Goal: Task Accomplishment & Management: Manage account settings

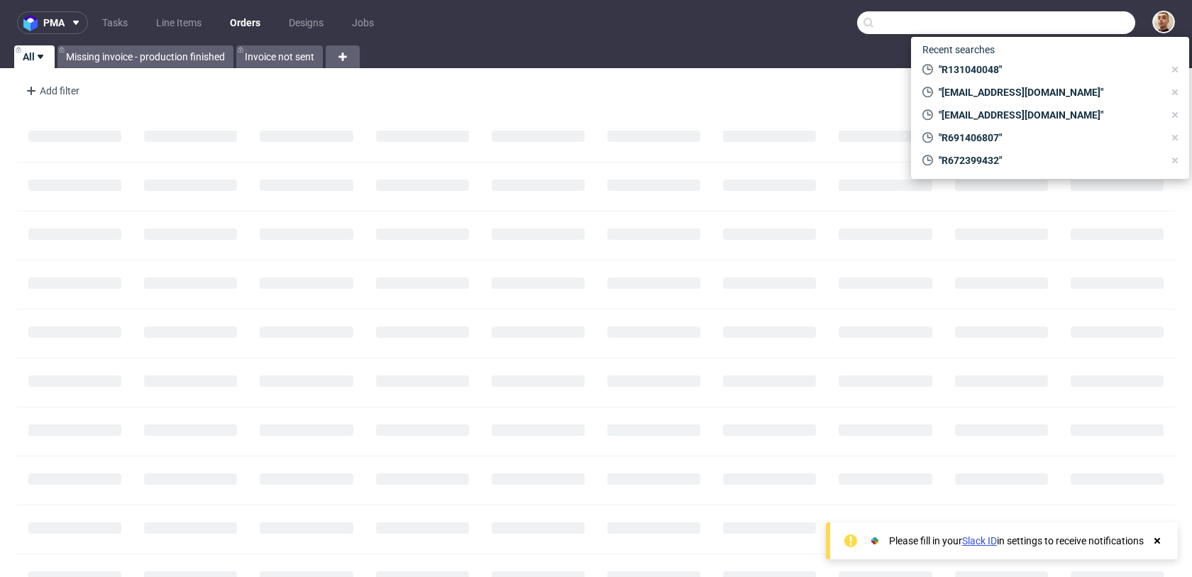
click at [1091, 29] on input "text" at bounding box center [996, 22] width 278 height 23
paste input "R260814016"
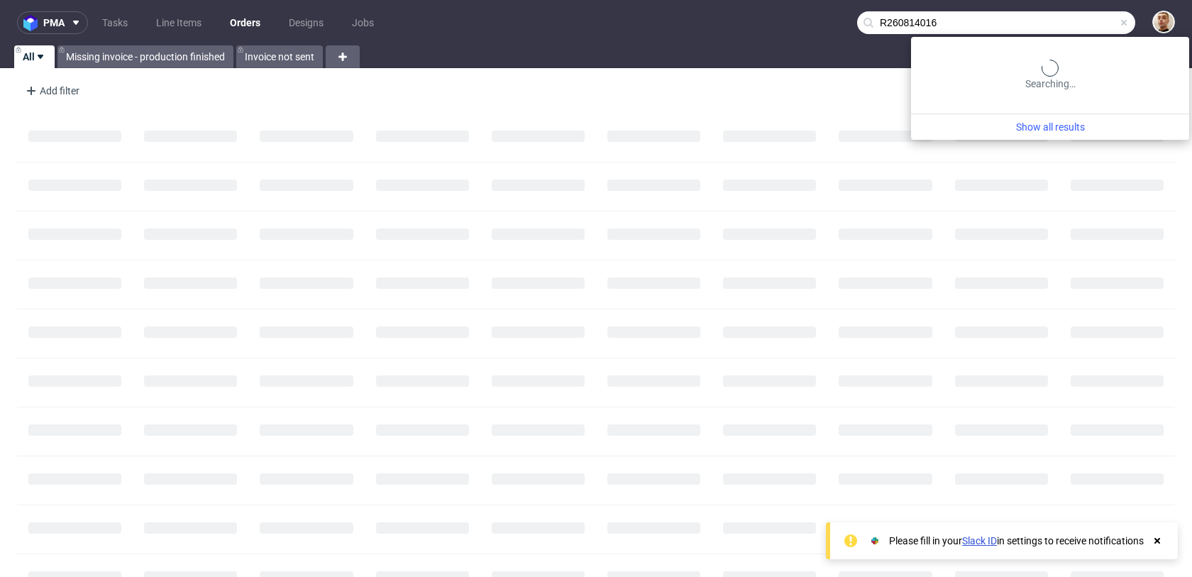
type input "R260814016"
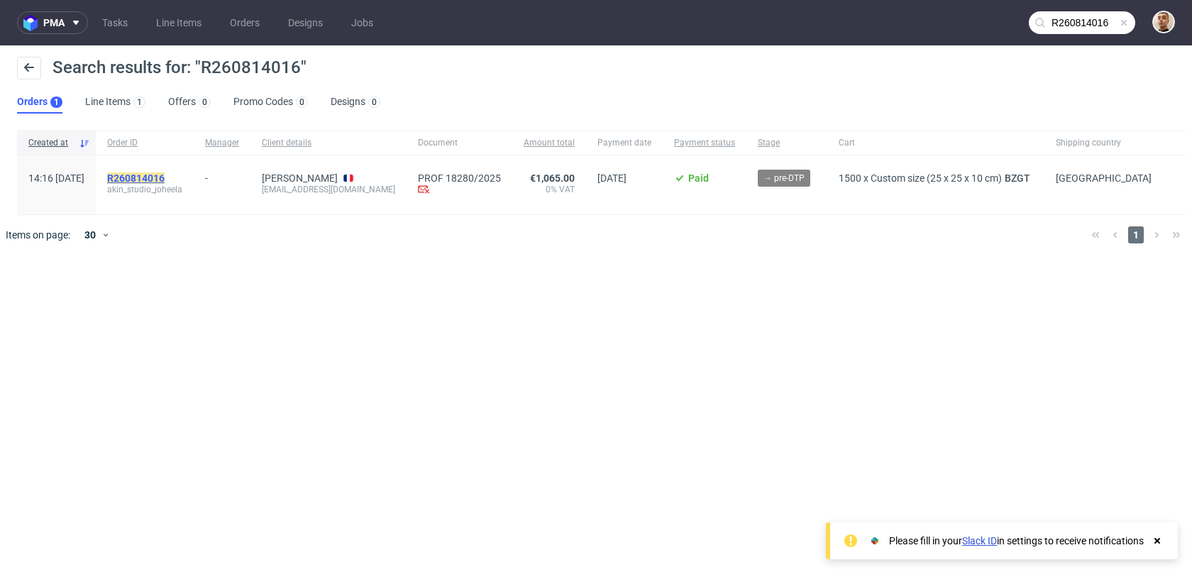
click at [165, 180] on mark "R260814016" at bounding box center [135, 177] width 57 height 11
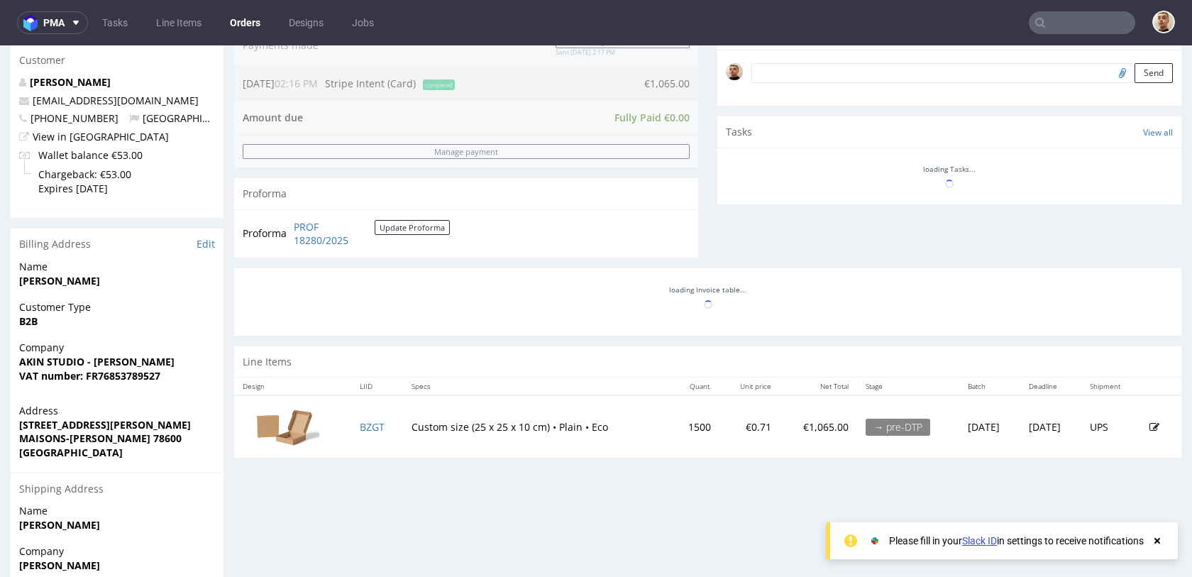
scroll to position [630, 0]
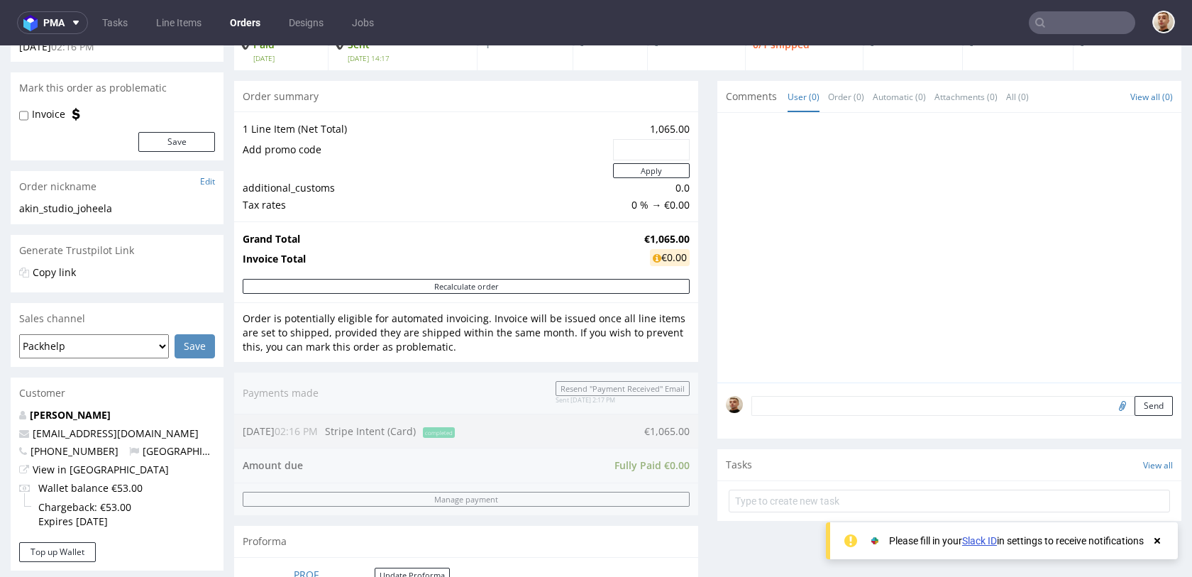
scroll to position [314, 0]
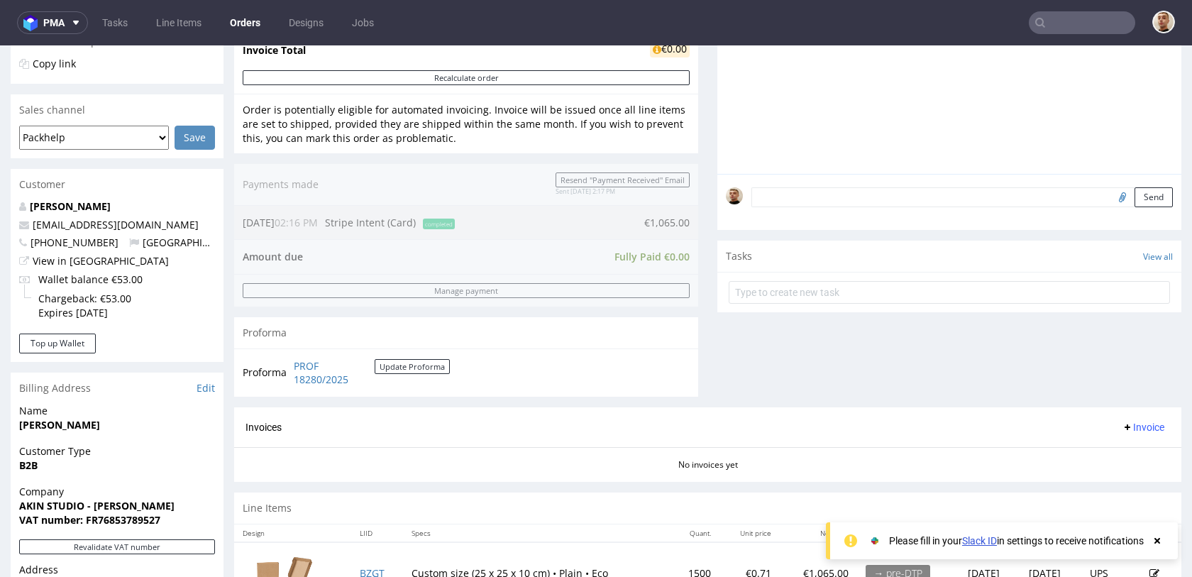
click at [773, 274] on div at bounding box center [949, 291] width 464 height 38
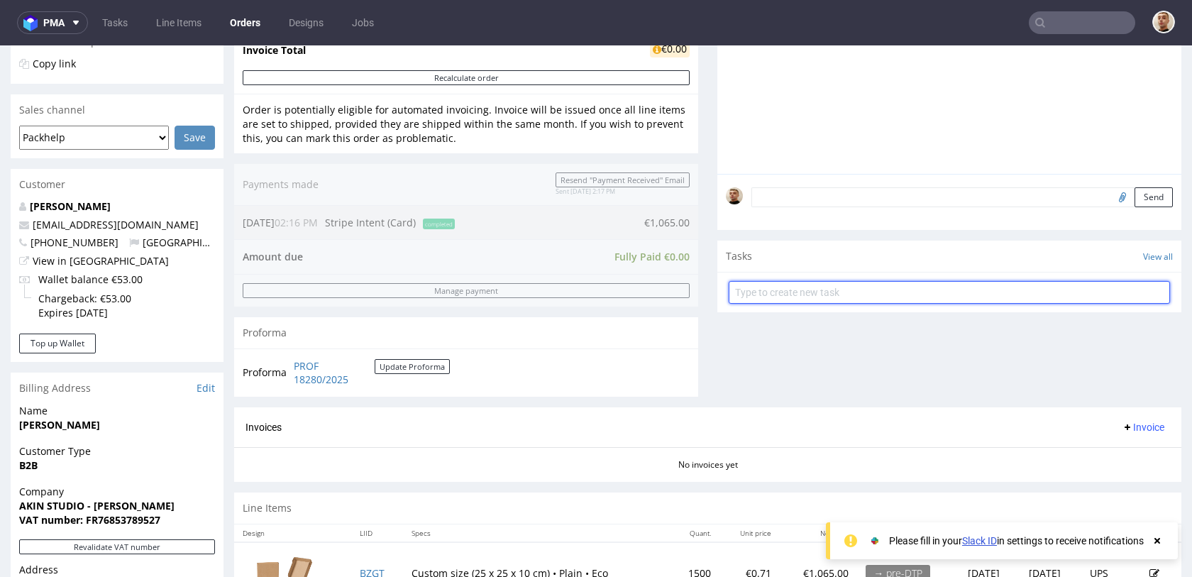
click at [773, 287] on input "text" at bounding box center [949, 292] width 441 height 23
type input "refund"
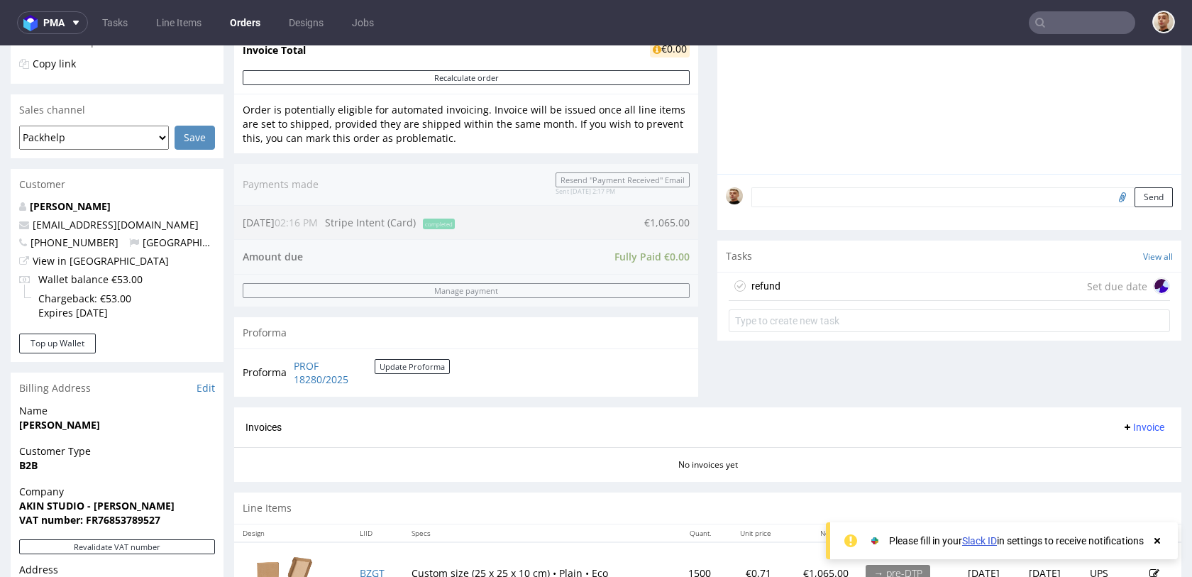
click at [784, 290] on div "refund Set due date" at bounding box center [949, 286] width 441 height 28
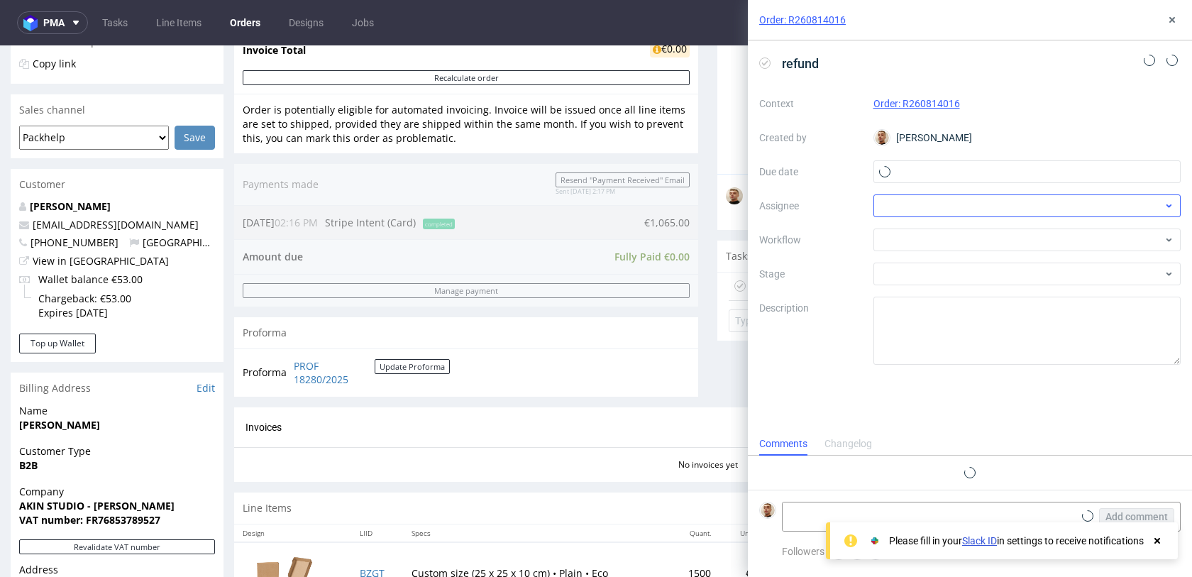
scroll to position [11, 0]
click at [929, 178] on input "text" at bounding box center [1027, 171] width 308 height 23
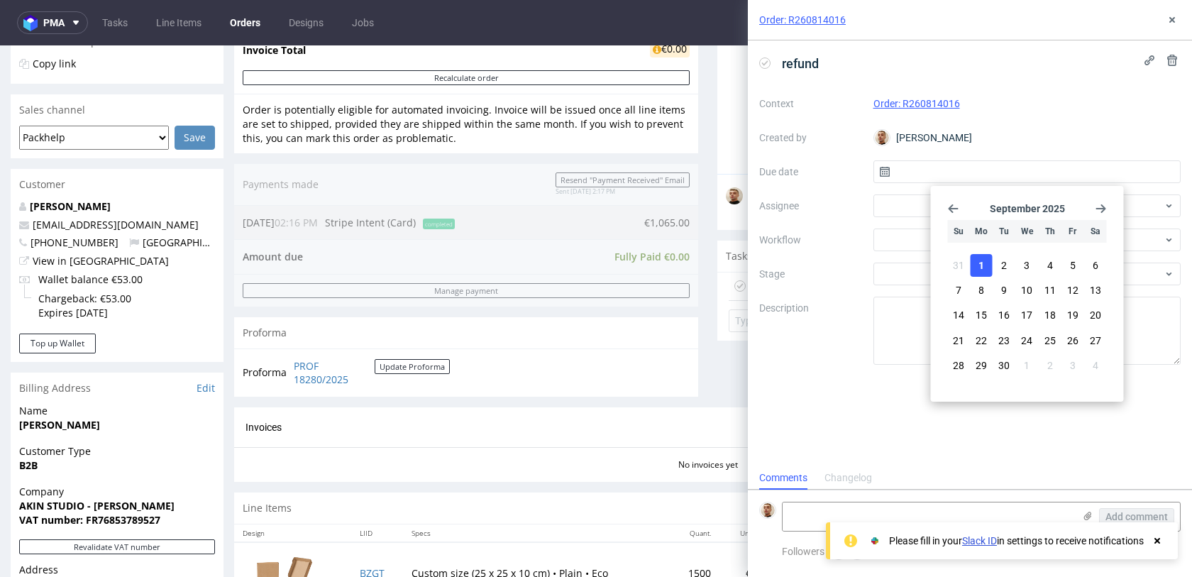
click at [980, 266] on span "1" at bounding box center [981, 265] width 6 height 14
type input "01/09/2025"
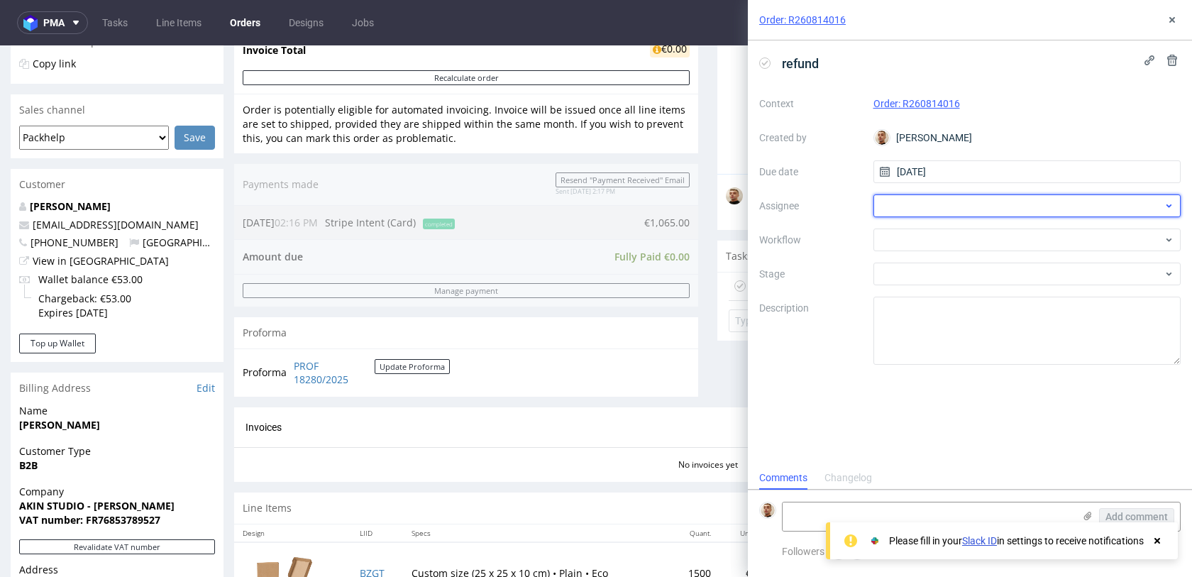
click at [949, 211] on div at bounding box center [1027, 205] width 308 height 23
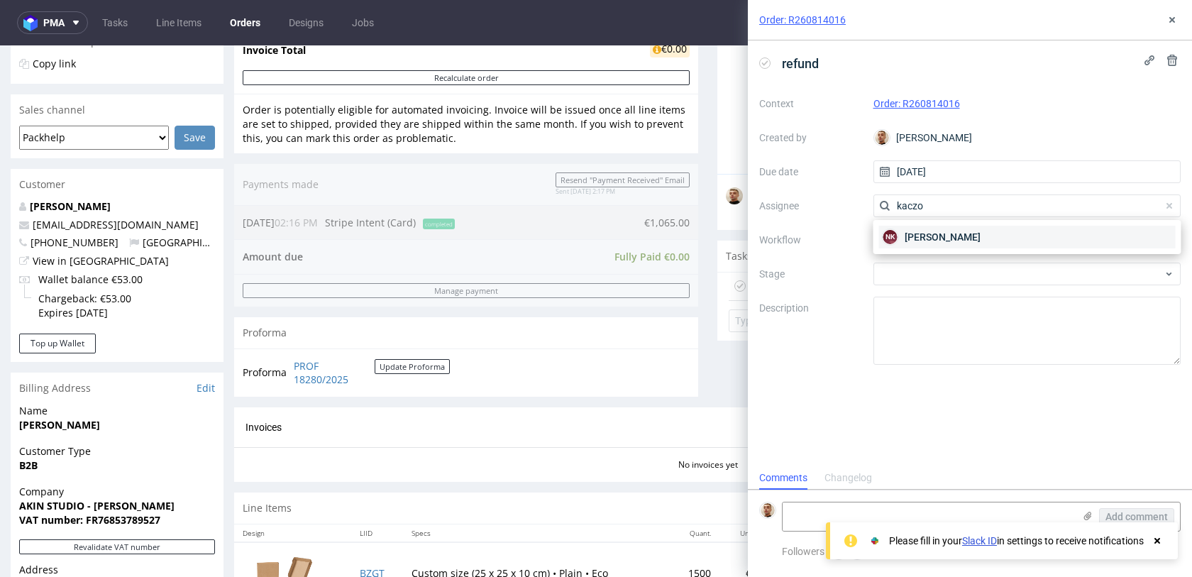
type input "kaczo"
click at [941, 240] on span "[PERSON_NAME]" at bounding box center [943, 237] width 76 height 14
click at [941, 240] on div at bounding box center [1027, 239] width 308 height 23
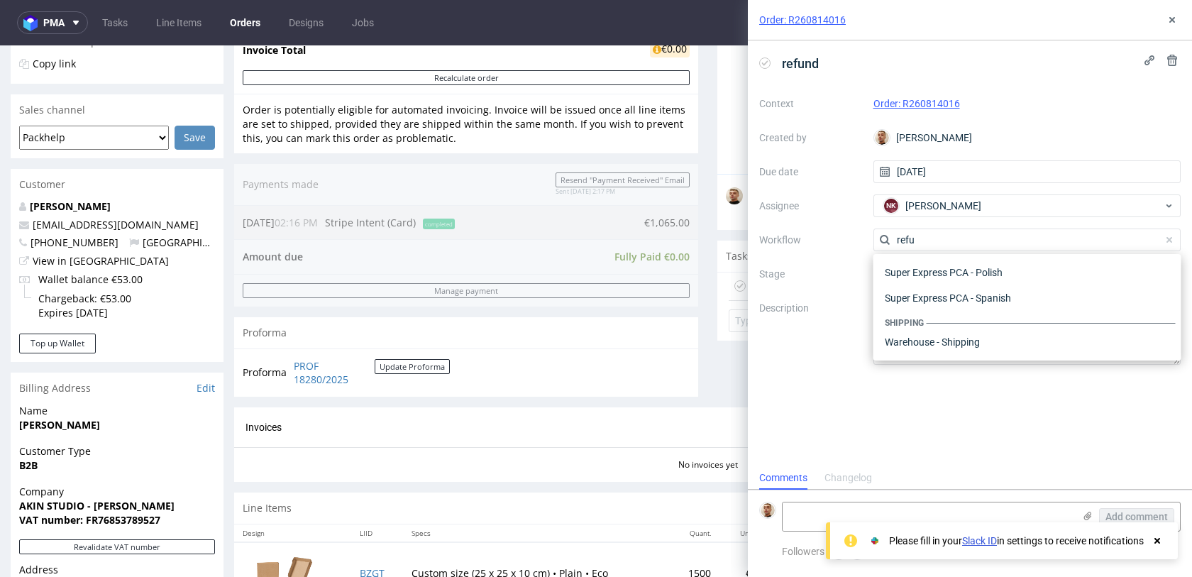
scroll to position [77, 0]
type input "refund"
click at [944, 314] on div "Finance - Refunds - Stripe" at bounding box center [1027, 317] width 297 height 26
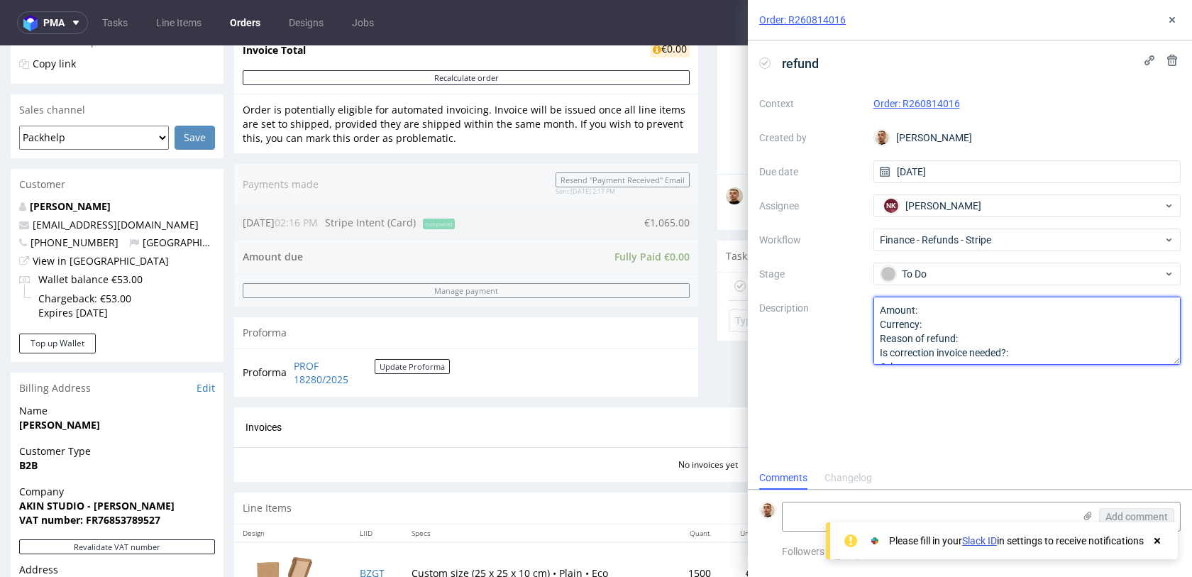
click at [944, 314] on textarea "Amount: Currency: Reason of refund: Is correction invoice needed?: Other:" at bounding box center [1027, 331] width 308 height 68
click at [976, 331] on textarea "Amount: Currency: Reason of refund: Is correction invoice needed?: Other:" at bounding box center [1027, 331] width 308 height 68
click at [976, 339] on textarea "Amount: Currency: Reason of refund: Is correction invoice needed?: Other:" at bounding box center [1027, 331] width 308 height 68
type textarea "Amount: full ref Currency: Reason of refund: order cancelled Is correction invo…"
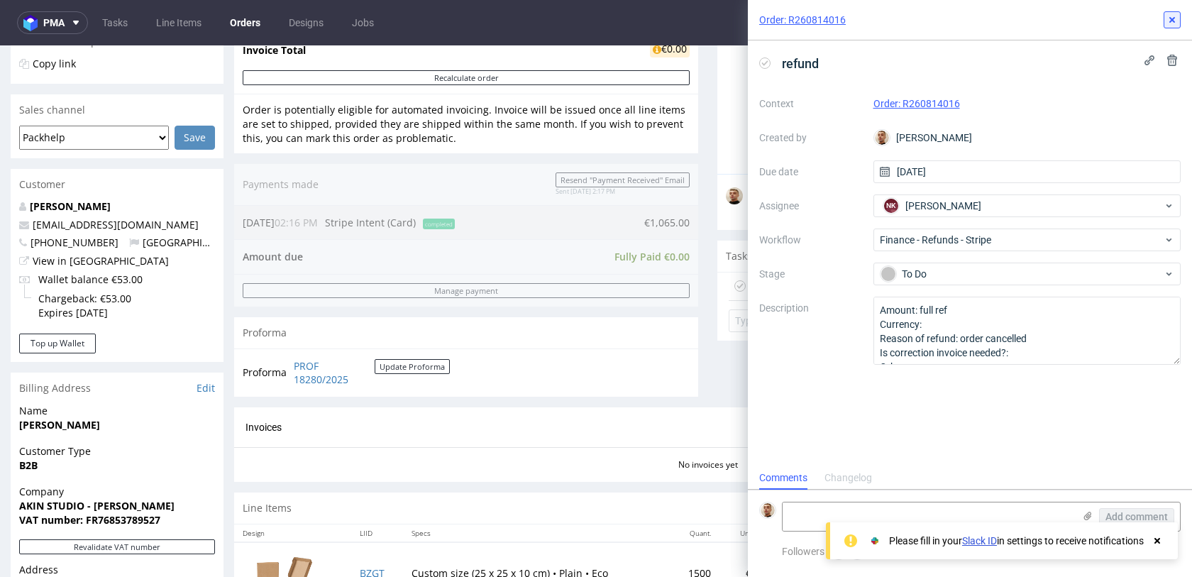
click at [1169, 16] on icon at bounding box center [1171, 19] width 11 height 11
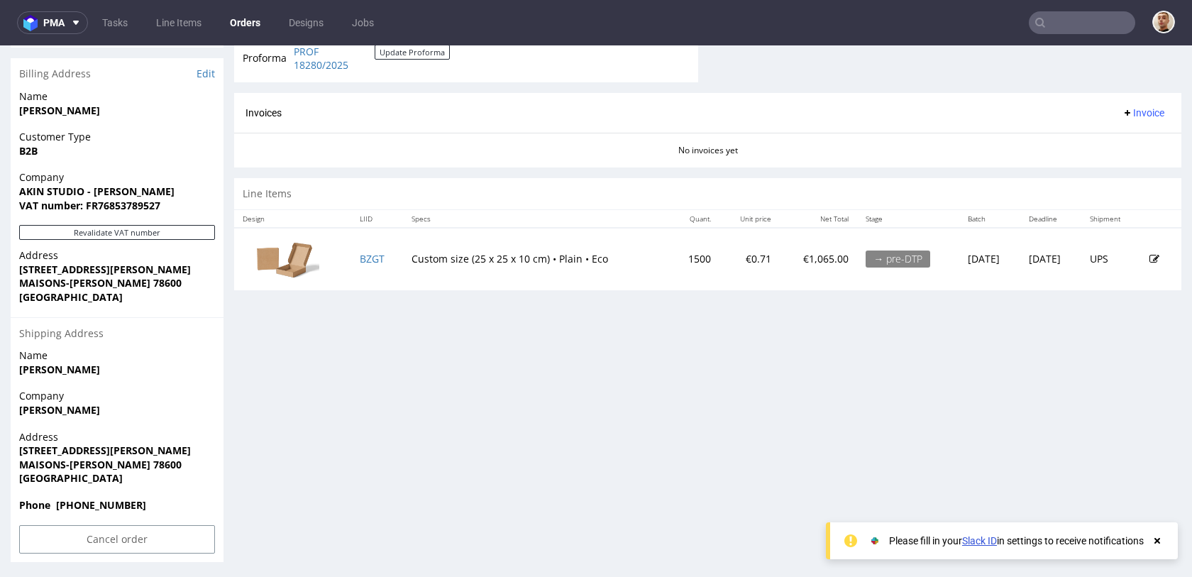
scroll to position [630, 0]
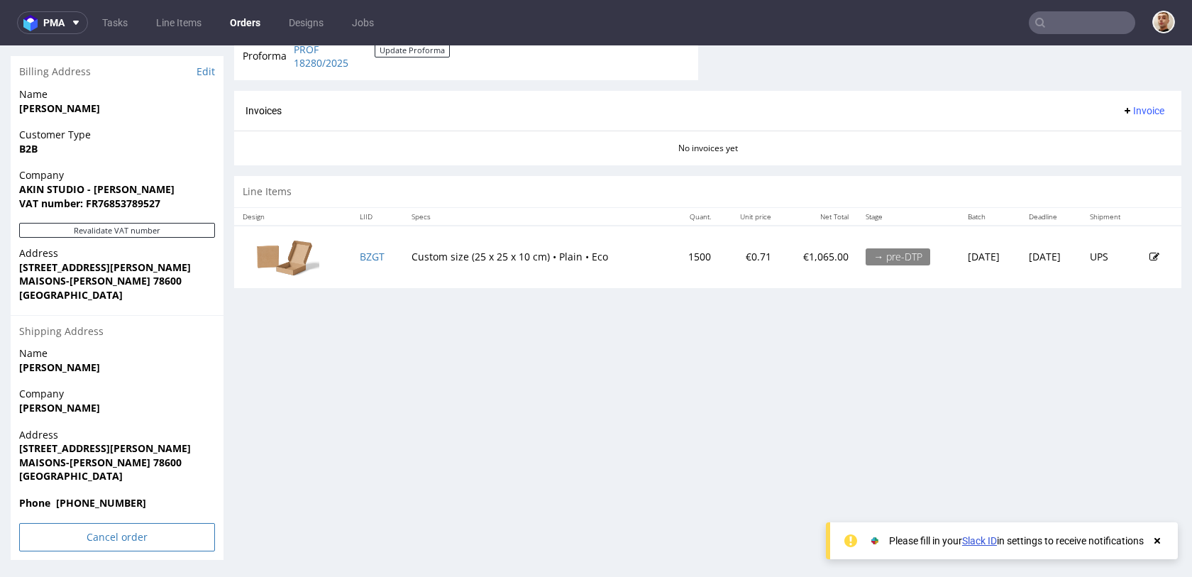
click at [177, 539] on input "Cancel order" at bounding box center [117, 537] width 196 height 28
click at [104, 494] on link "Yes" at bounding box center [95, 497] width 40 height 21
click at [1082, 21] on input "text" at bounding box center [1082, 22] width 106 height 23
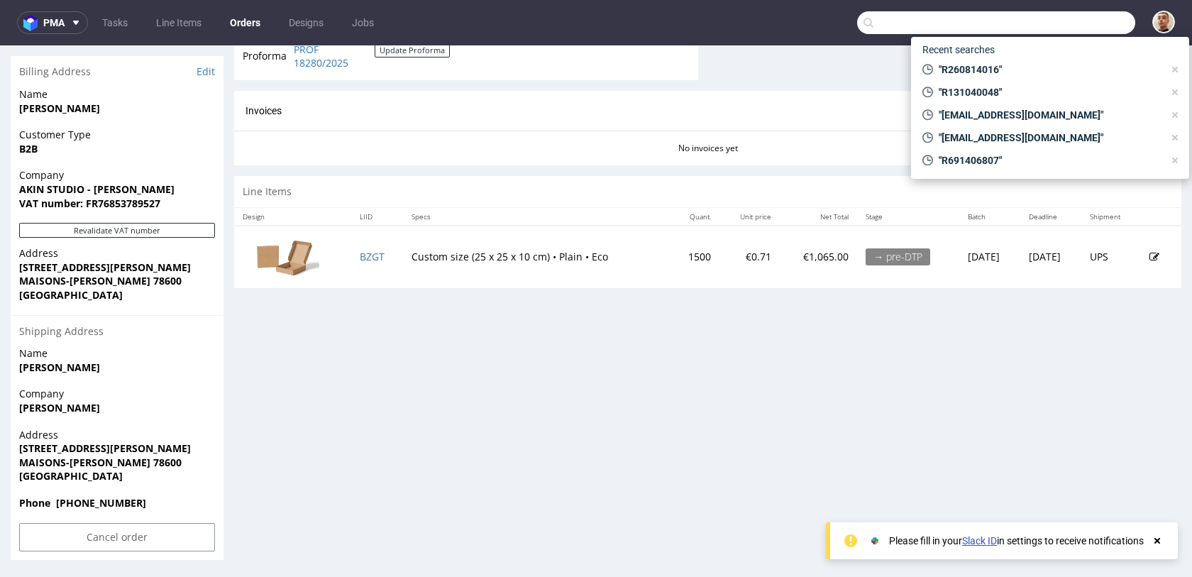
click at [1082, 21] on input "text" at bounding box center [996, 22] width 278 height 23
paste input "R260814016"
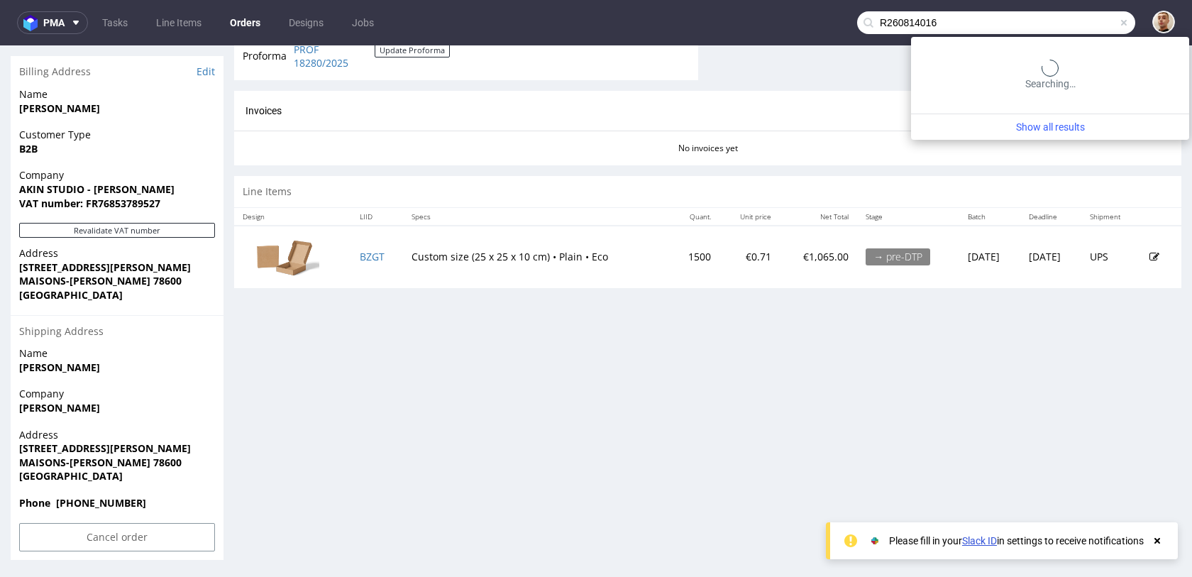
type input "R260814016"
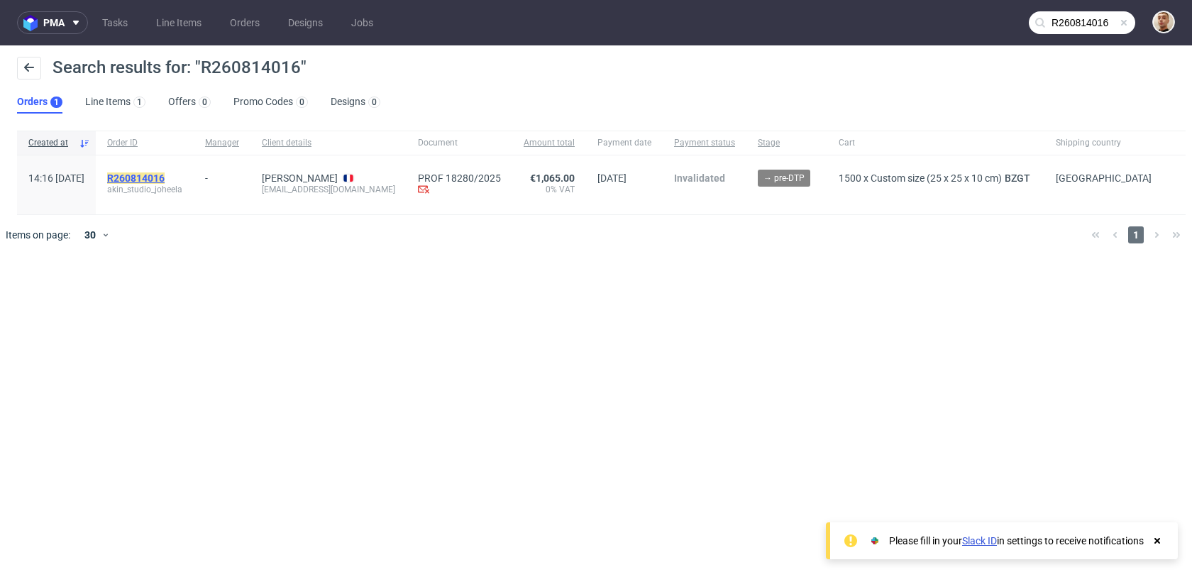
click at [165, 177] on mark "R260814016" at bounding box center [135, 177] width 57 height 11
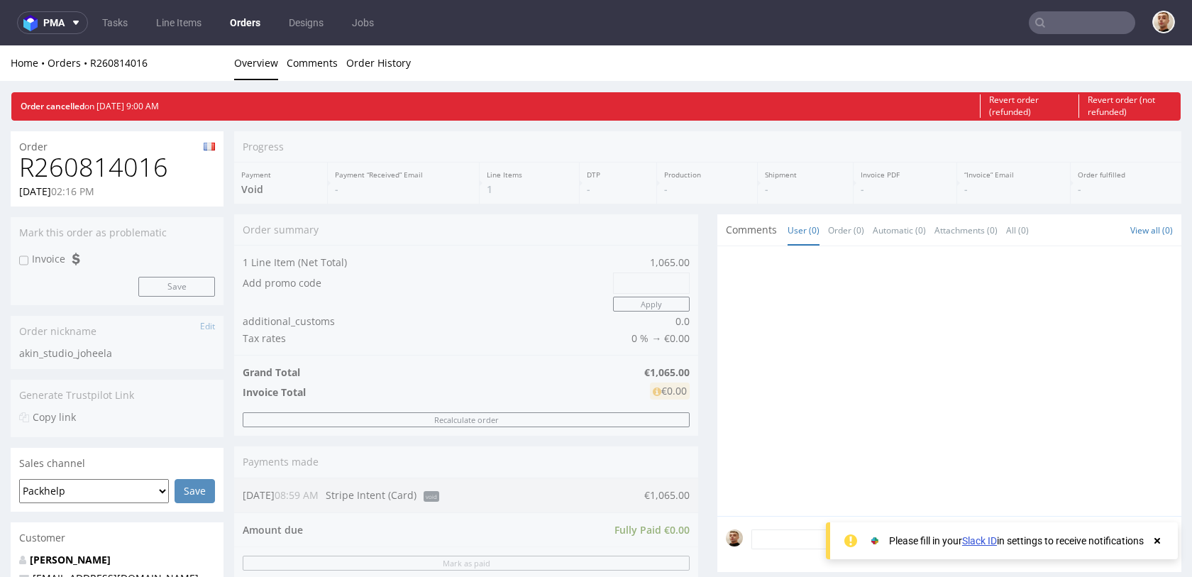
click at [119, 162] on h1 "R260814016" at bounding box center [117, 167] width 196 height 28
copy h1 "R260814016"
click at [1043, 18] on input "text" at bounding box center [1082, 22] width 106 height 23
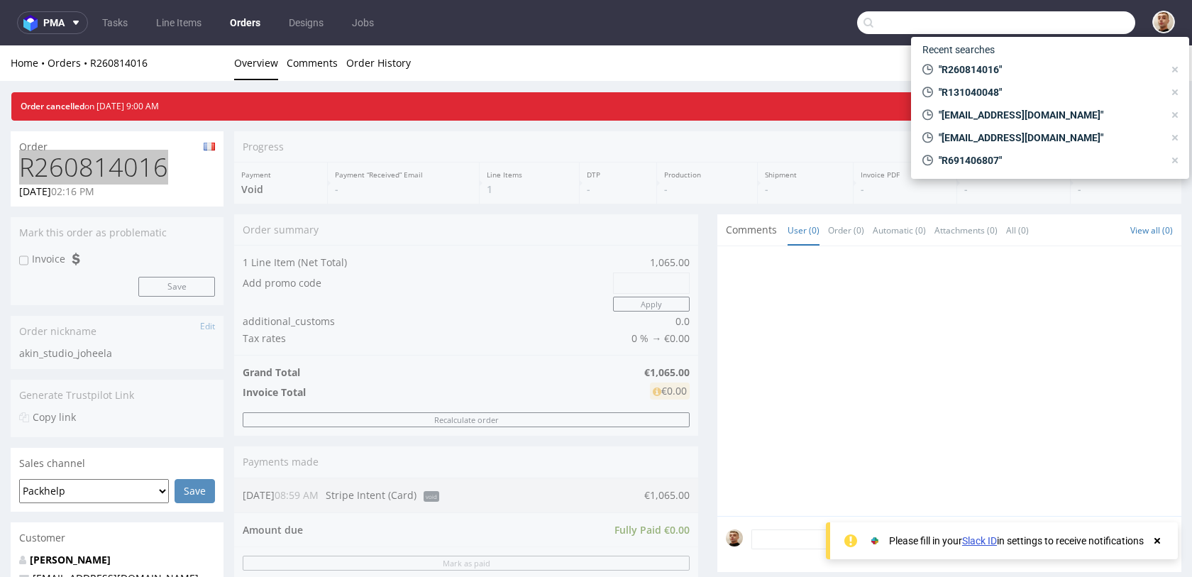
paste input "R918158370"
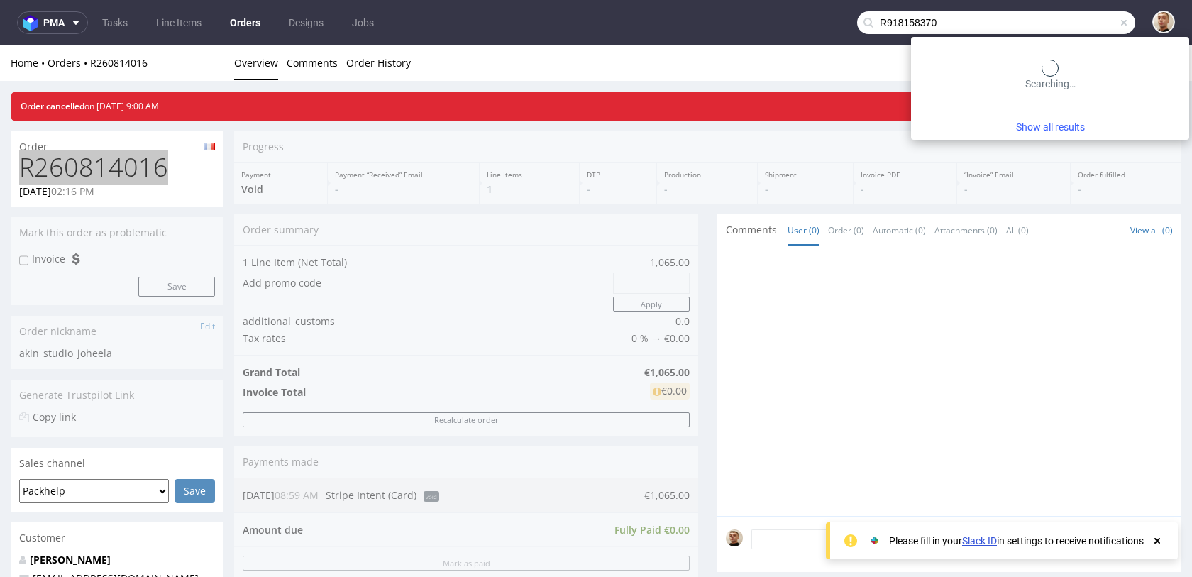
type input "R918158370"
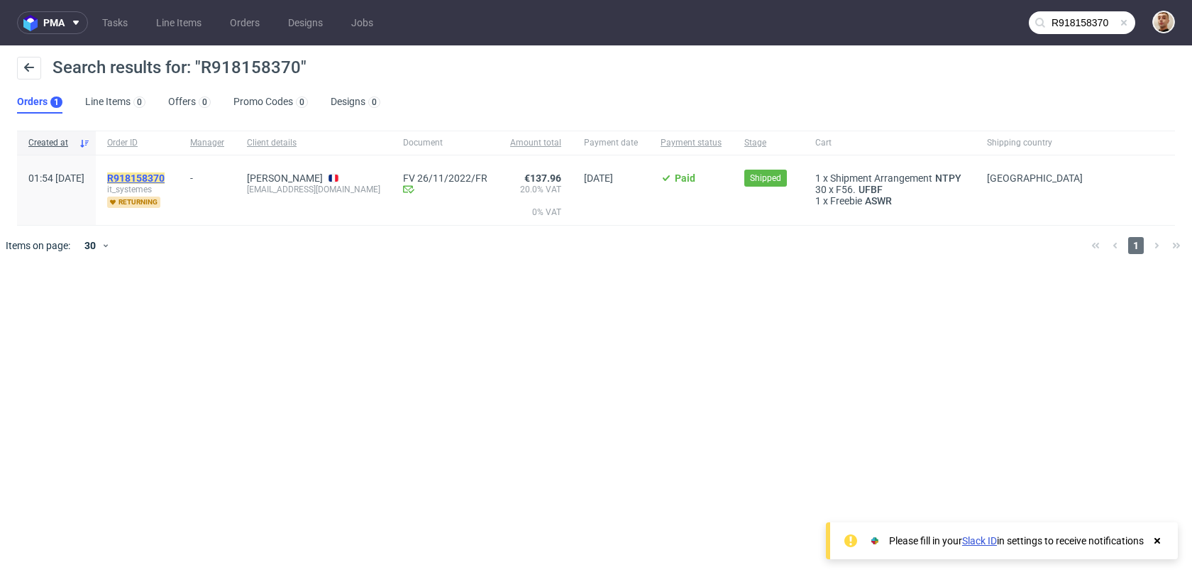
click at [165, 175] on mark "R918158370" at bounding box center [135, 177] width 57 height 11
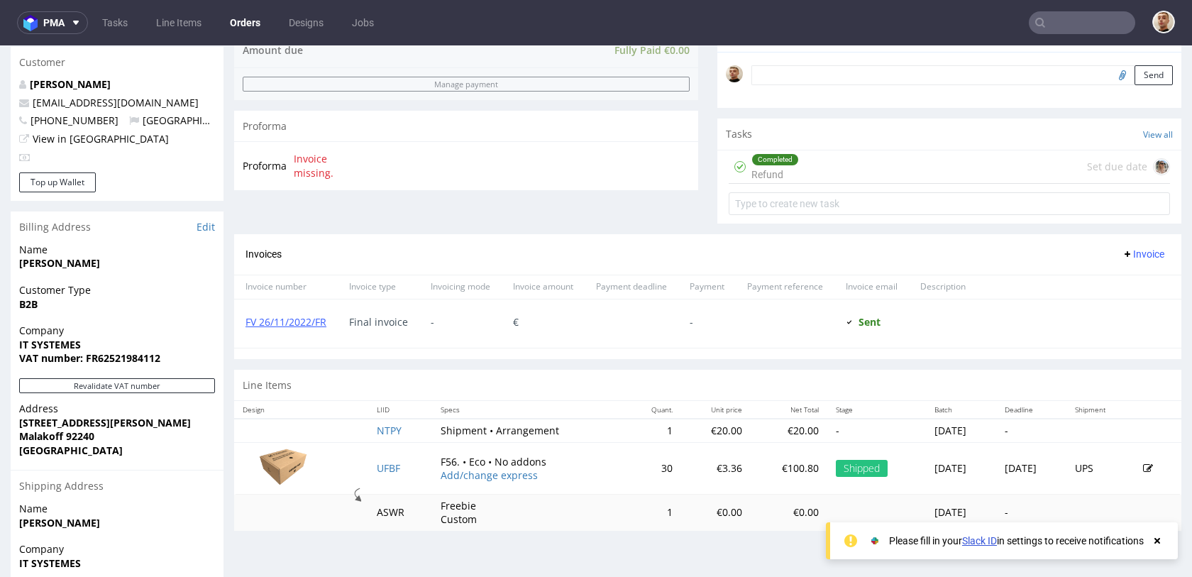
scroll to position [419, 0]
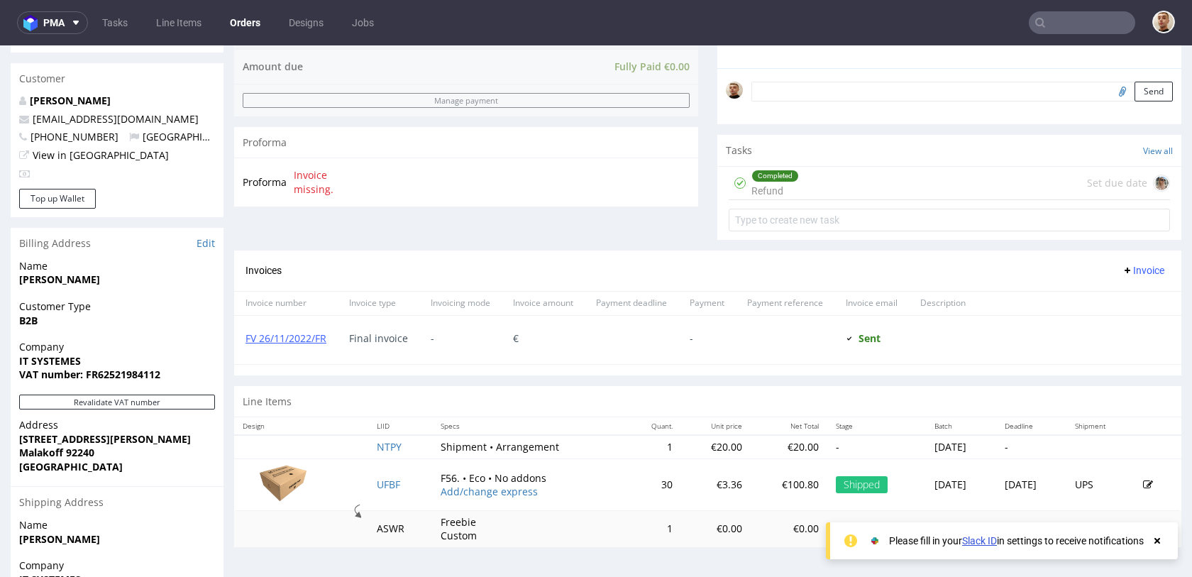
click at [804, 189] on div "Completed Refund Set due date" at bounding box center [949, 183] width 441 height 33
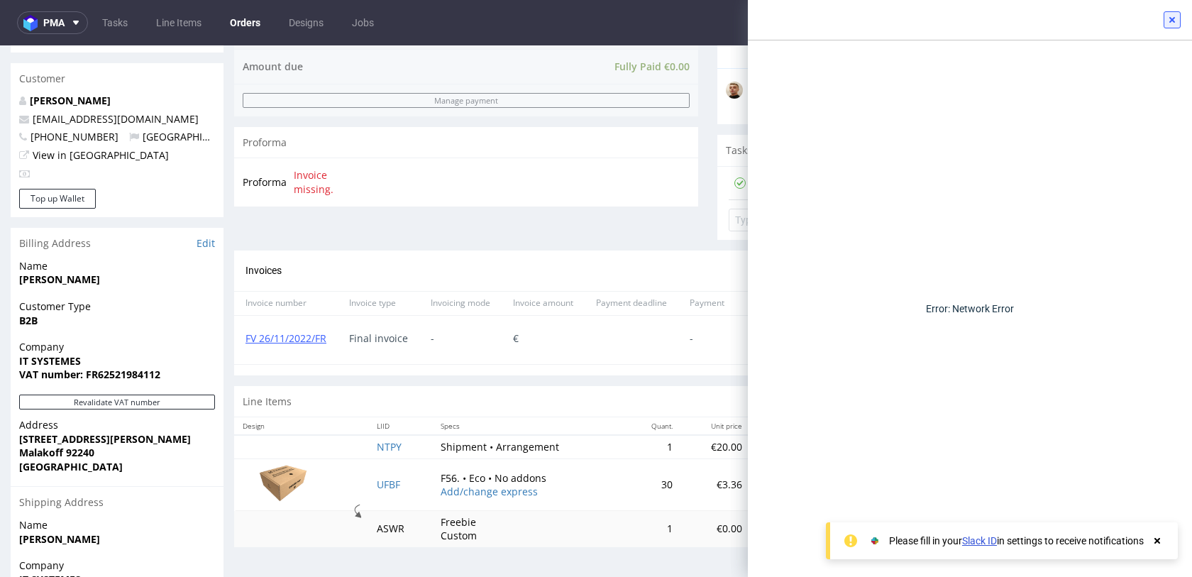
click at [1174, 16] on icon at bounding box center [1171, 19] width 11 height 11
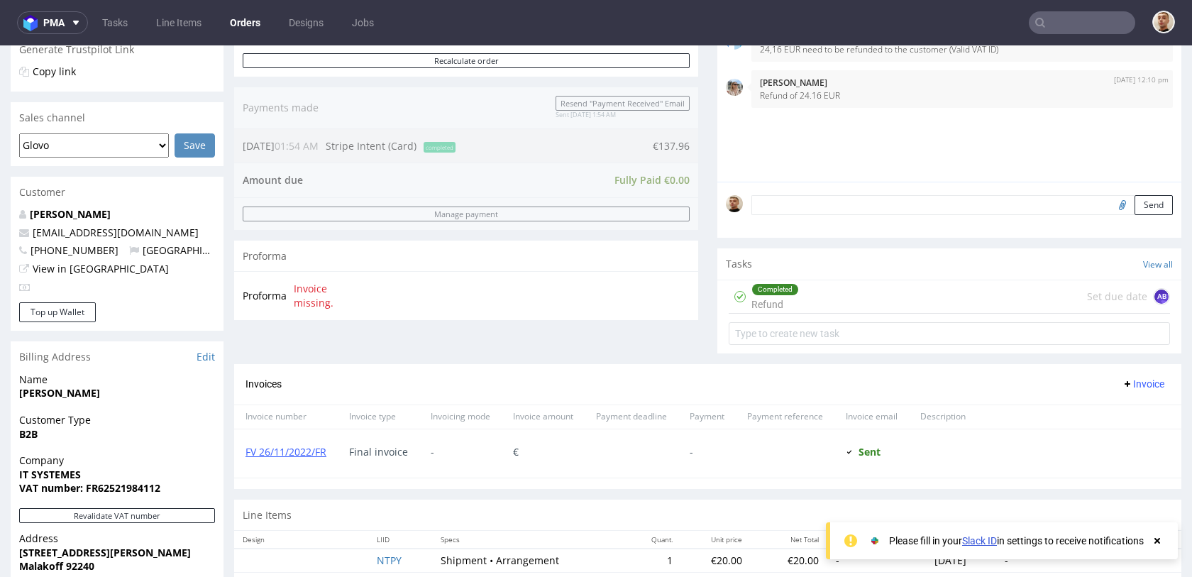
scroll to position [254, 0]
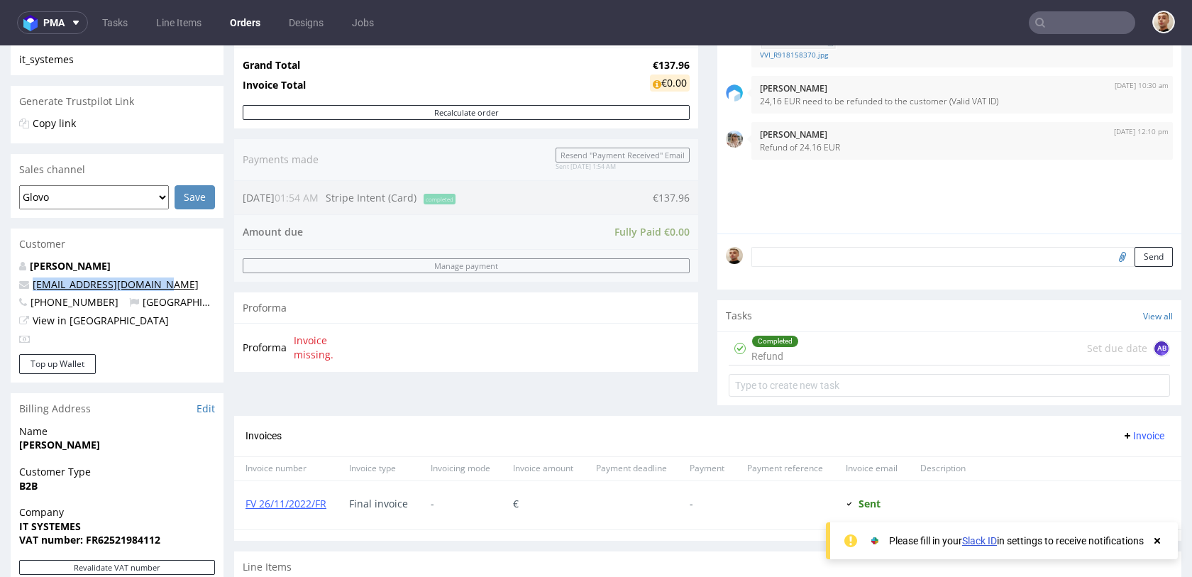
drag, startPoint x: 156, startPoint y: 287, endPoint x: 35, endPoint y: 285, distance: 121.3
click at [35, 285] on p "s.laublin@it-systemes.fr" at bounding box center [117, 284] width 196 height 14
copy link "s.laublin@it-systemes.fr"
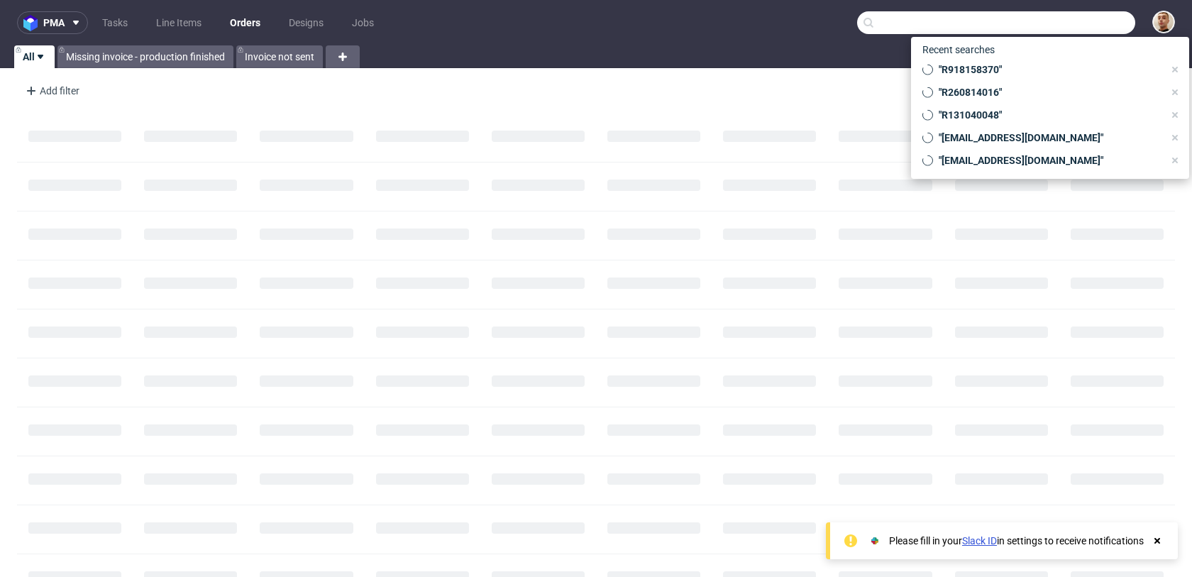
click at [1071, 23] on input "text" at bounding box center [996, 22] width 278 height 23
paste input "R518090240"
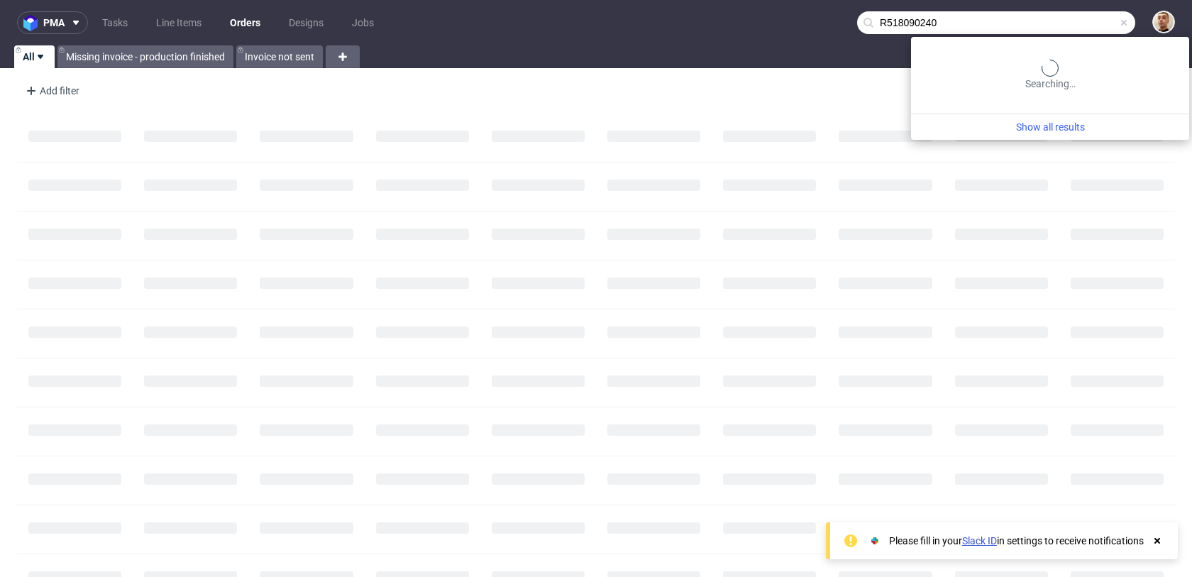
type input "R518090240"
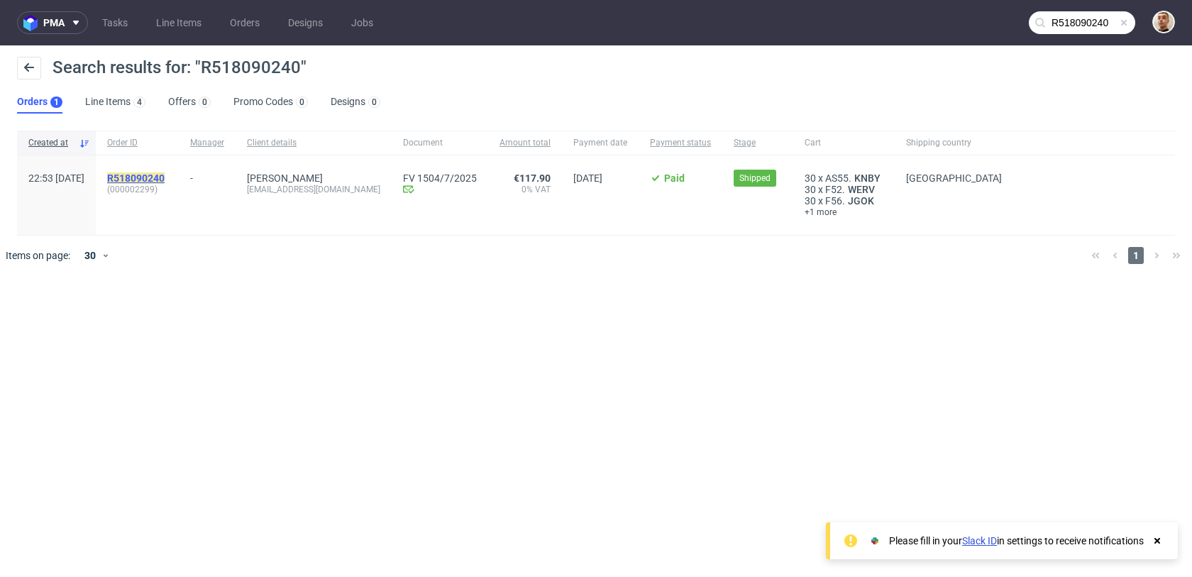
click at [165, 181] on mark "R518090240" at bounding box center [135, 177] width 57 height 11
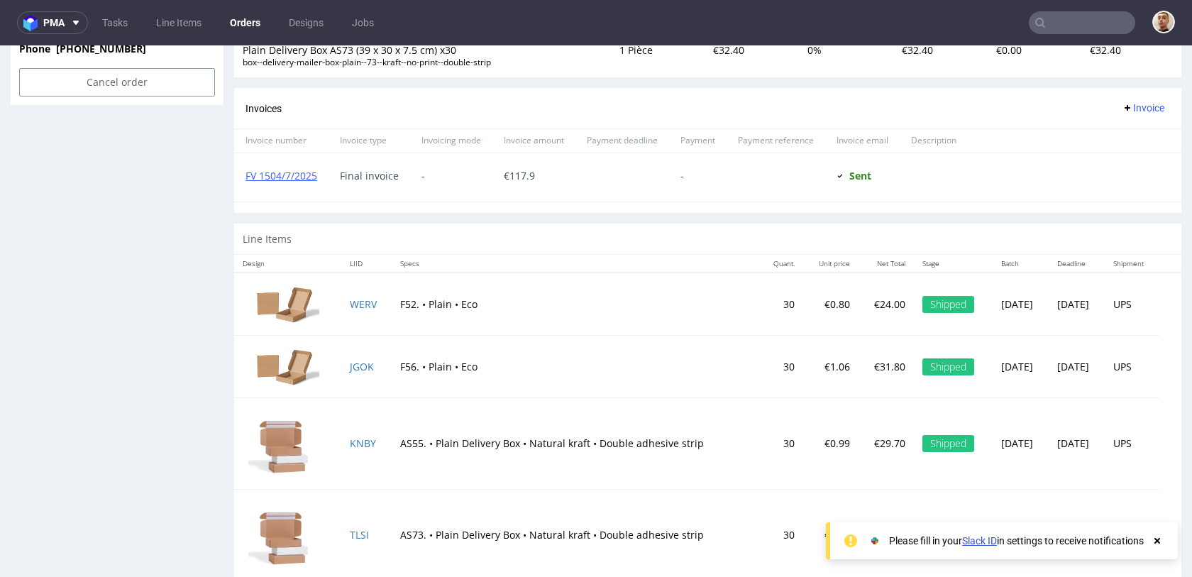
scroll to position [1081, 0]
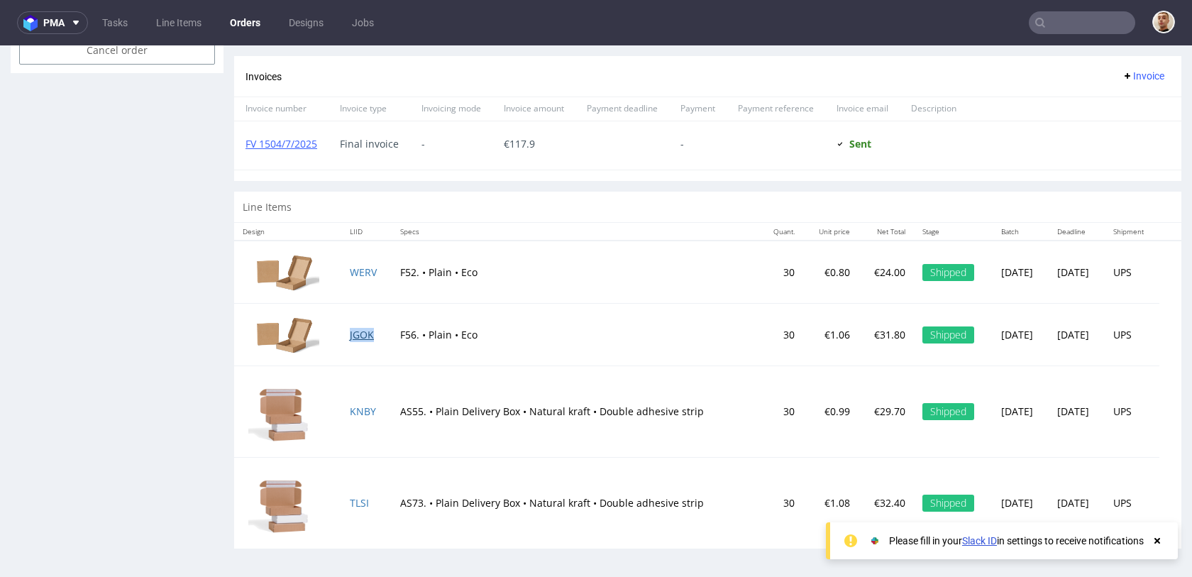
click at [361, 336] on link "JGOK" at bounding box center [362, 334] width 24 height 13
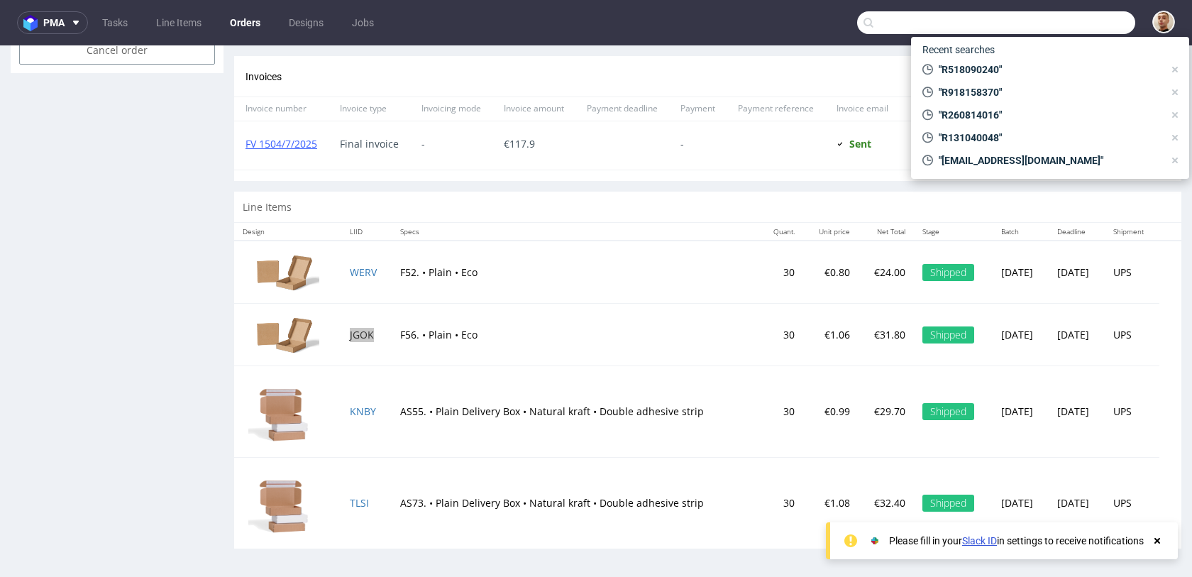
click at [1071, 33] on input "text" at bounding box center [996, 22] width 278 height 23
type input "R045822793"
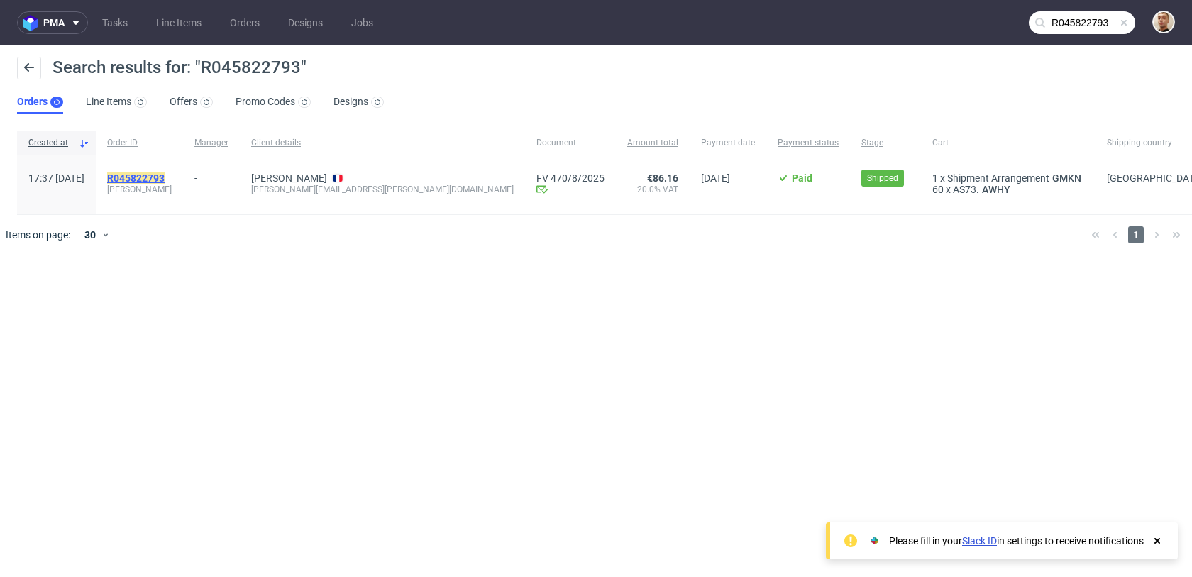
click at [165, 179] on mark "R045822793" at bounding box center [135, 177] width 57 height 11
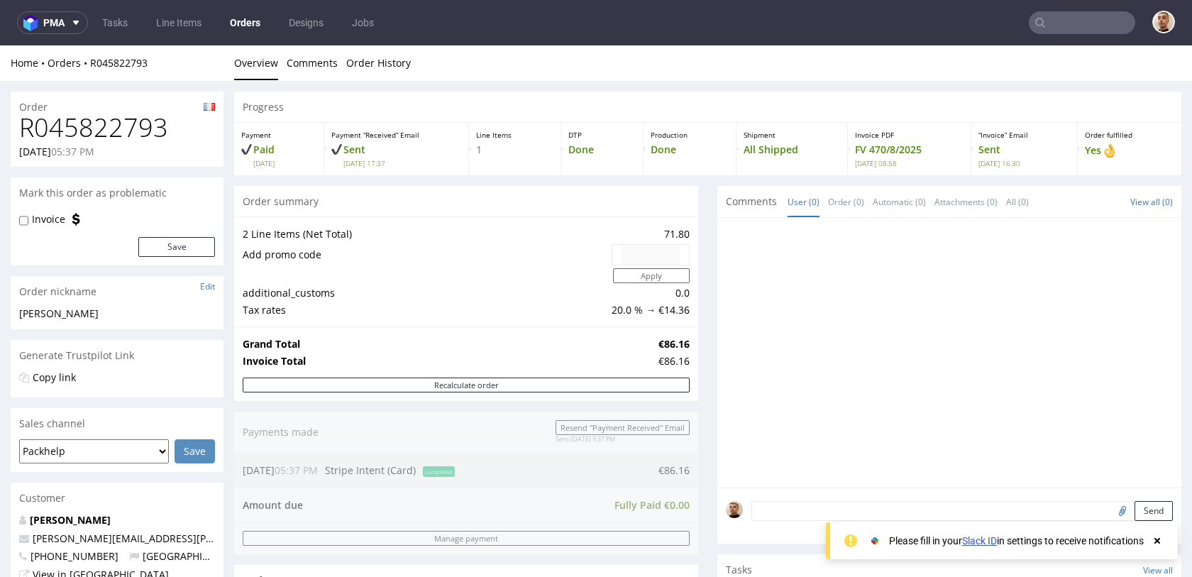
scroll to position [621, 0]
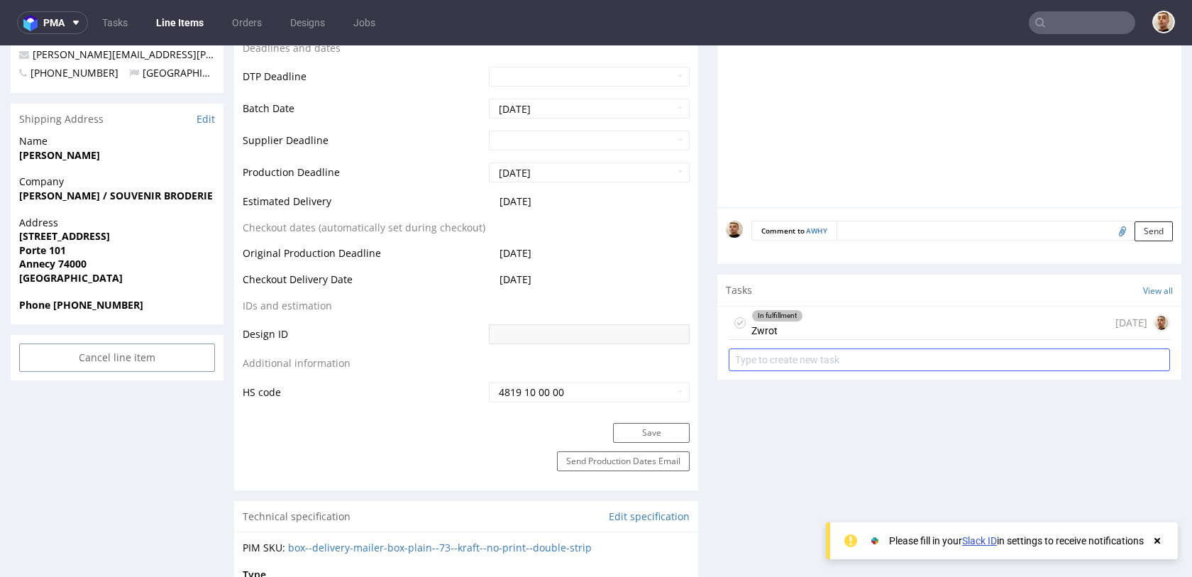
scroll to position [638, 0]
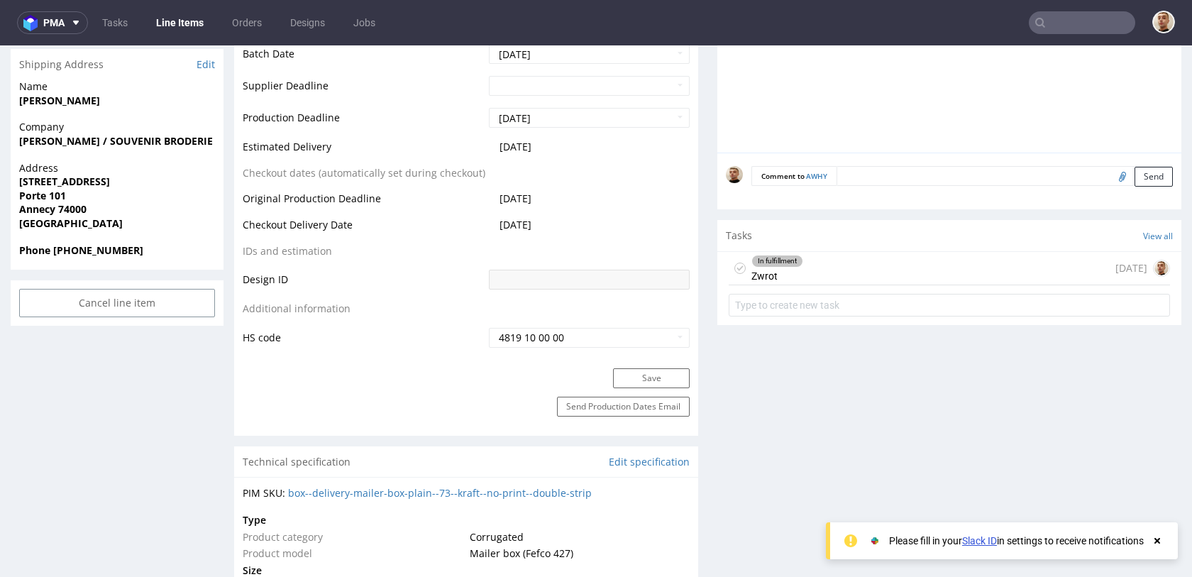
click at [820, 269] on div "In fulfillment Zwrot [DATE]" at bounding box center [949, 268] width 441 height 33
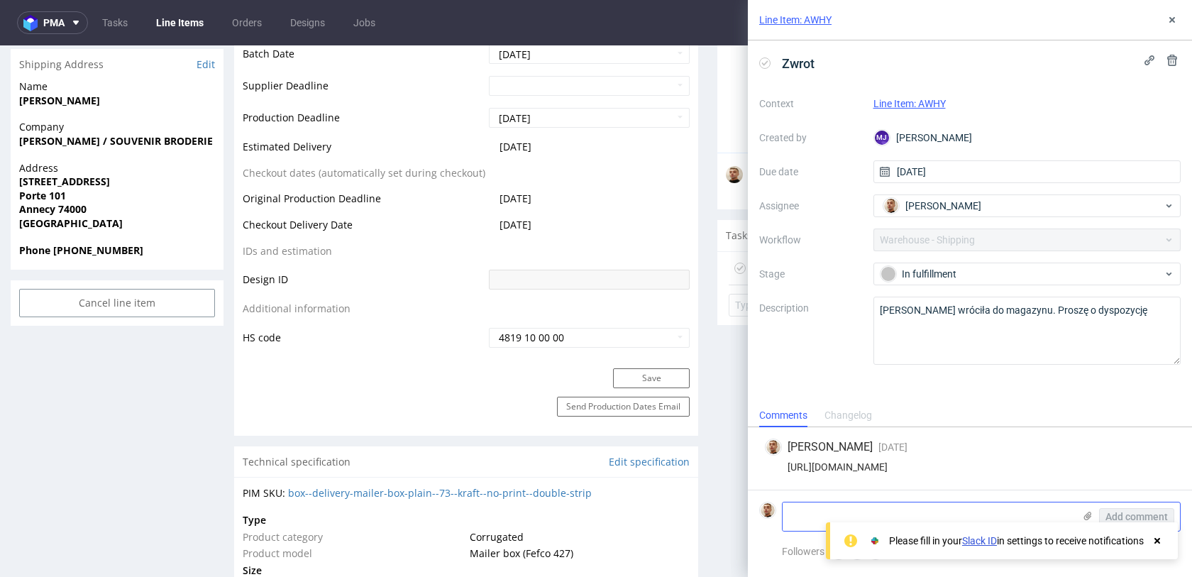
click at [837, 520] on textarea at bounding box center [928, 516] width 291 height 28
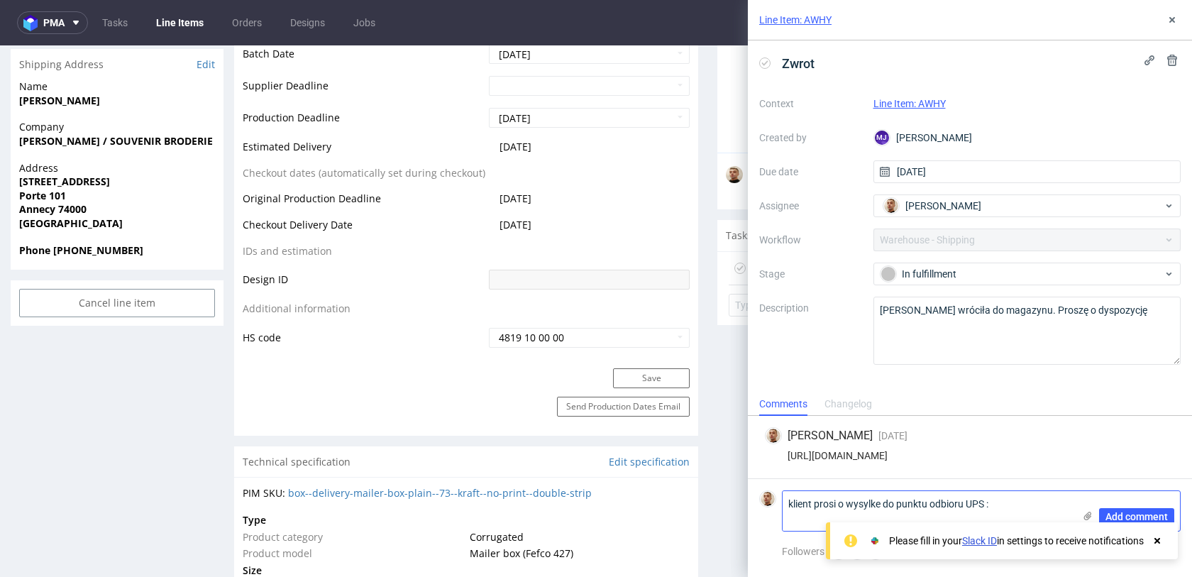
paste textarea "UPS Access Point 13 Avenue du Pré de Challes, 74940 Annecy, France"
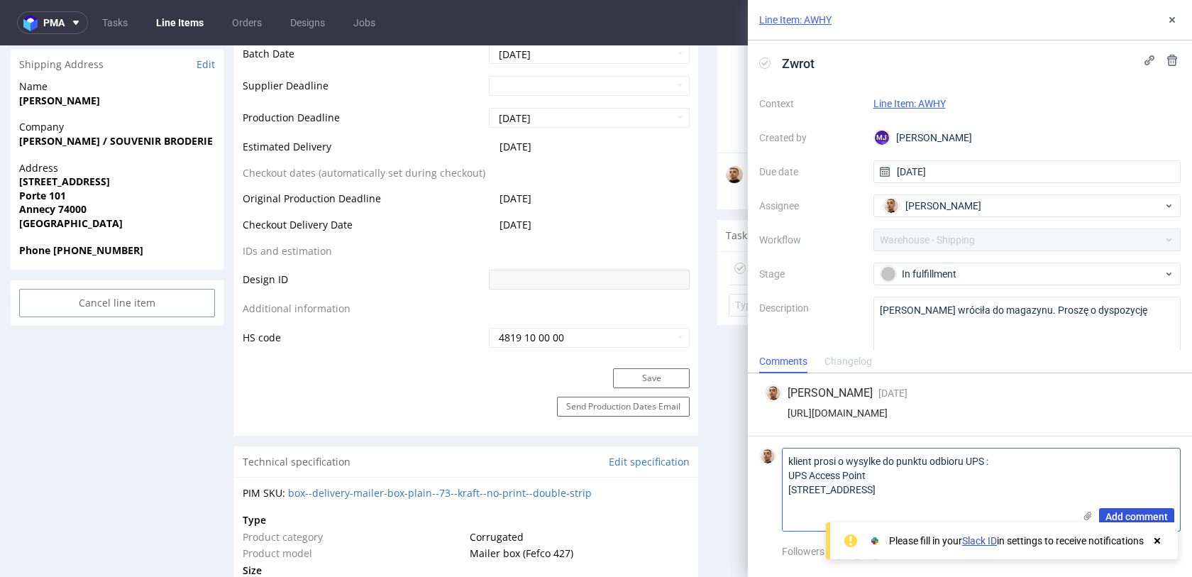
type textarea "klient prosi o wysylke do punktu odbioru UPS : UPS Access Point 13 Avenue du Pr…"
click at [1163, 519] on span "Add comment" at bounding box center [1136, 517] width 62 height 10
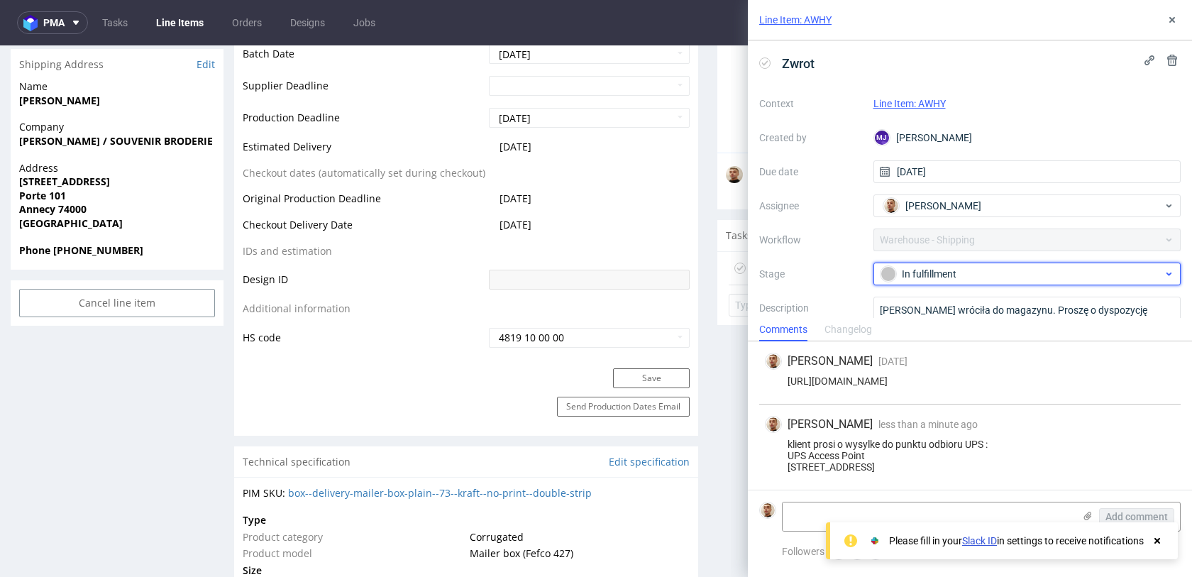
click at [940, 274] on div "In fulfillment" at bounding box center [1022, 274] width 282 height 16
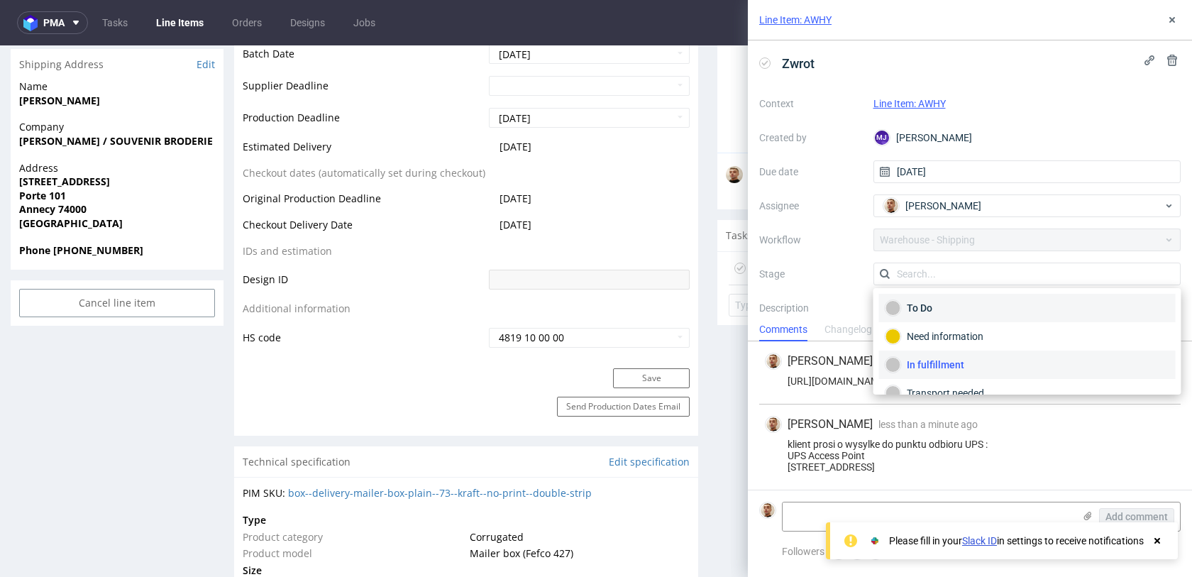
click at [934, 300] on div "To Do" at bounding box center [1028, 308] width 284 height 16
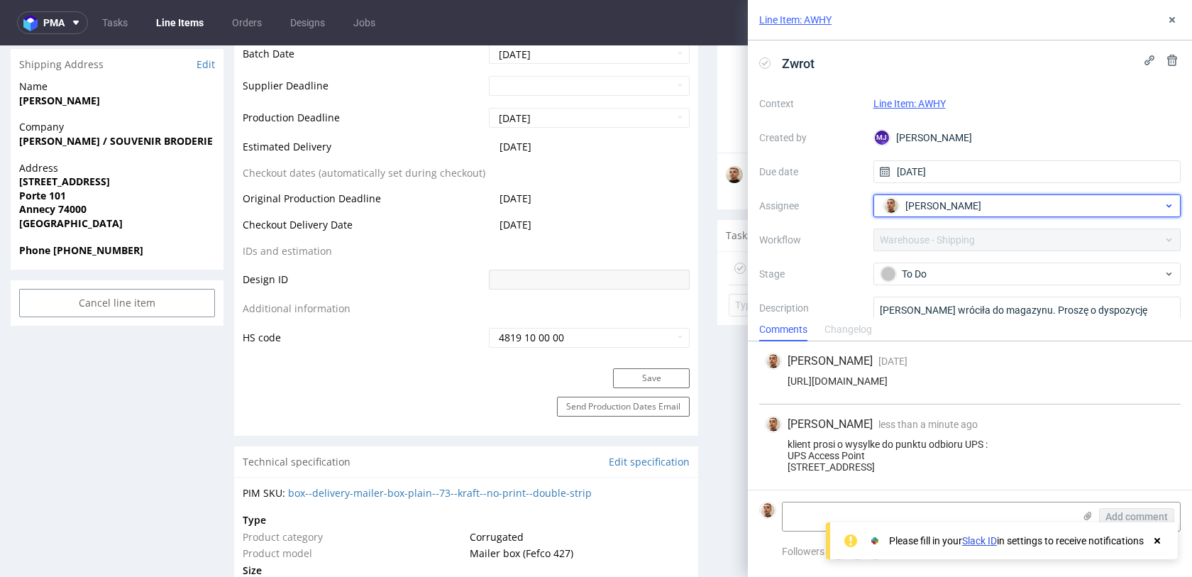
click at [937, 211] on span "[PERSON_NAME]" at bounding box center [943, 206] width 76 height 14
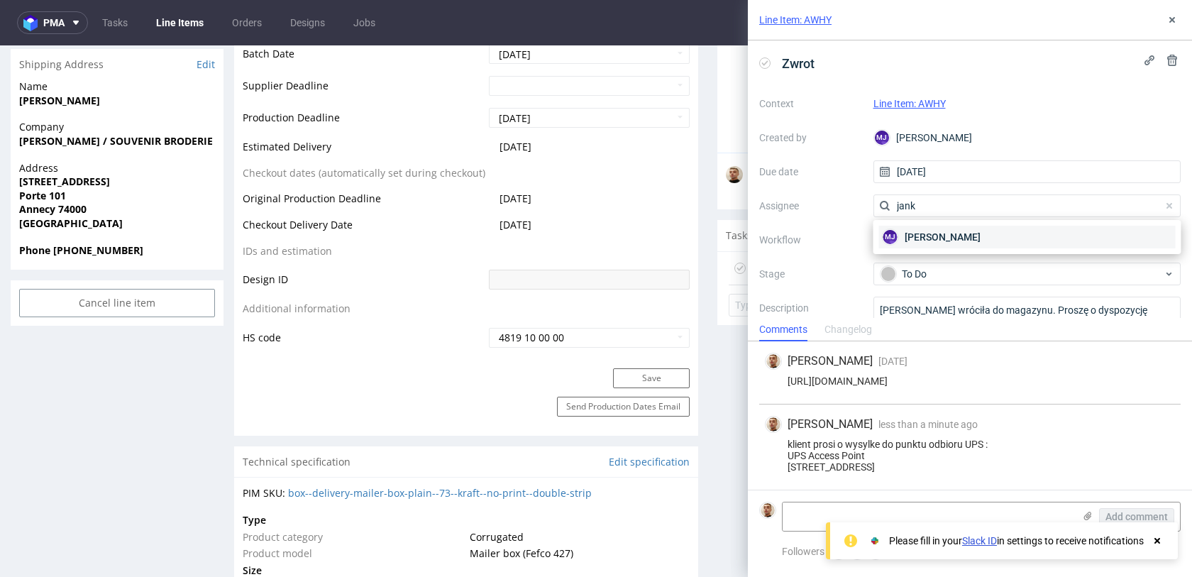
type input "jank"
click at [919, 246] on div "MJ Maciej Jankowski" at bounding box center [1027, 237] width 297 height 23
click at [1169, 26] on button at bounding box center [1172, 19] width 17 height 17
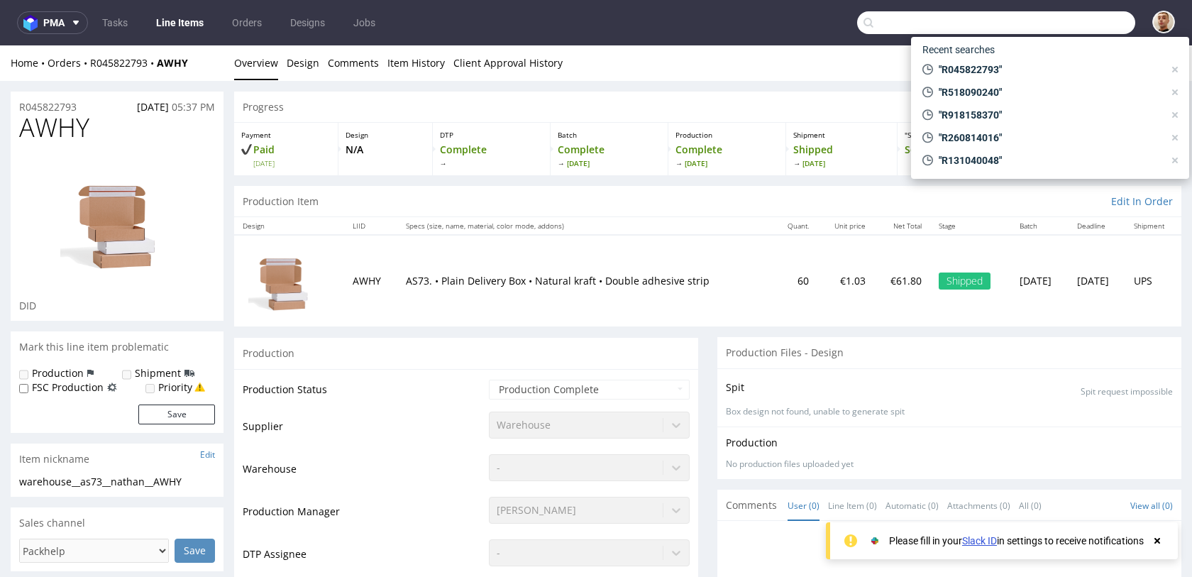
click at [1053, 33] on input "text" at bounding box center [996, 22] width 278 height 23
paste input "R245311025"
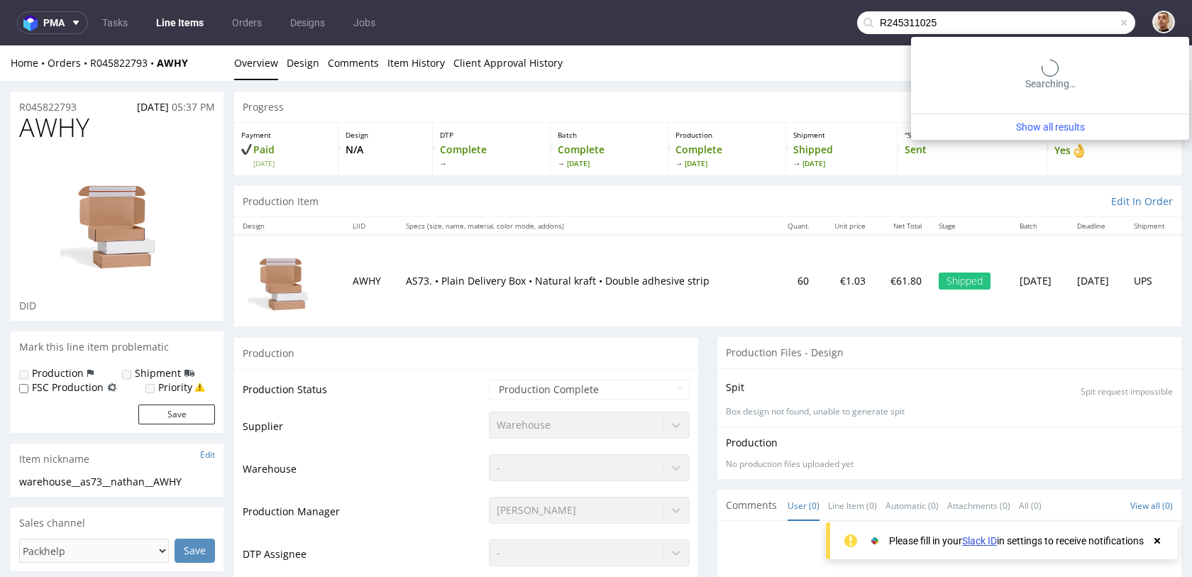
type input "R245311025"
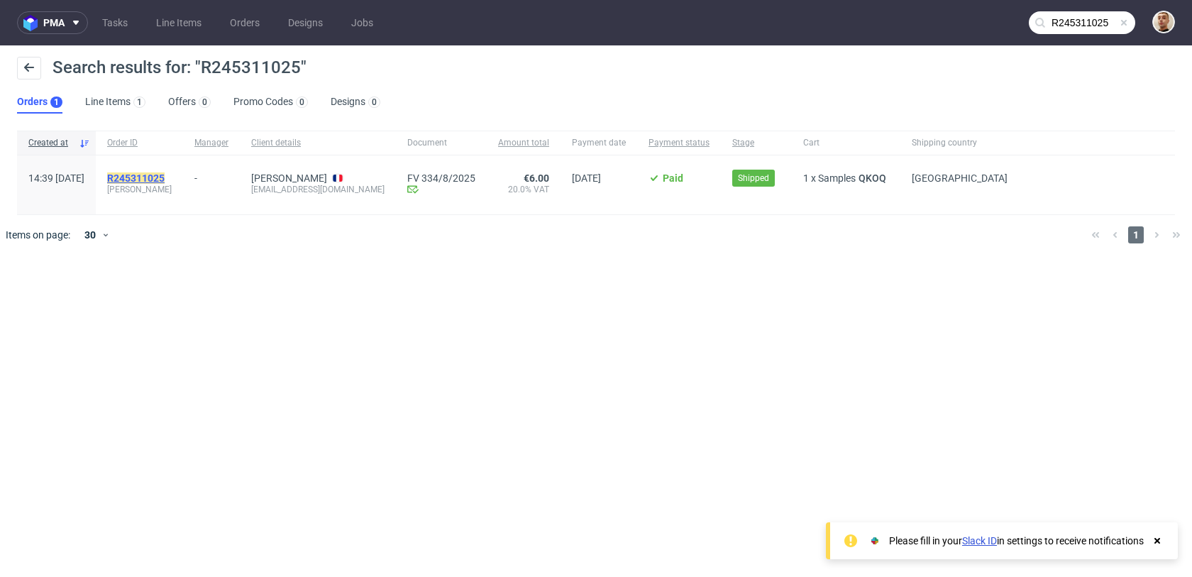
click at [165, 178] on mark "R245311025" at bounding box center [135, 177] width 57 height 11
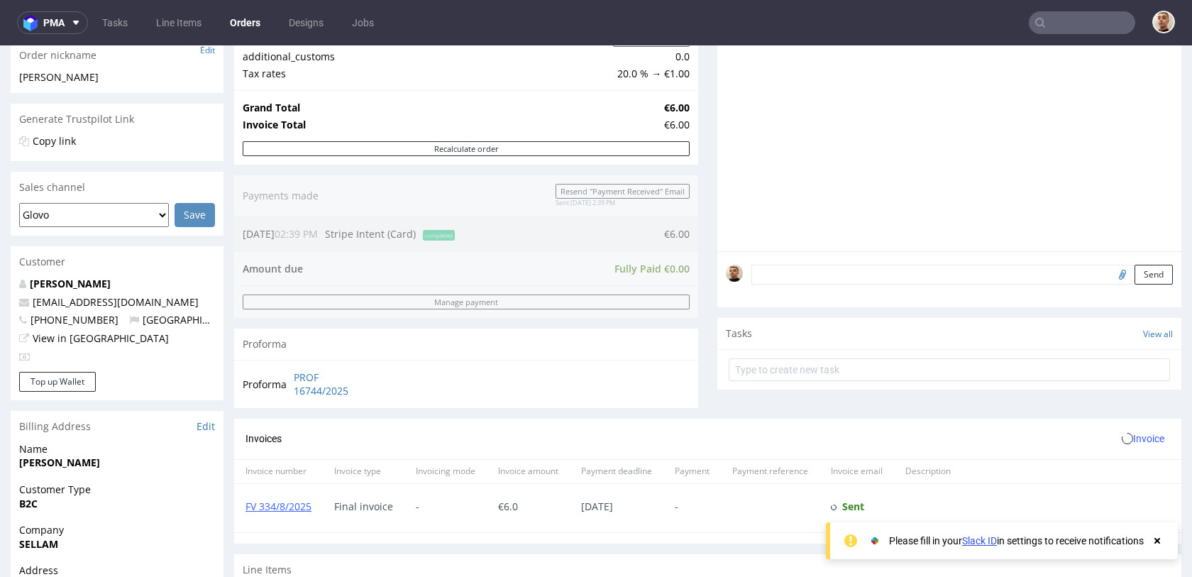
scroll to position [553, 0]
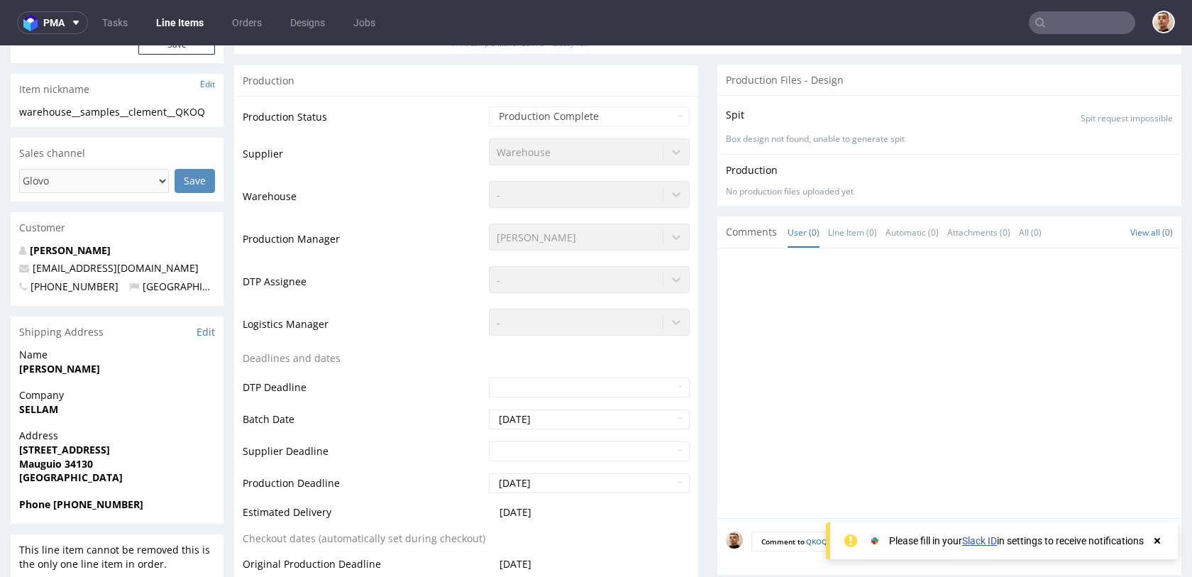
scroll to position [494, 0]
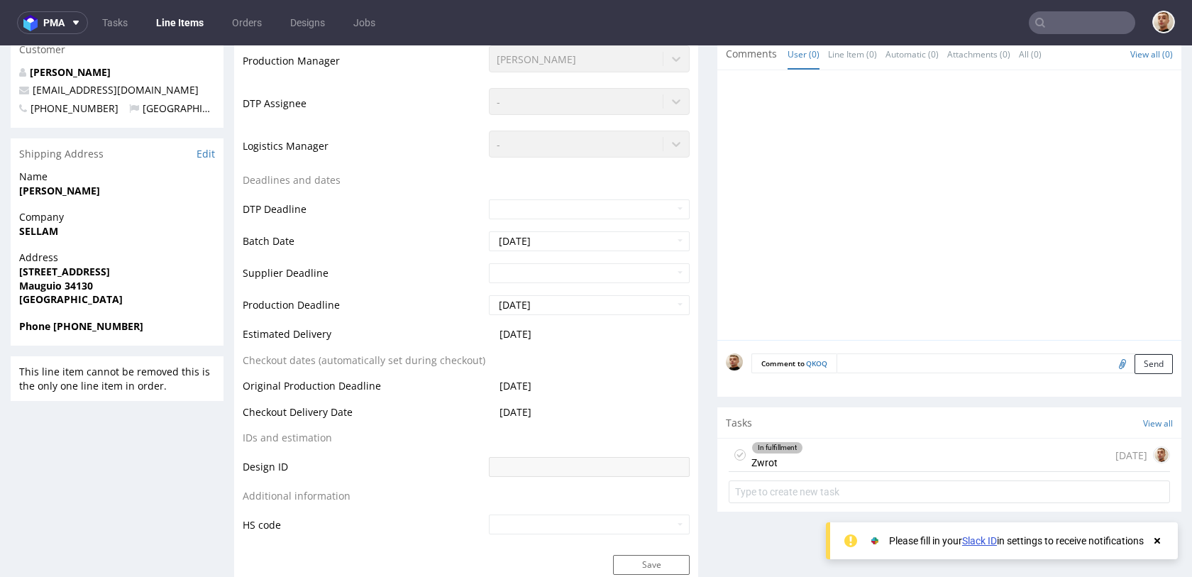
click at [832, 451] on div "In fulfillment Zwrot 3 days ago" at bounding box center [949, 455] width 441 height 33
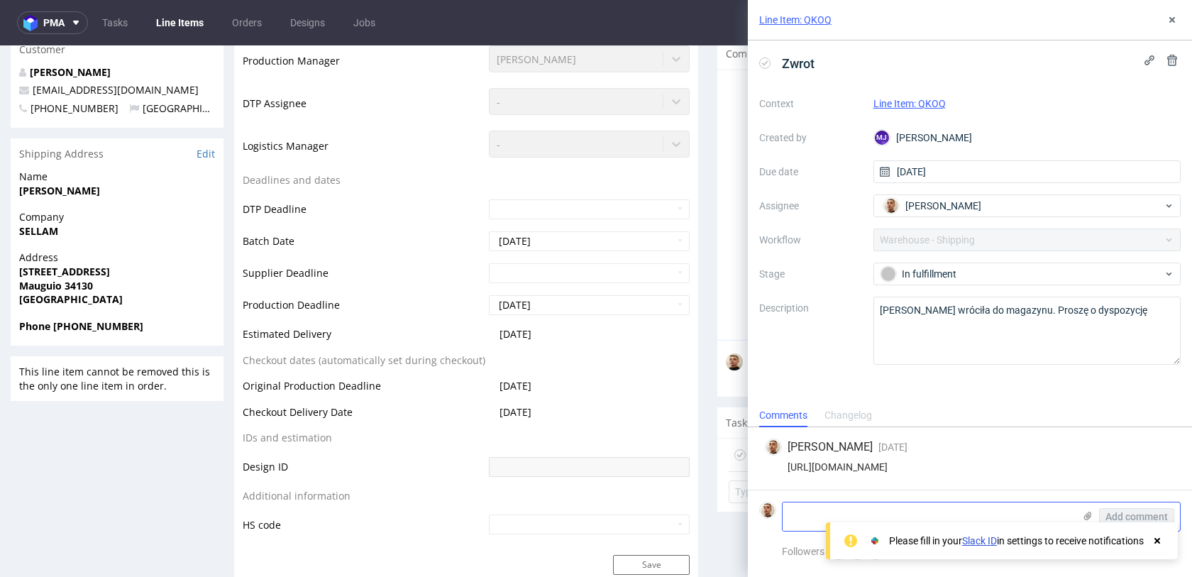
click at [836, 513] on textarea at bounding box center [928, 516] width 291 height 28
type textarea "klient prosi o wysylke na ten sam adres"
click at [1138, 512] on span "Add comment" at bounding box center [1136, 517] width 62 height 10
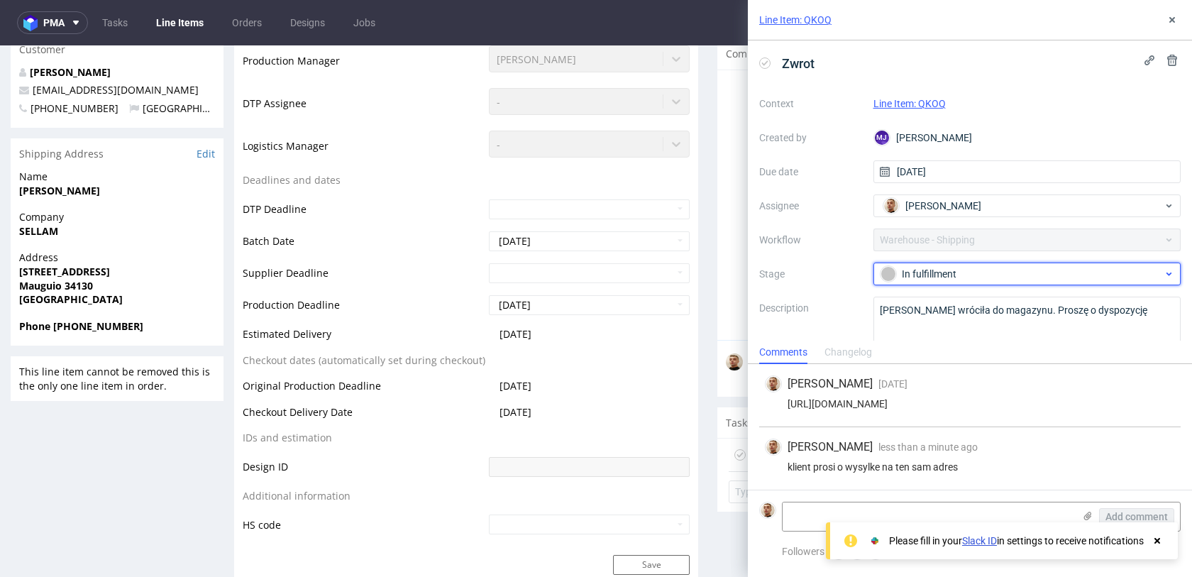
click at [976, 272] on div "In fulfillment" at bounding box center [1022, 274] width 282 height 16
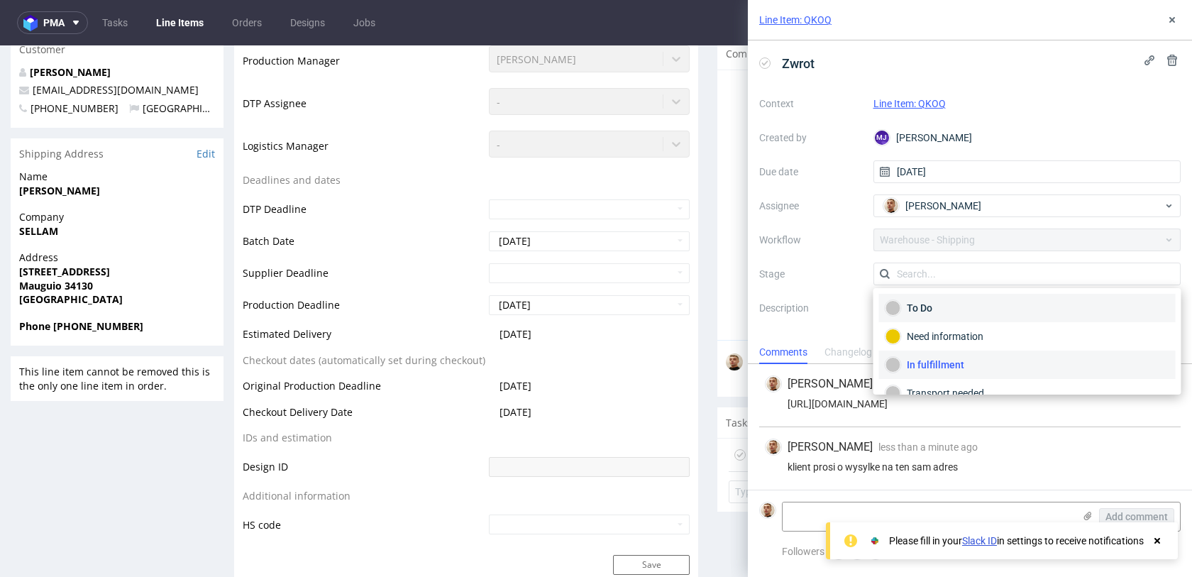
click at [965, 300] on div "To Do" at bounding box center [1028, 308] width 284 height 16
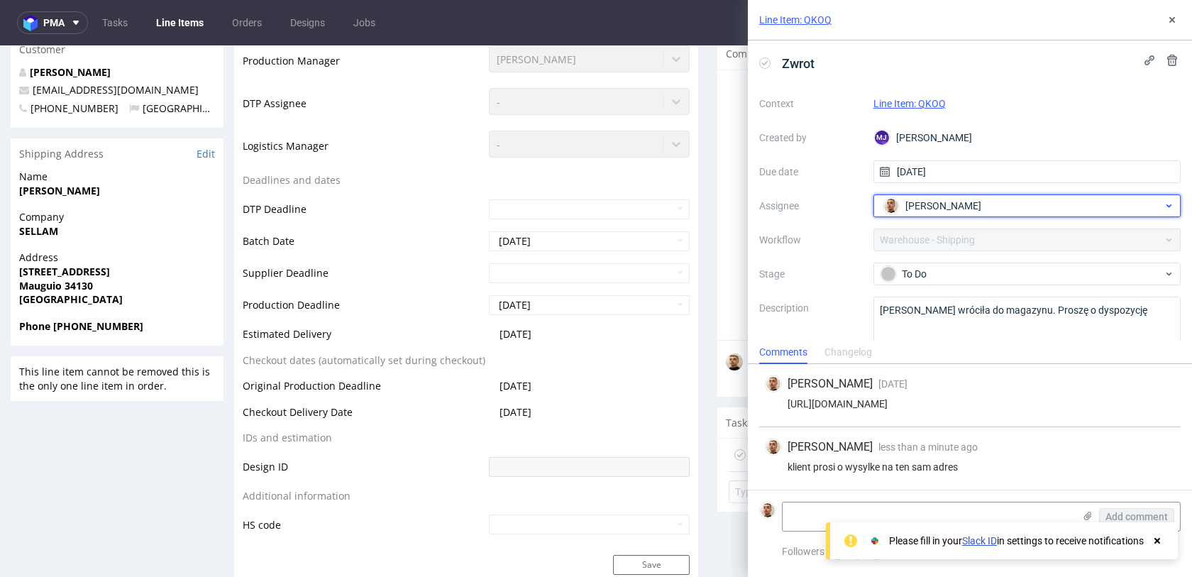
click at [954, 216] on div "Bartłomiej Leśniczuk" at bounding box center [1022, 205] width 284 height 23
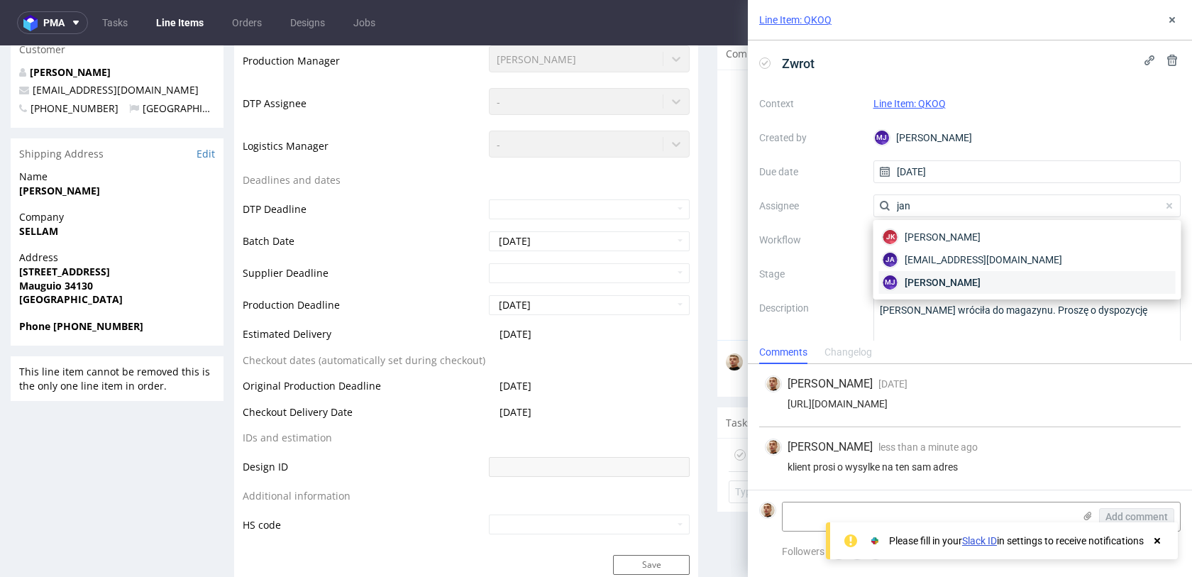
type input "jan"
click at [948, 284] on span "Maciej Jankowski" at bounding box center [943, 282] width 76 height 14
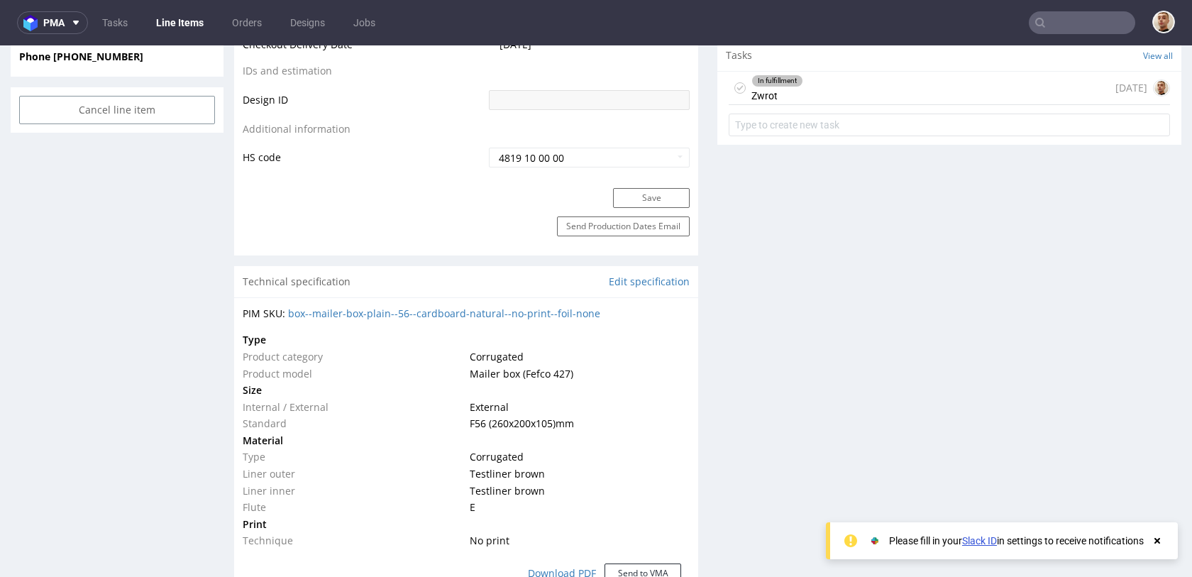
scroll to position [790, 0]
click at [807, 103] on div "In fulfillment Zwrot 3 days ago" at bounding box center [949, 105] width 464 height 70
click at [816, 92] on div "In fulfillment Zwrot 3 days ago" at bounding box center [949, 86] width 441 height 33
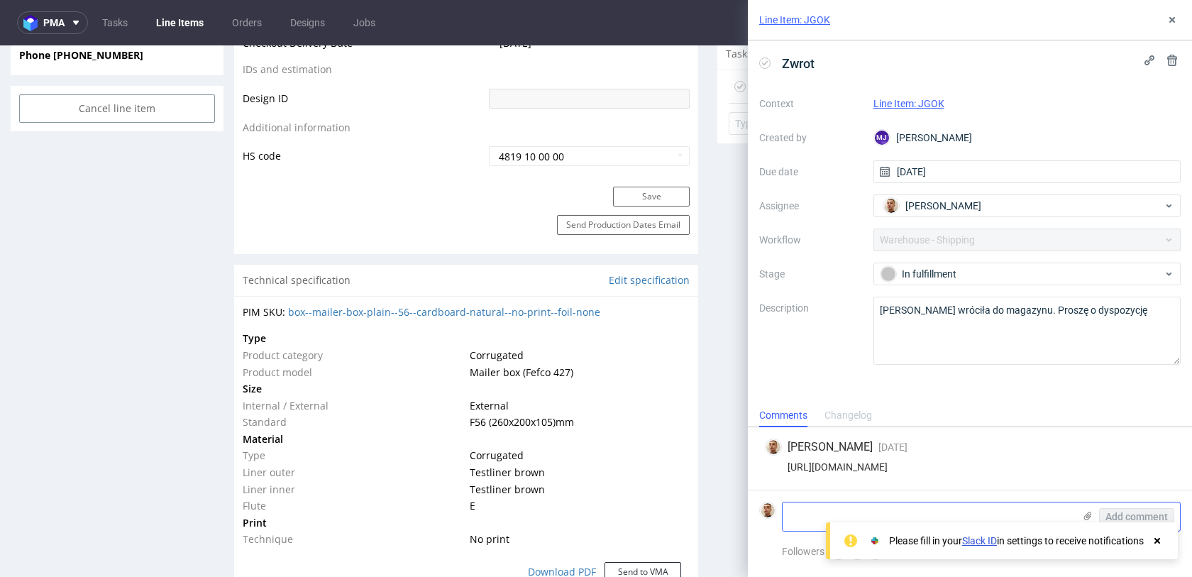
click at [848, 511] on textarea at bounding box center [928, 516] width 291 height 28
type textarea "klient prosi o wysylke na ten sam adres (inne LI dotarly)"
click at [1113, 512] on span "Add comment" at bounding box center [1136, 517] width 62 height 10
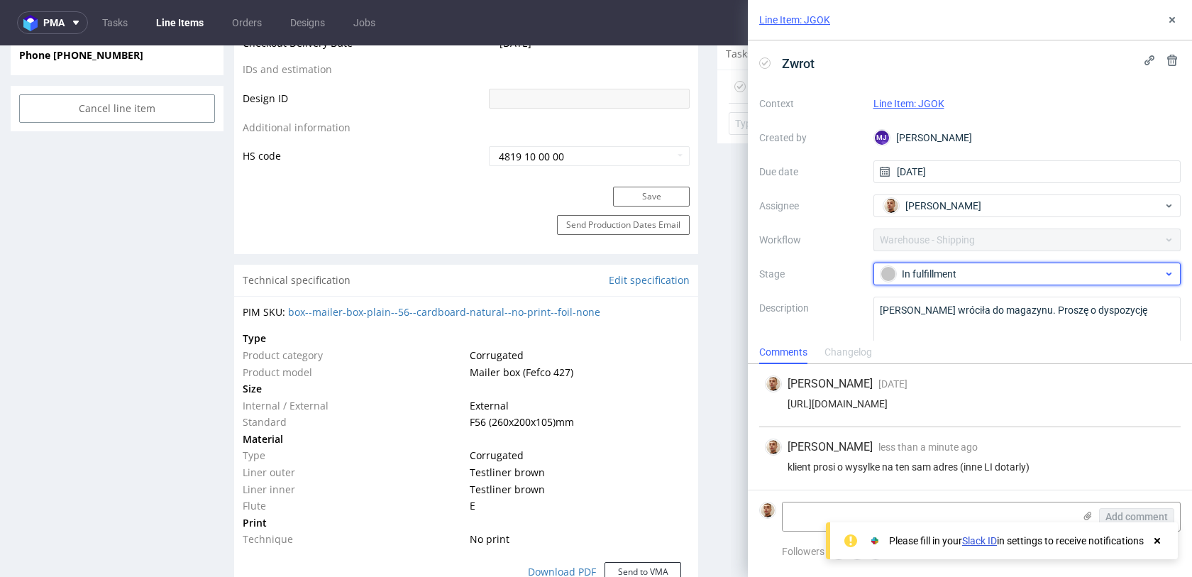
click at [960, 280] on div "In fulfillment" at bounding box center [1022, 274] width 282 height 16
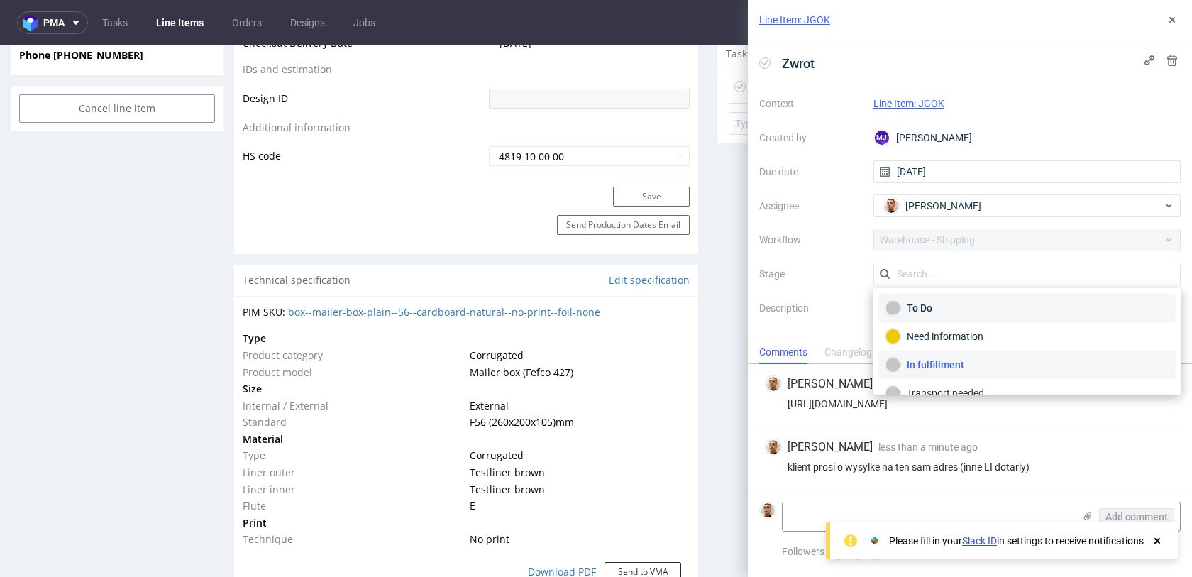
click at [956, 306] on div "To Do" at bounding box center [1028, 308] width 284 height 16
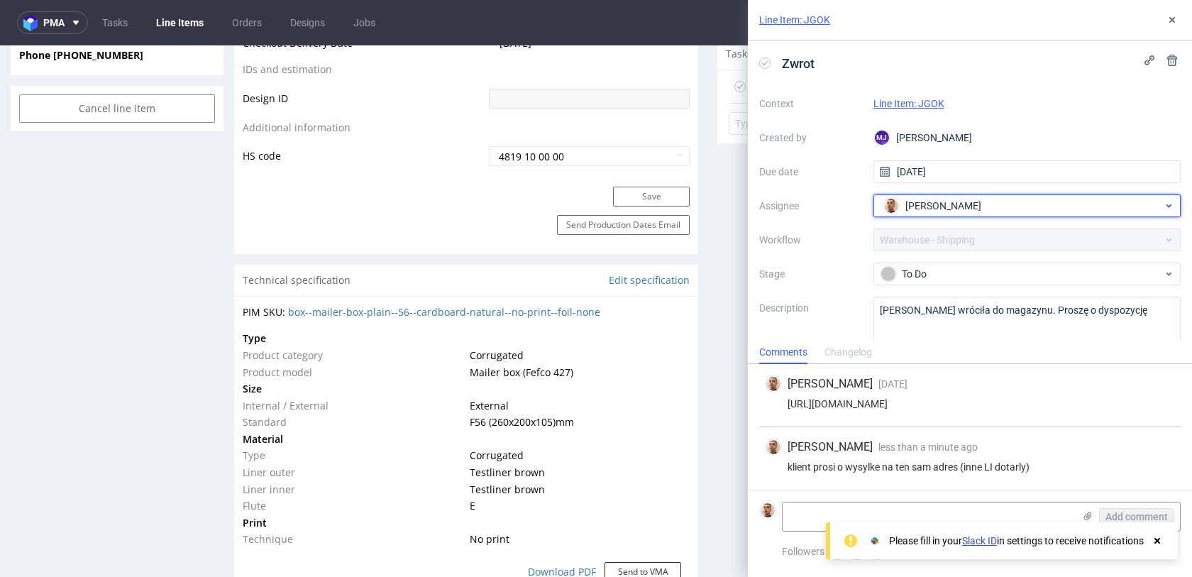
click at [945, 214] on div "[PERSON_NAME]" at bounding box center [1022, 205] width 284 height 23
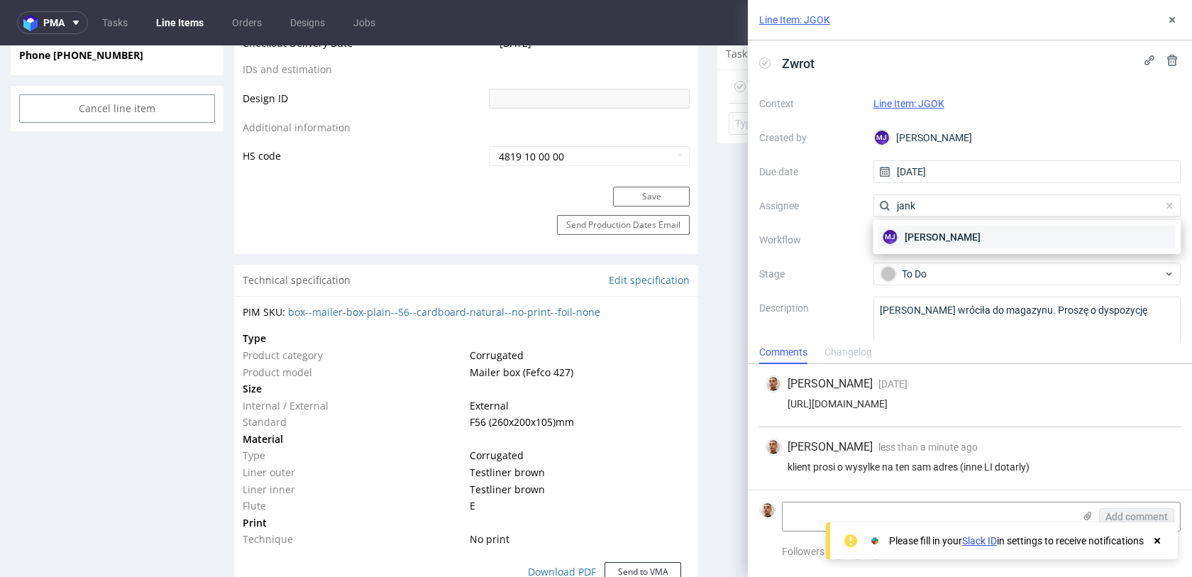
type input "jank"
click at [956, 241] on span "[PERSON_NAME]" at bounding box center [943, 237] width 76 height 14
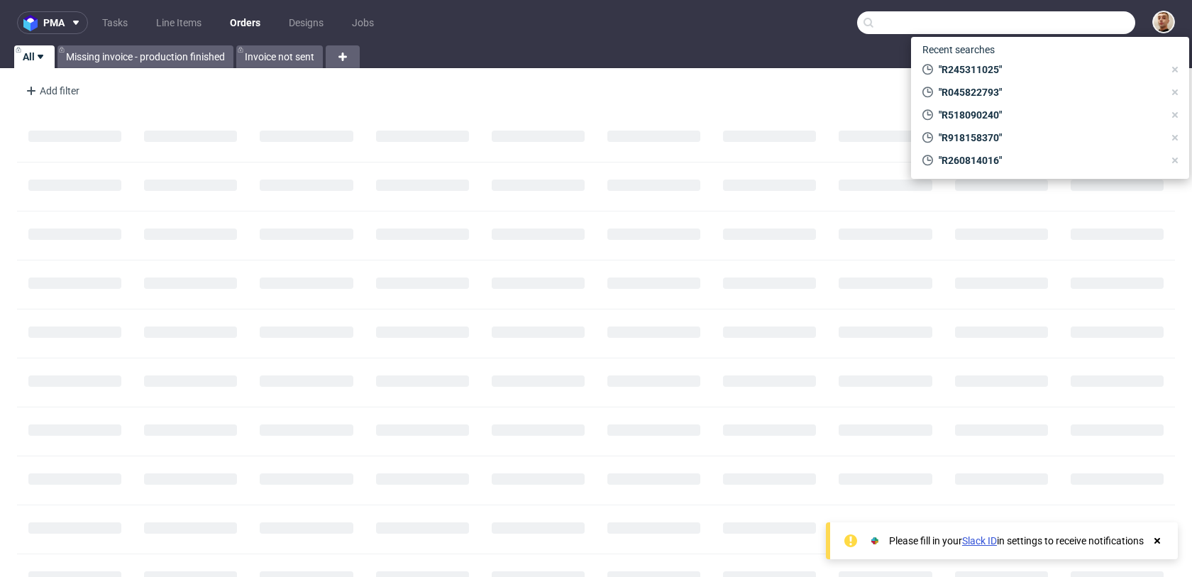
click at [1103, 28] on input "text" at bounding box center [996, 22] width 278 height 23
paste input "R236394600"
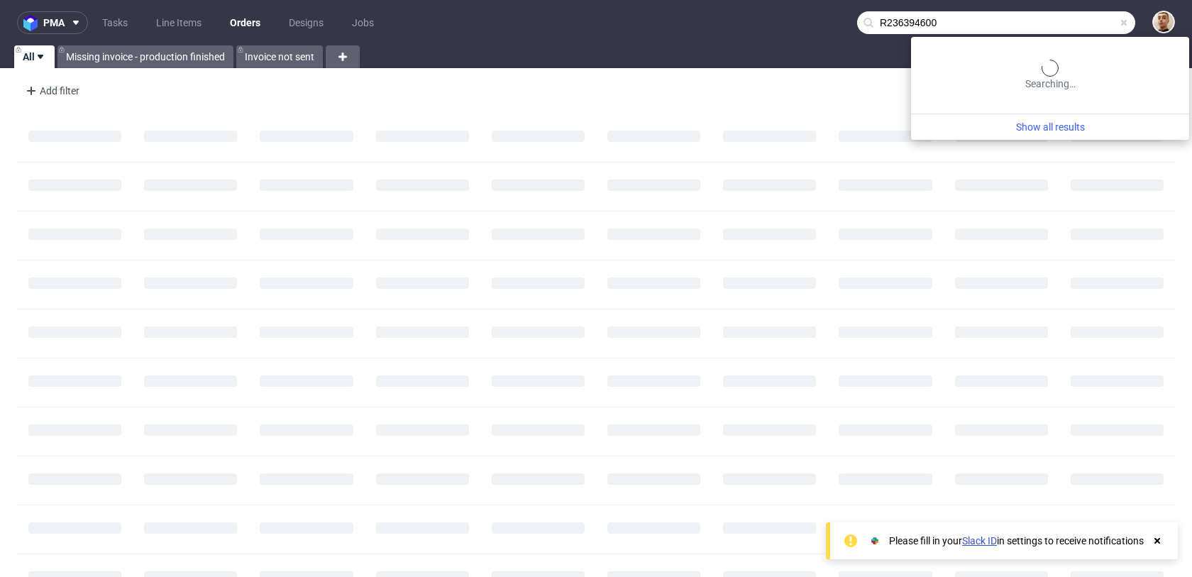
type input "R236394600"
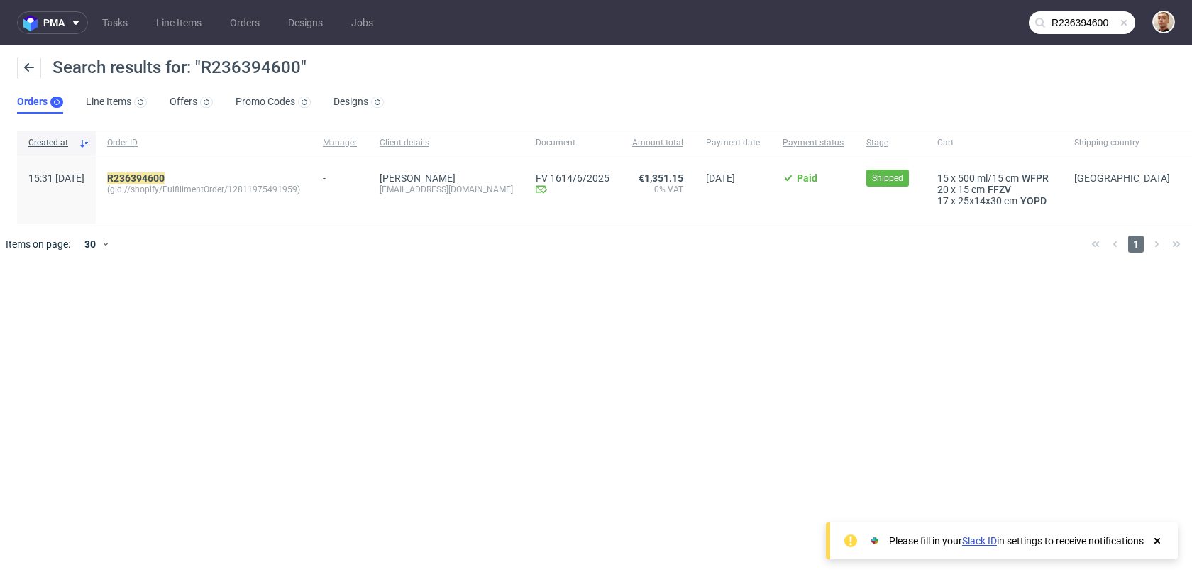
click at [177, 171] on div "R236394600 (gid://shopify/FulfillmentOrder/12811975491959)" at bounding box center [204, 189] width 216 height 68
click at [165, 175] on mark "R236394600" at bounding box center [135, 177] width 57 height 11
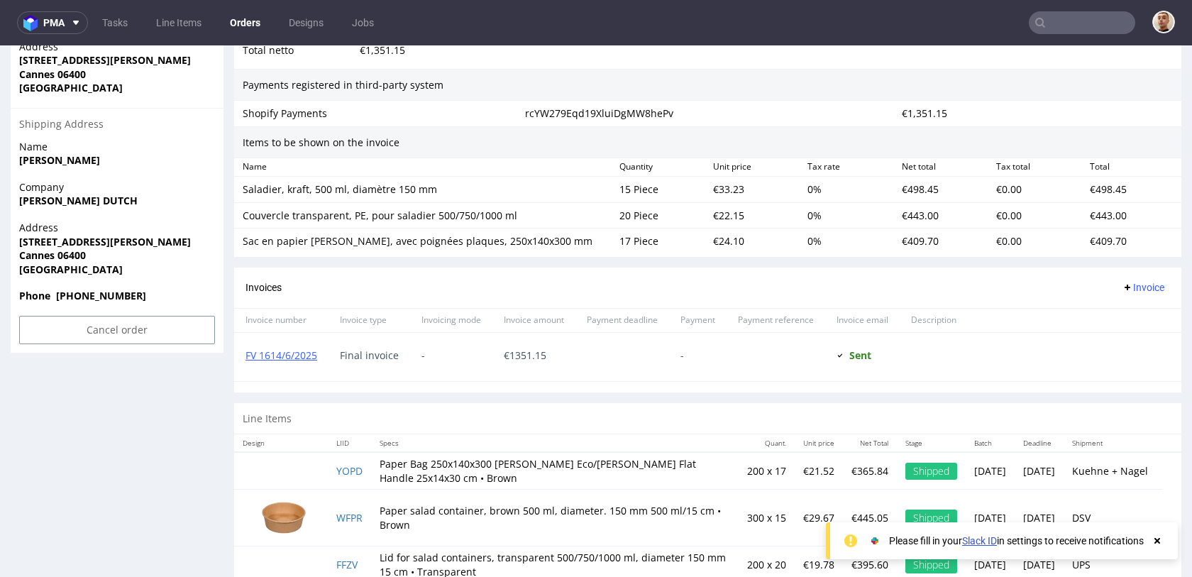
scroll to position [850, 0]
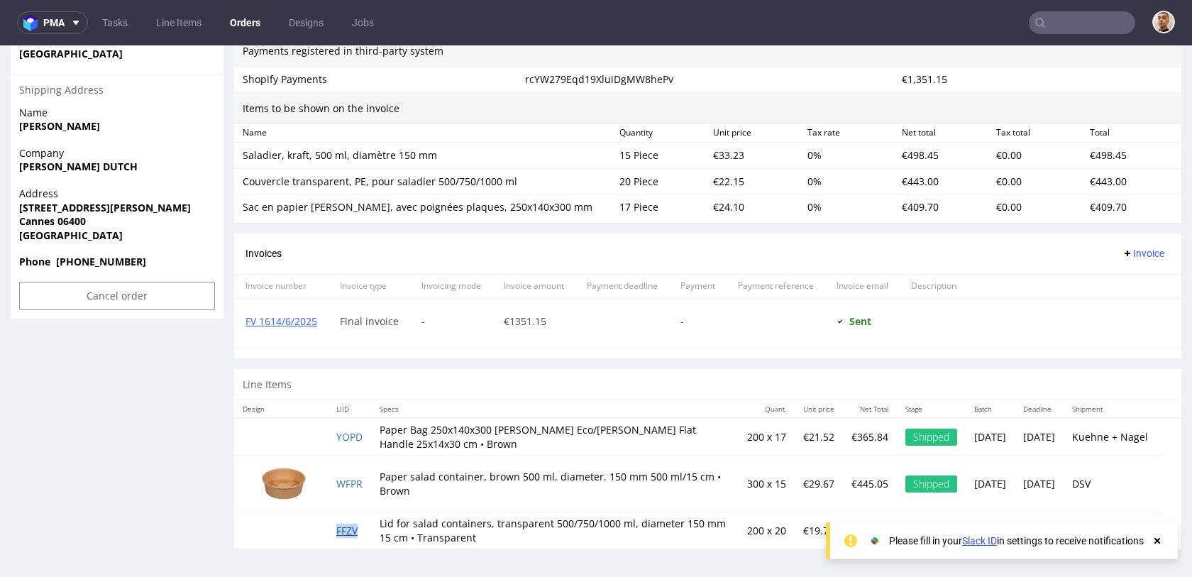
click at [343, 534] on link "FFZV" at bounding box center [346, 530] width 21 height 13
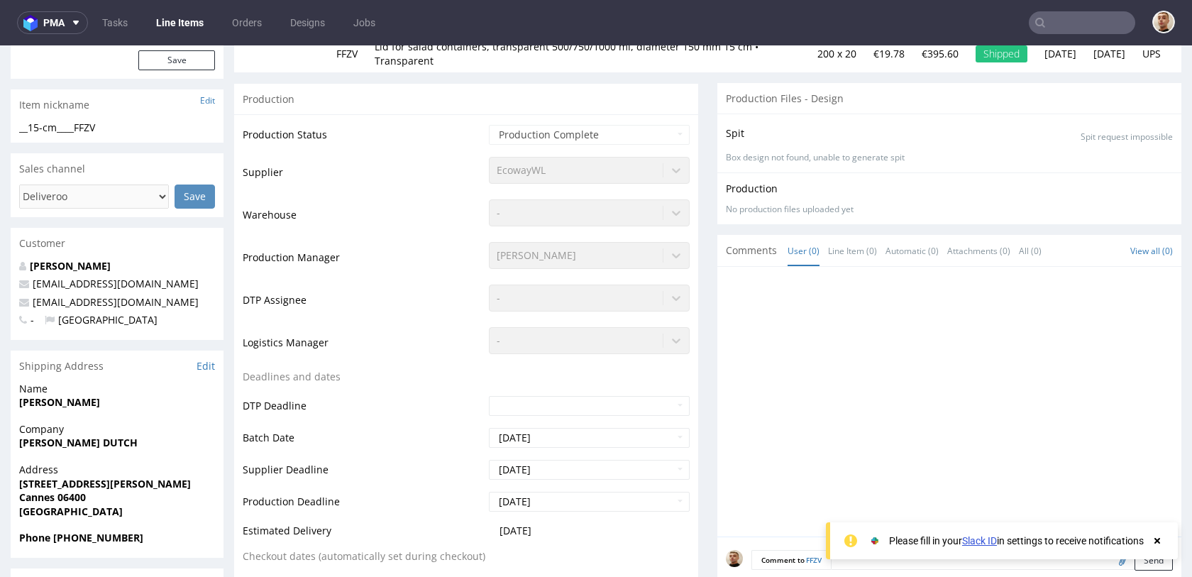
scroll to position [655, 0]
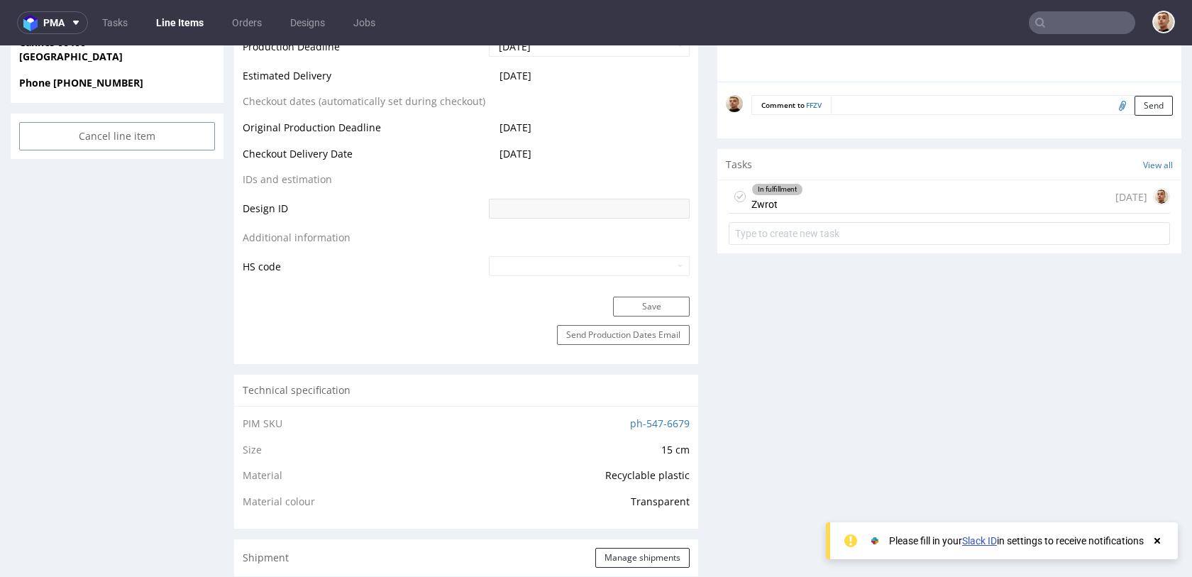
click at [824, 210] on div "In fulfillment Zwrot [DATE]" at bounding box center [949, 196] width 441 height 33
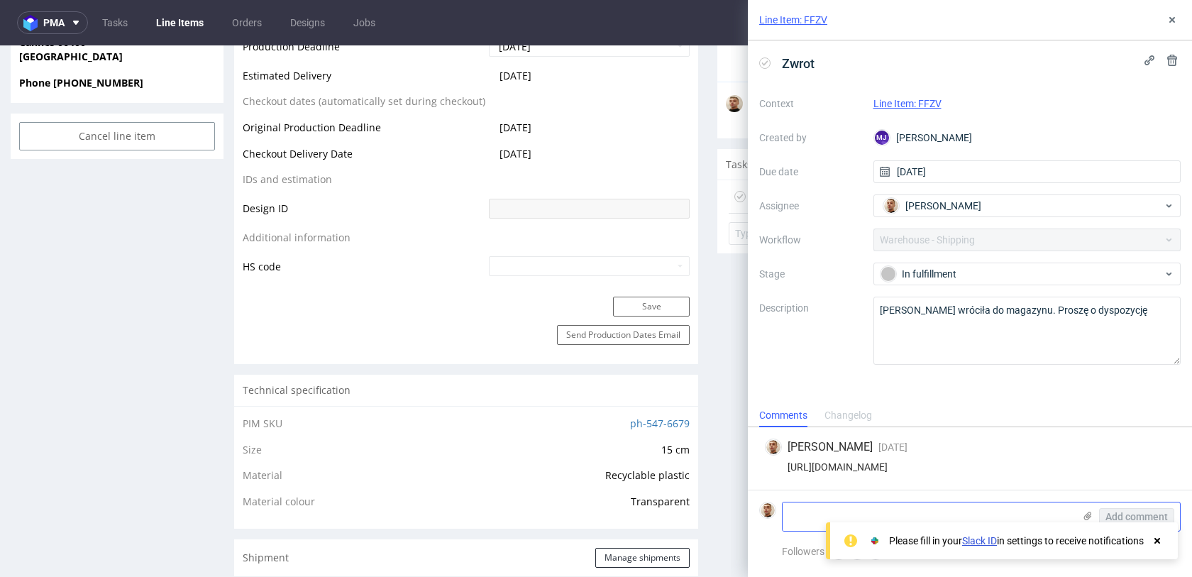
click at [840, 507] on textarea at bounding box center [928, 516] width 291 height 28
paste textarea "das kebab 147 boulevard de la République 06400 cannes"
click at [839, 509] on textarea "das kebab 147 boulevard de la République 06400 cannes" at bounding box center [928, 516] width 291 height 28
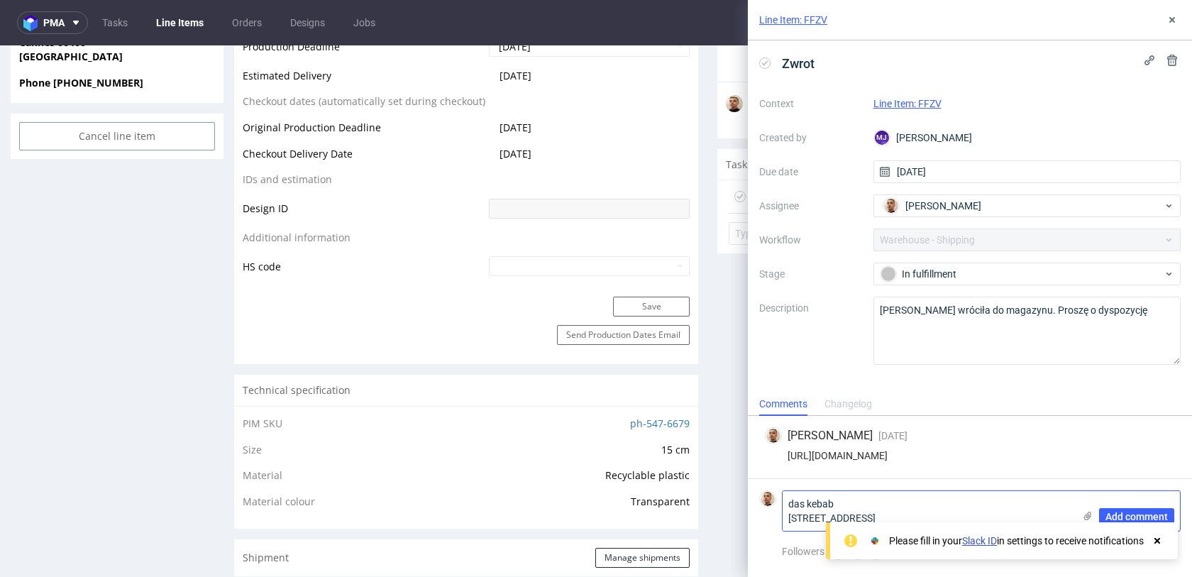
click at [930, 512] on textarea "das kebab 147 boulevard de la République 06400 cannes" at bounding box center [928, 511] width 291 height 40
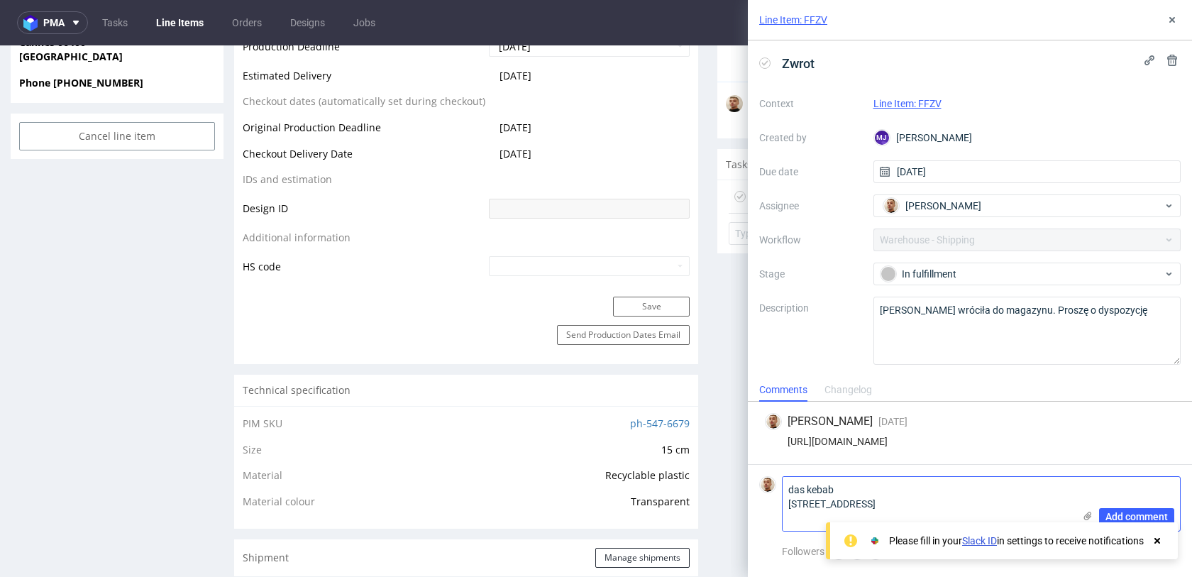
click at [820, 514] on textarea "das kebab 147 boulevard de la République 06400 cannes" at bounding box center [928, 504] width 291 height 54
drag, startPoint x: 793, startPoint y: 486, endPoint x: 769, endPoint y: 485, distance: 24.1
click at [769, 485] on div "das kebab 147 boulevard de la République 06400 Cannes Add comment" at bounding box center [969, 503] width 421 height 55
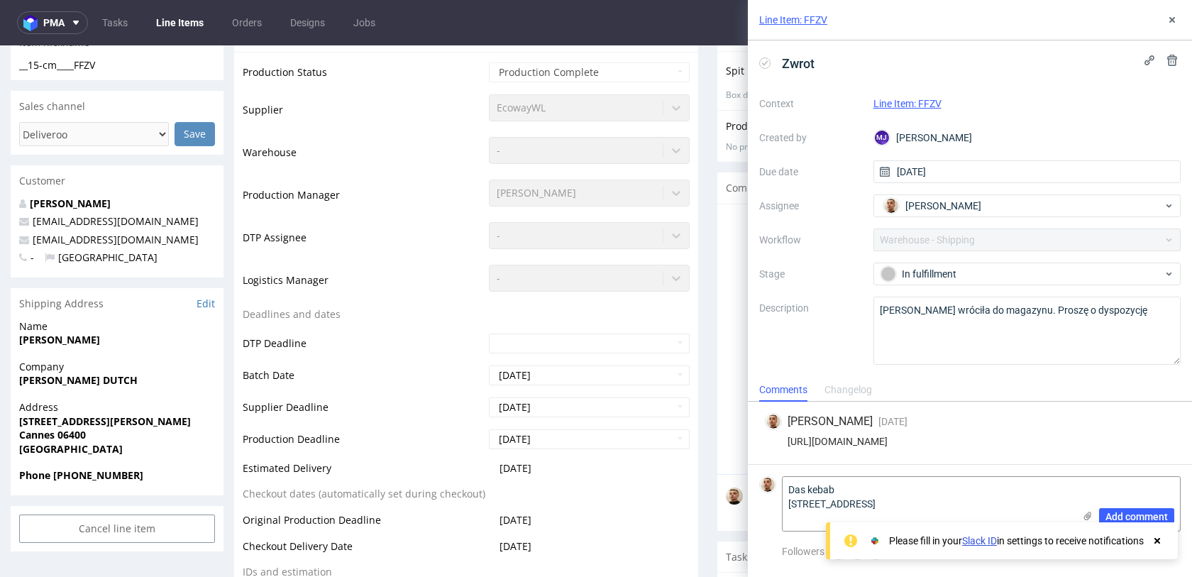
scroll to position [268, 0]
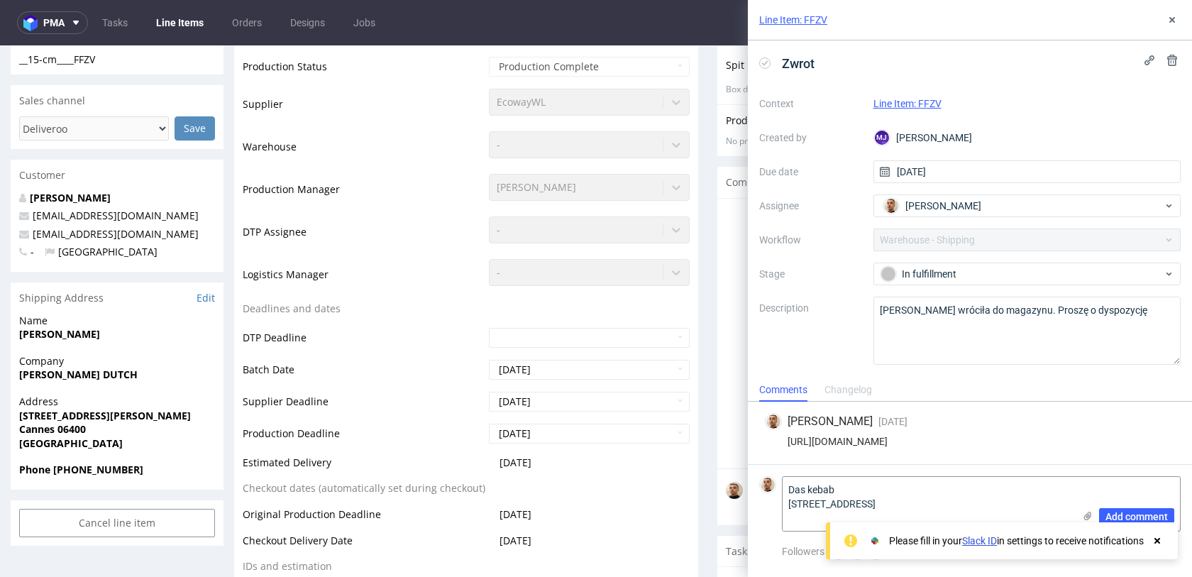
click at [75, 335] on strong "KHALID BOUGOUR" at bounding box center [59, 333] width 81 height 13
copy strong "KHALID BOUGOUR"
drag, startPoint x: 842, startPoint y: 484, endPoint x: 778, endPoint y: 485, distance: 63.2
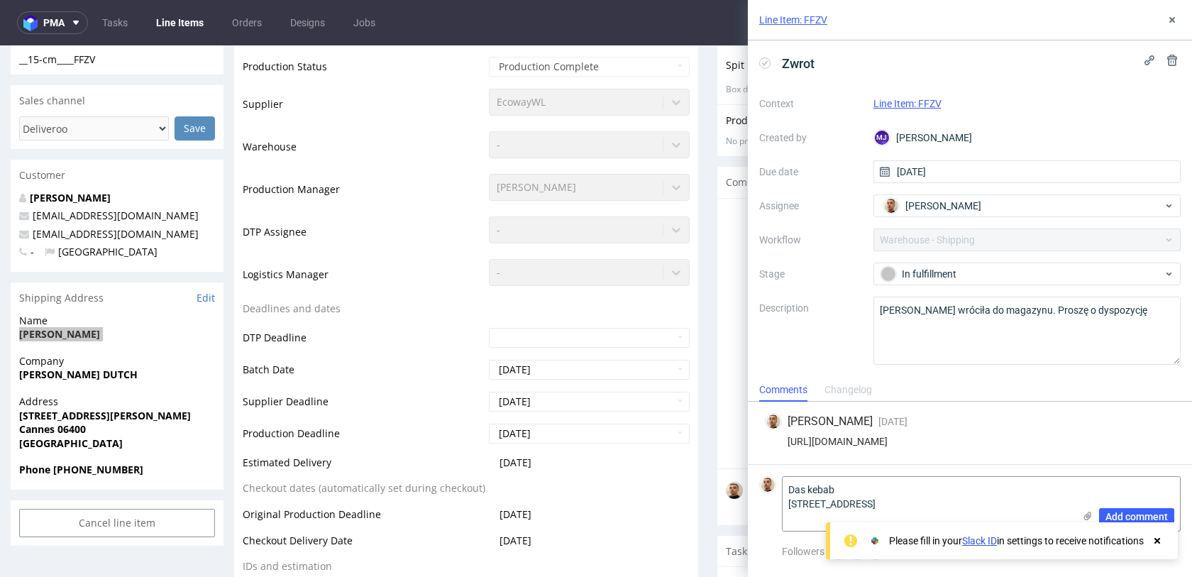
click at [778, 485] on div "Das kebab 147 boulevard de la République 06400 Cannes Add comment" at bounding box center [969, 503] width 421 height 55
paste textarea "KHALID BOUGOUR"
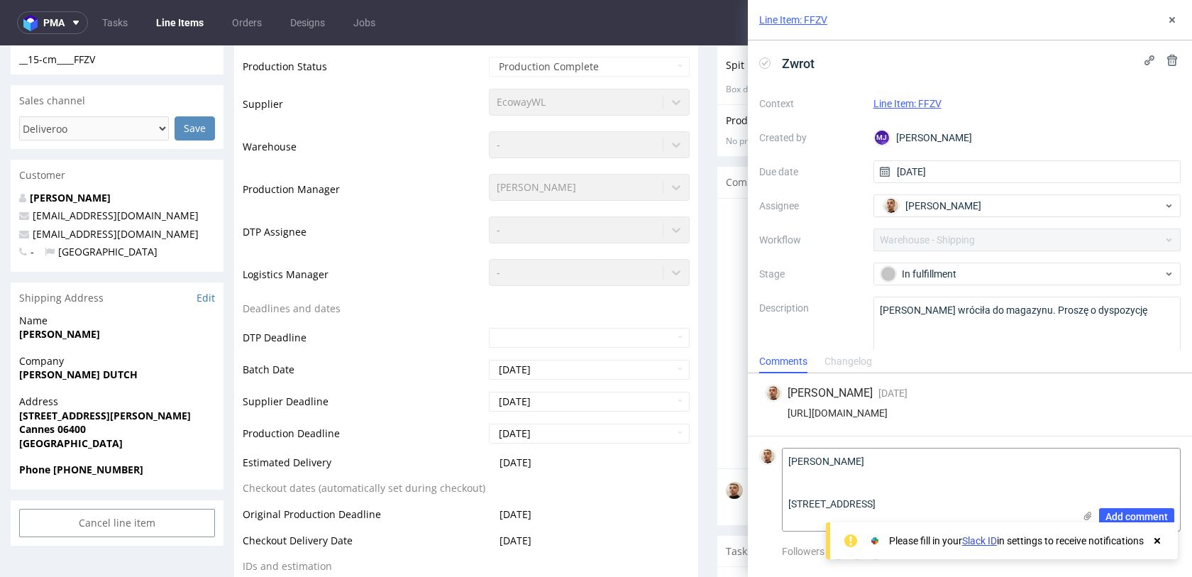
click at [104, 375] on strong "MK GRAILLE DUTCH" at bounding box center [78, 374] width 118 height 13
copy strong "MK GRAILLE DUTCH"
click at [794, 488] on textarea "KHALID BOUGOUR 147 boulevard de la République 06400 Cannes" at bounding box center [928, 489] width 291 height 82
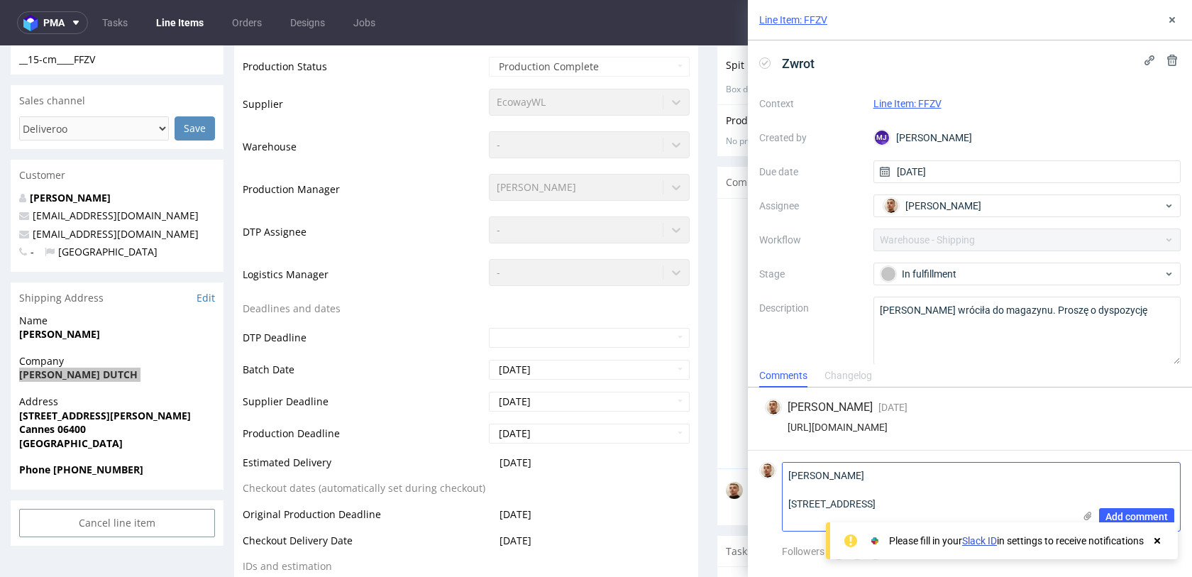
paste textarea "MK GRAILLE DUTCH"
click at [959, 486] on textarea "KHALID BOUGOUR MK GRAILLE DUTCH 147 boulevard de la République 06400 Cannes" at bounding box center [928, 497] width 291 height 68
type textarea "KHALID BOUGOUR MK GRAILLE DUTCH 147 boulevard de la République 06400 Cannes"
click at [1130, 514] on span "Add comment" at bounding box center [1136, 517] width 62 height 10
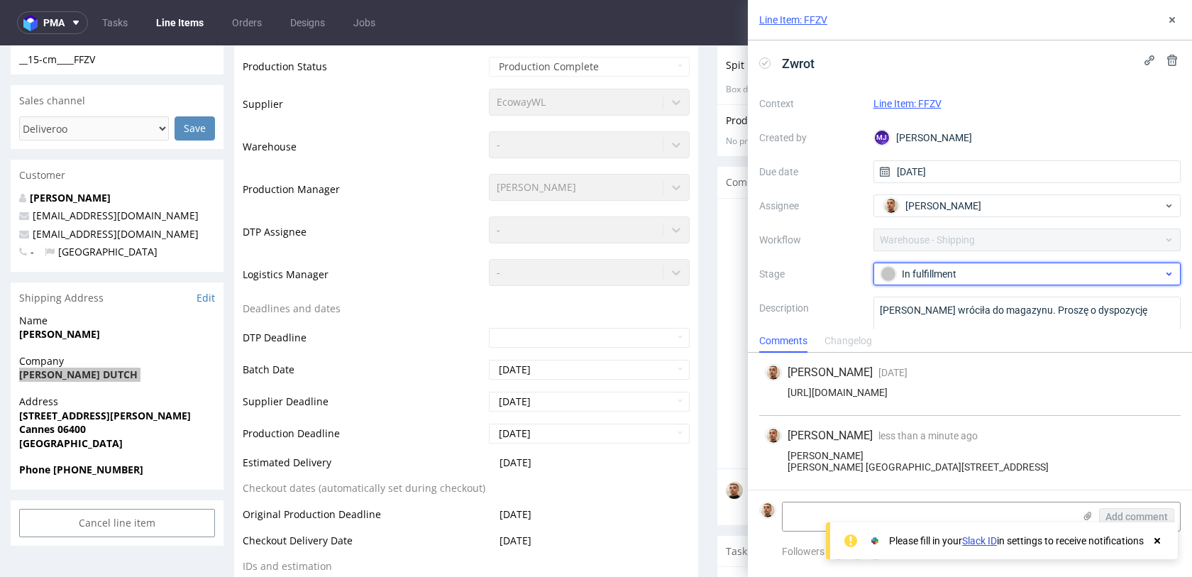
click at [993, 275] on div "In fulfillment" at bounding box center [1022, 274] width 282 height 16
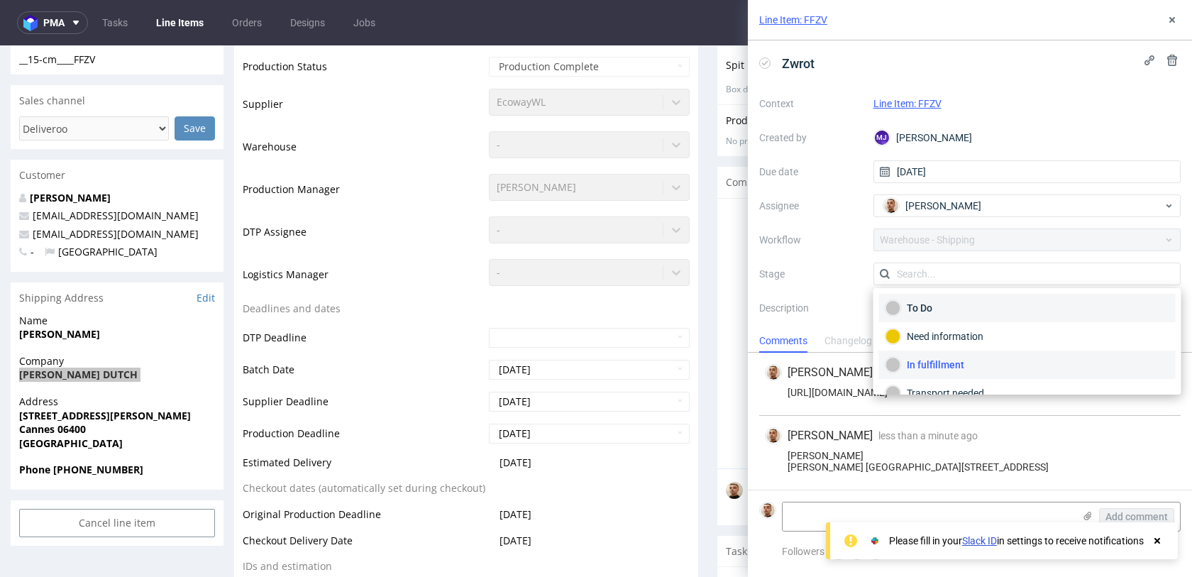
click at [984, 299] on div "To Do" at bounding box center [1027, 308] width 297 height 28
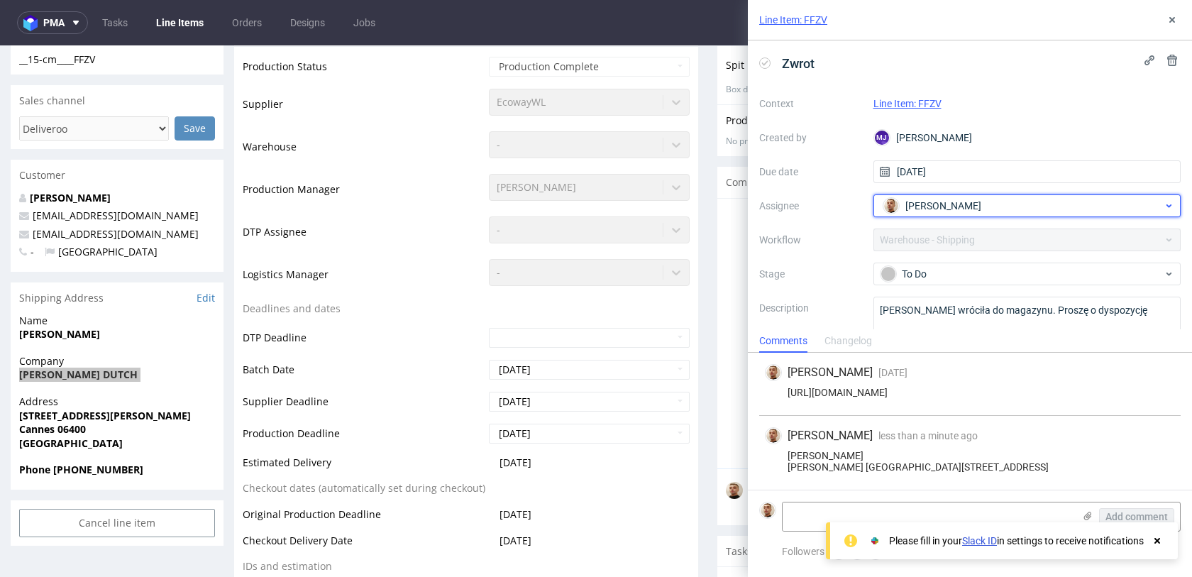
click at [974, 209] on span "[PERSON_NAME]" at bounding box center [943, 206] width 76 height 14
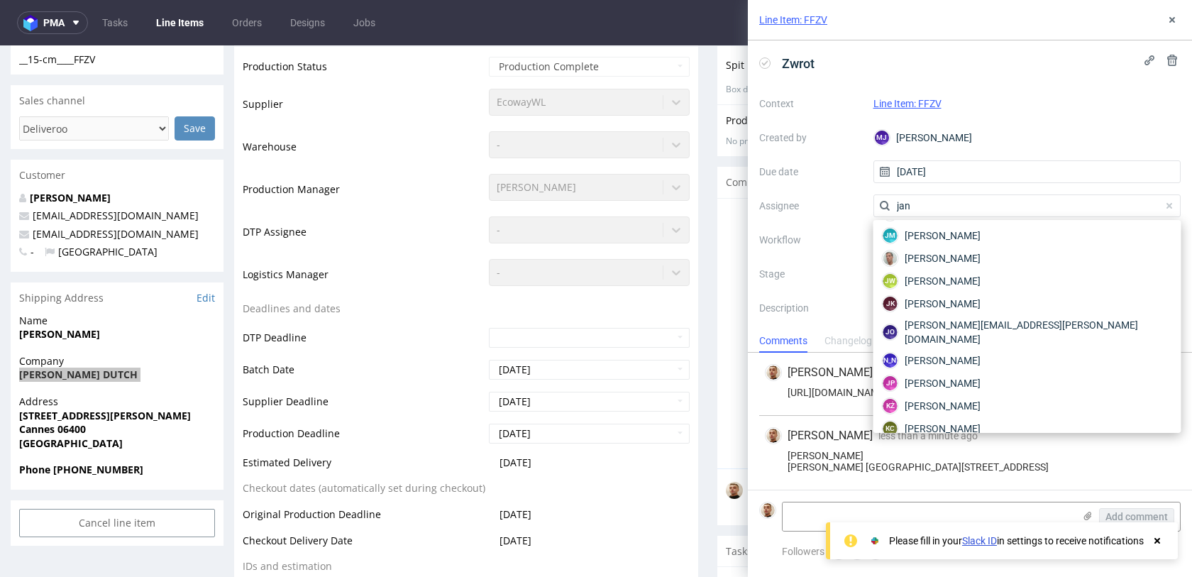
scroll to position [0, 0]
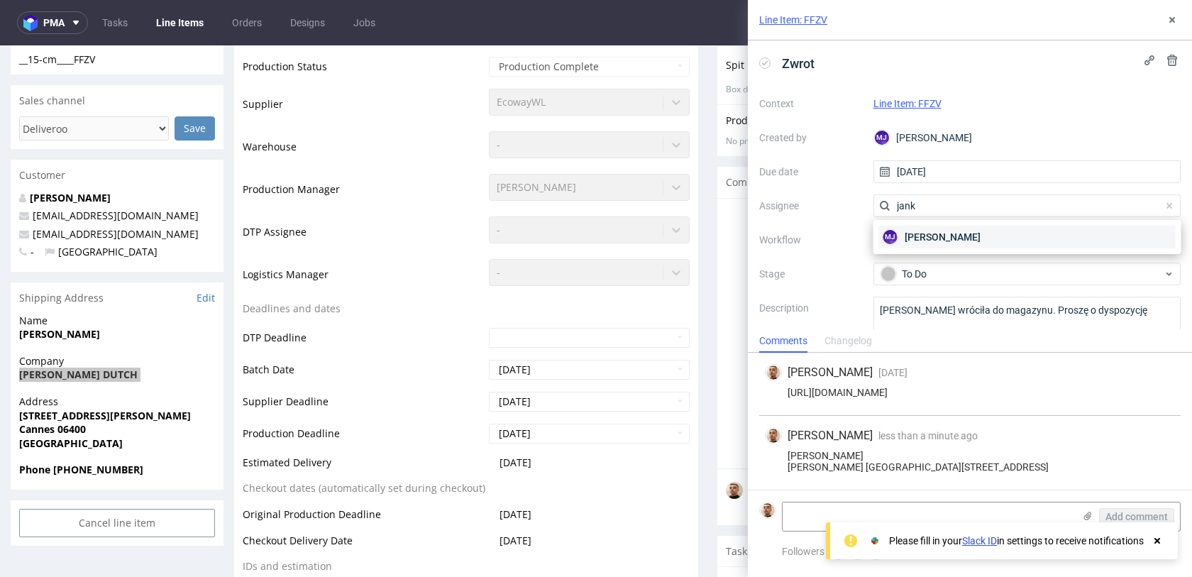
type input "jank"
click at [922, 233] on span "Maciej Jankowski" at bounding box center [943, 237] width 76 height 14
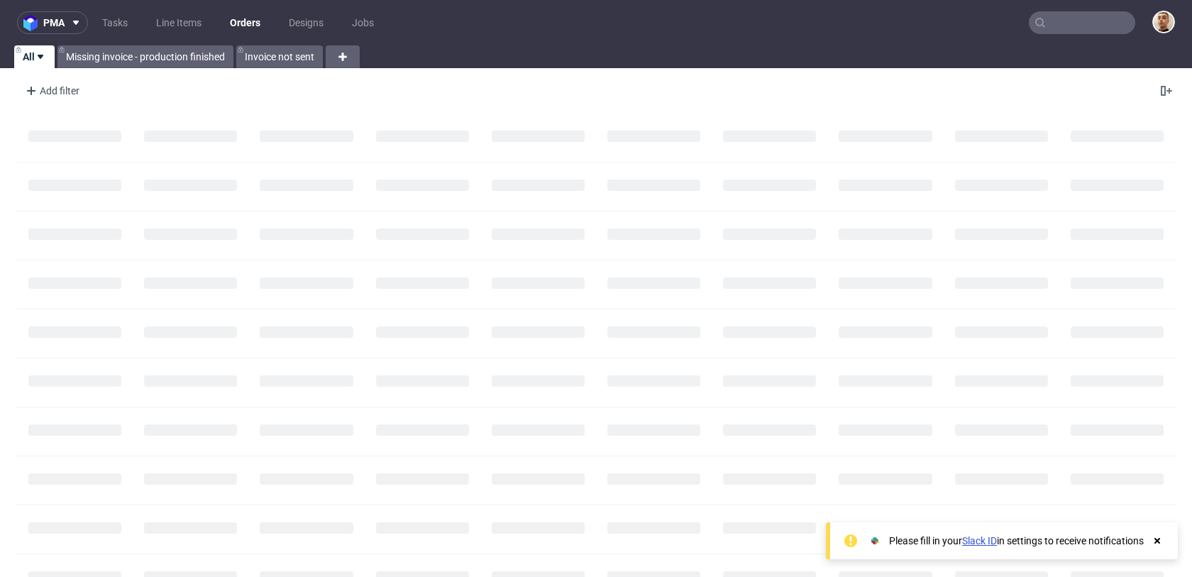
click at [1088, 31] on input "text" at bounding box center [1082, 22] width 106 height 23
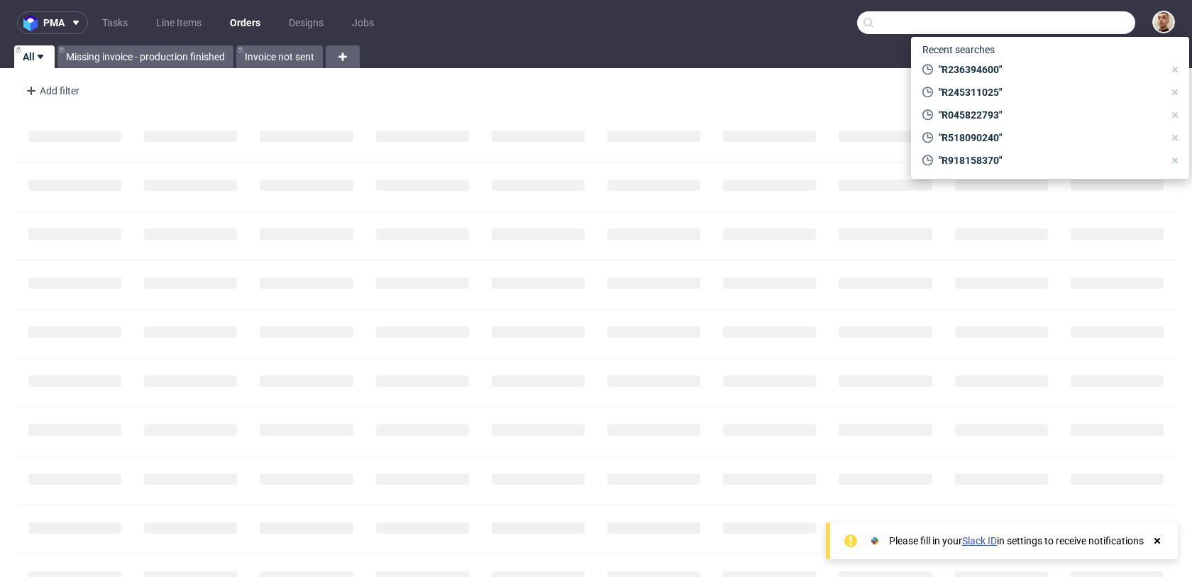
paste input "[EMAIL_ADDRESS][DOMAIN_NAME]"
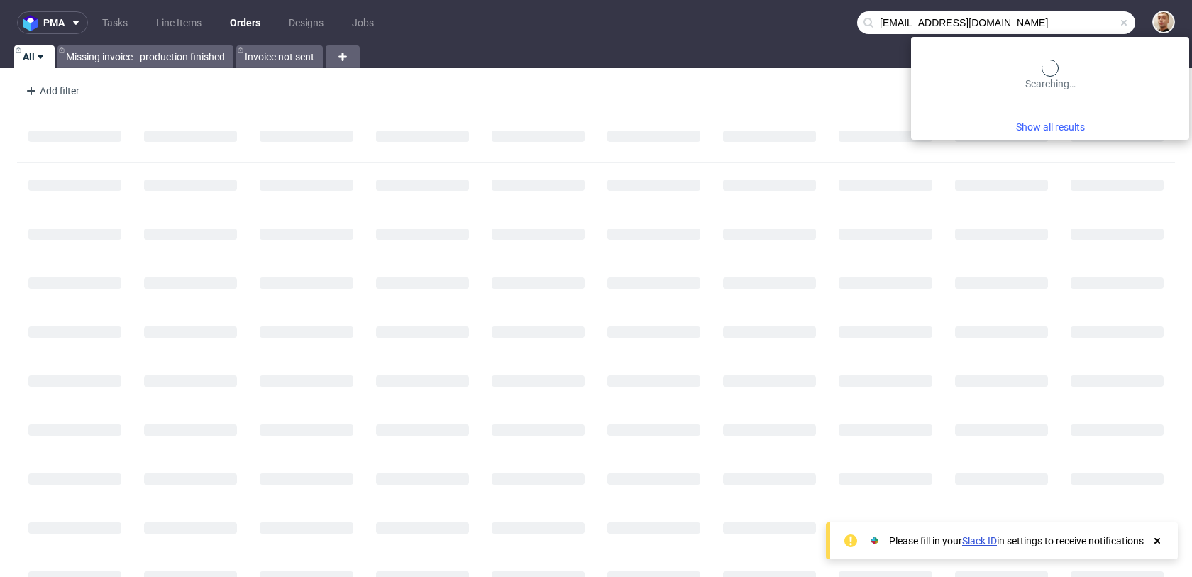
type input "[EMAIL_ADDRESS][DOMAIN_NAME]"
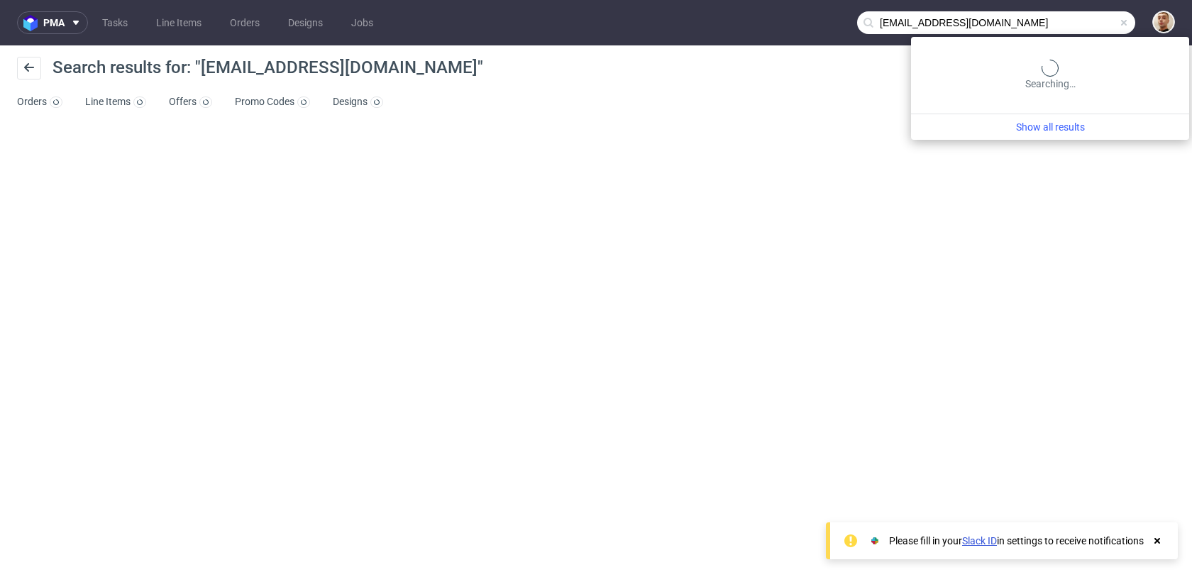
click at [1061, 18] on input "[EMAIL_ADDRESS][DOMAIN_NAME]" at bounding box center [996, 22] width 278 height 23
click at [1060, 17] on input "[EMAIL_ADDRESS][DOMAIN_NAME]" at bounding box center [996, 22] width 278 height 23
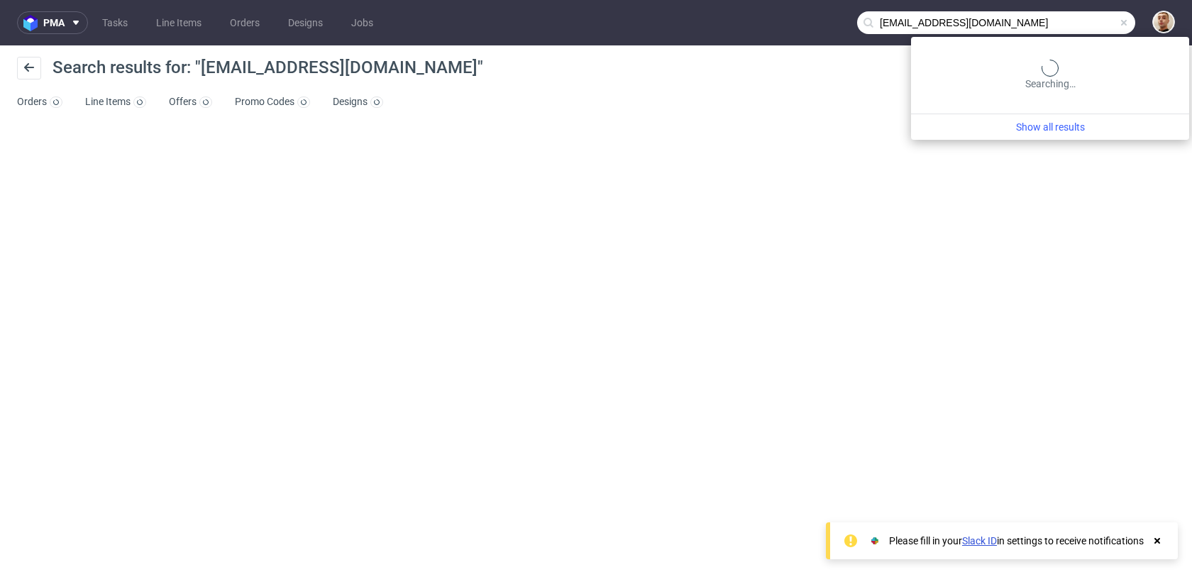
click at [1060, 17] on input "[EMAIL_ADDRESS][DOMAIN_NAME]" at bounding box center [996, 22] width 278 height 23
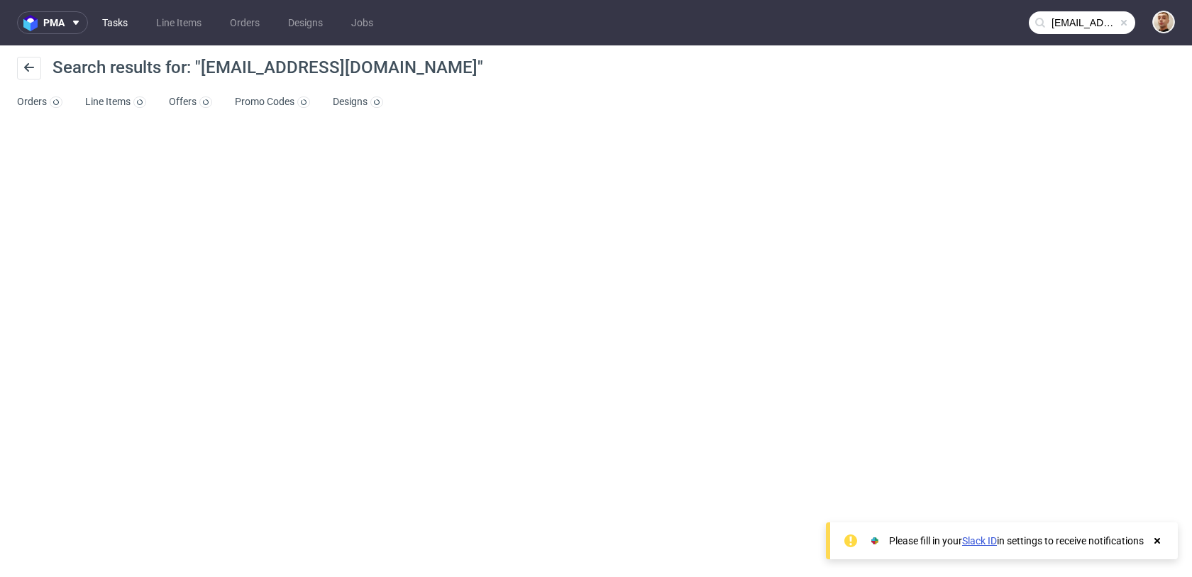
click at [105, 26] on link "Tasks" at bounding box center [115, 22] width 43 height 23
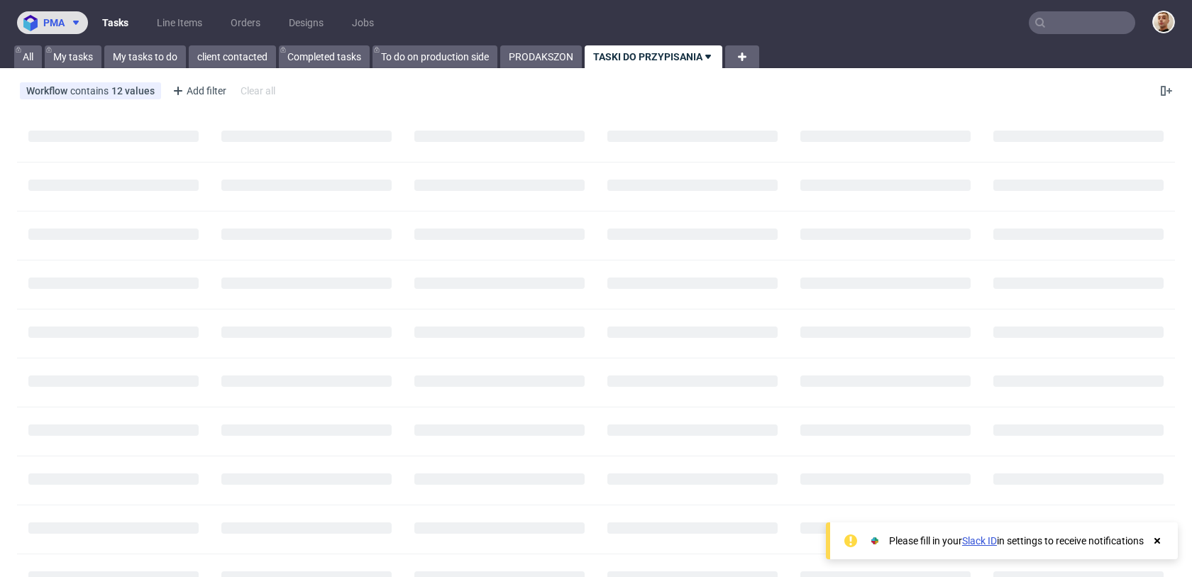
click at [63, 30] on button "pma" at bounding box center [52, 22] width 71 height 23
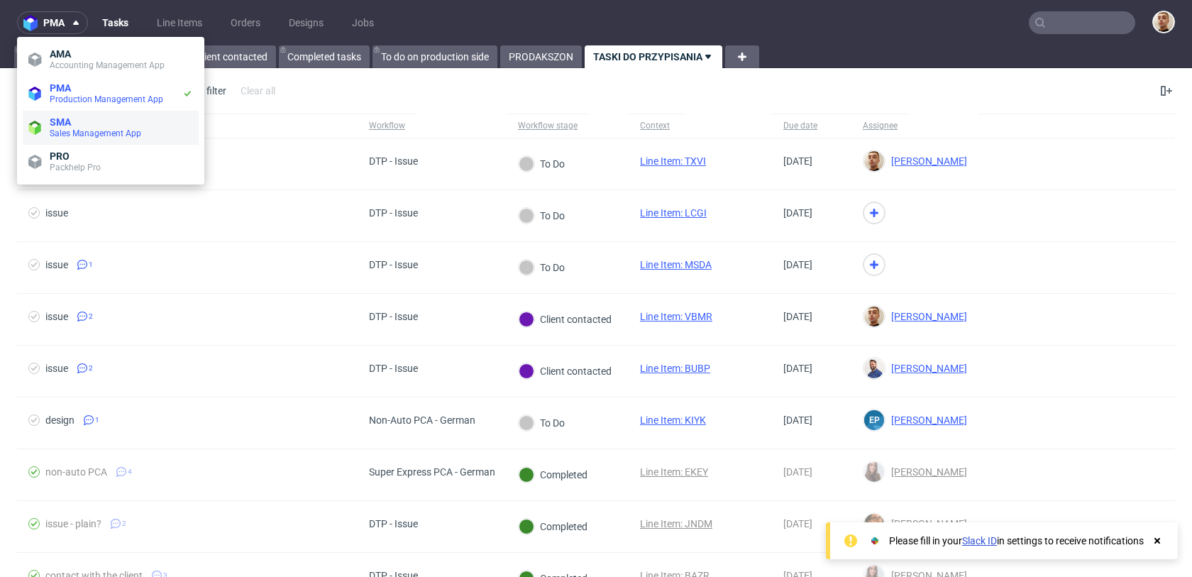
click at [72, 133] on span "Sales Management App" at bounding box center [96, 133] width 92 height 10
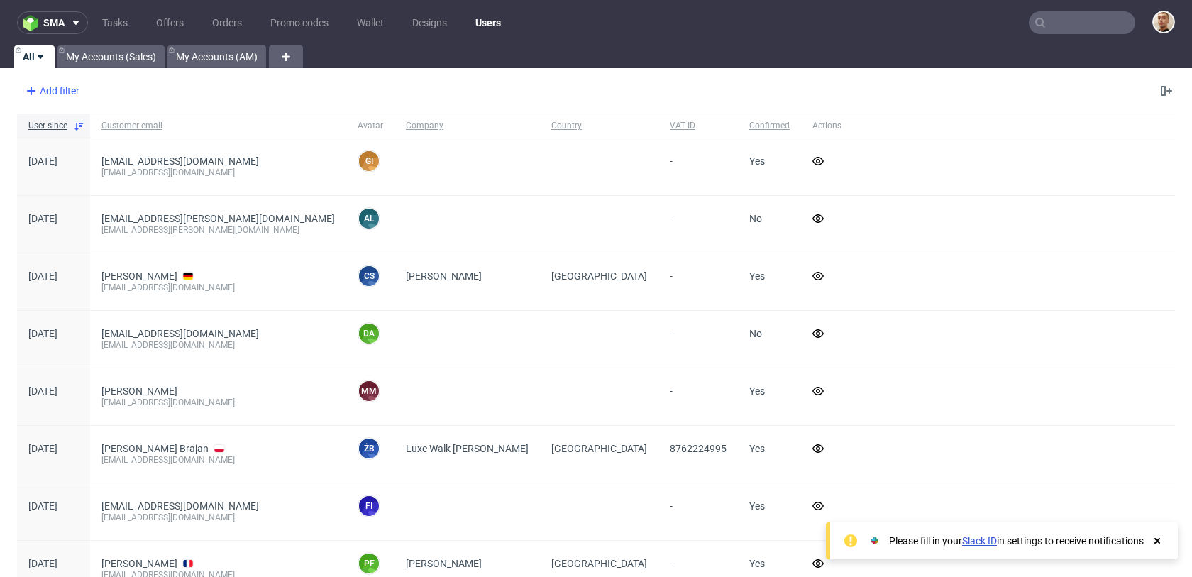
click at [50, 90] on div "Add filter" at bounding box center [51, 90] width 62 height 23
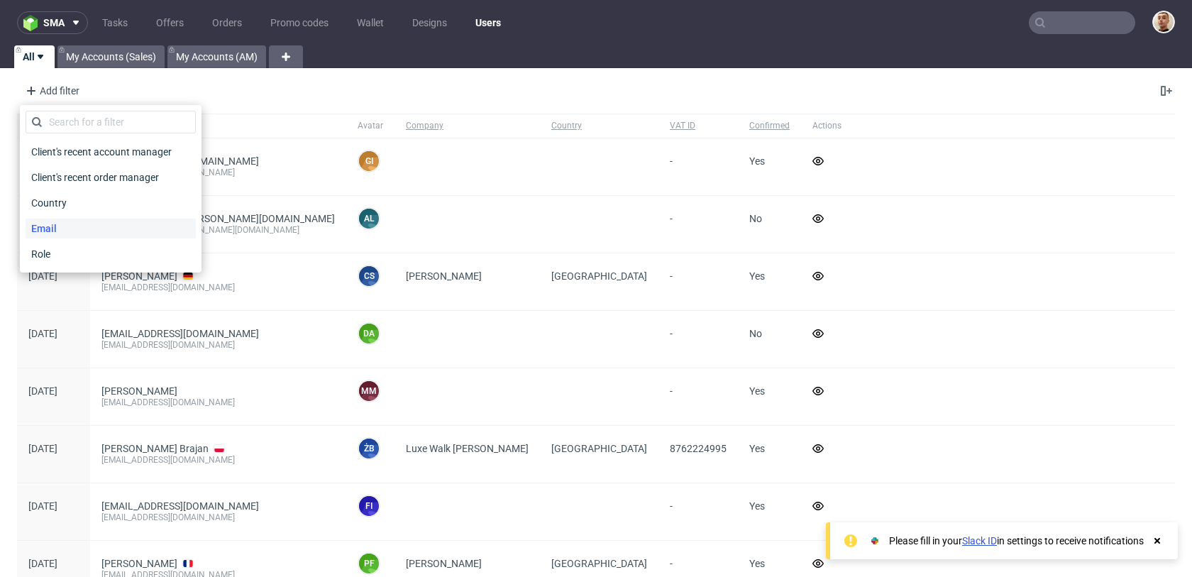
click at [65, 220] on div "Email" at bounding box center [111, 229] width 170 height 20
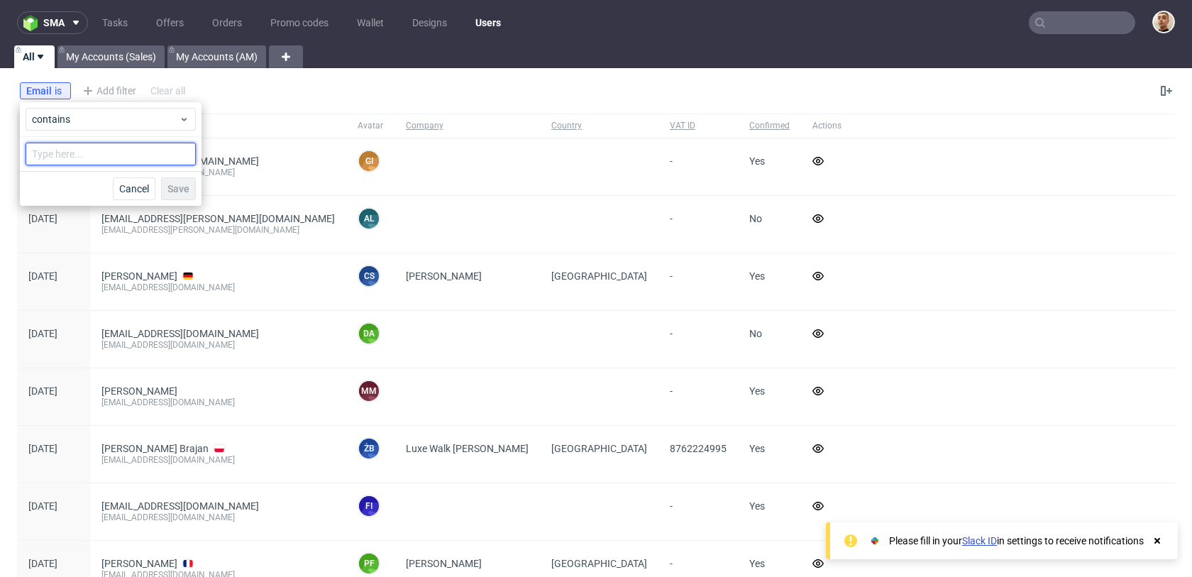
click at [108, 160] on input "text" at bounding box center [111, 154] width 170 height 23
paste input "info@organicritual.es"
type input "info@organicritual.es"
click at [172, 184] on span "Save" at bounding box center [178, 189] width 22 height 10
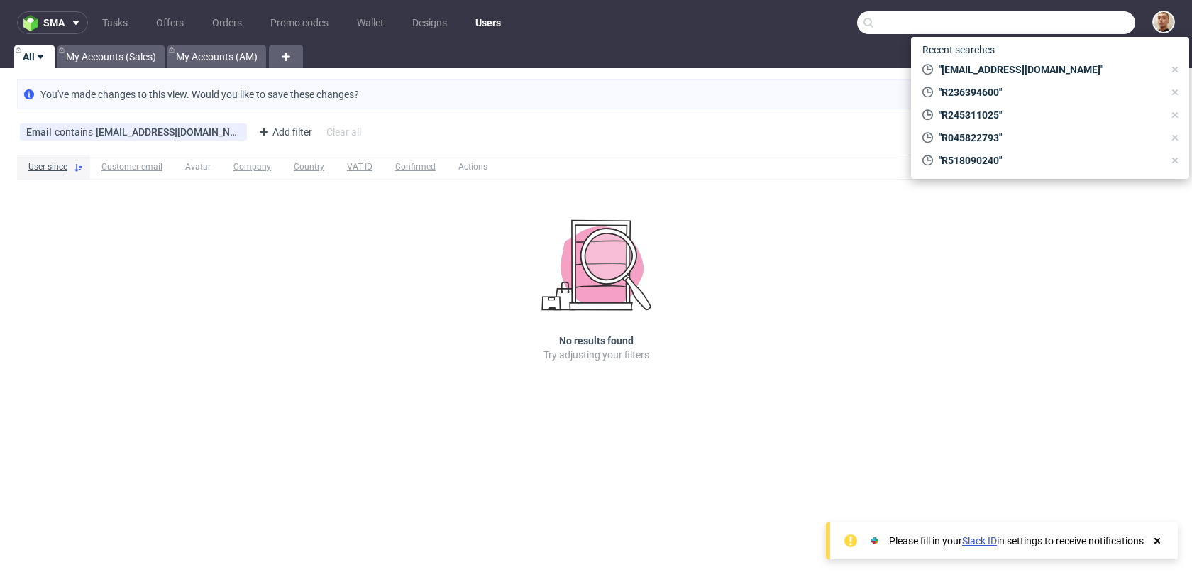
click at [1062, 20] on input "text" at bounding box center [996, 22] width 278 height 23
paste input "a.jovellanos@gmail.com"
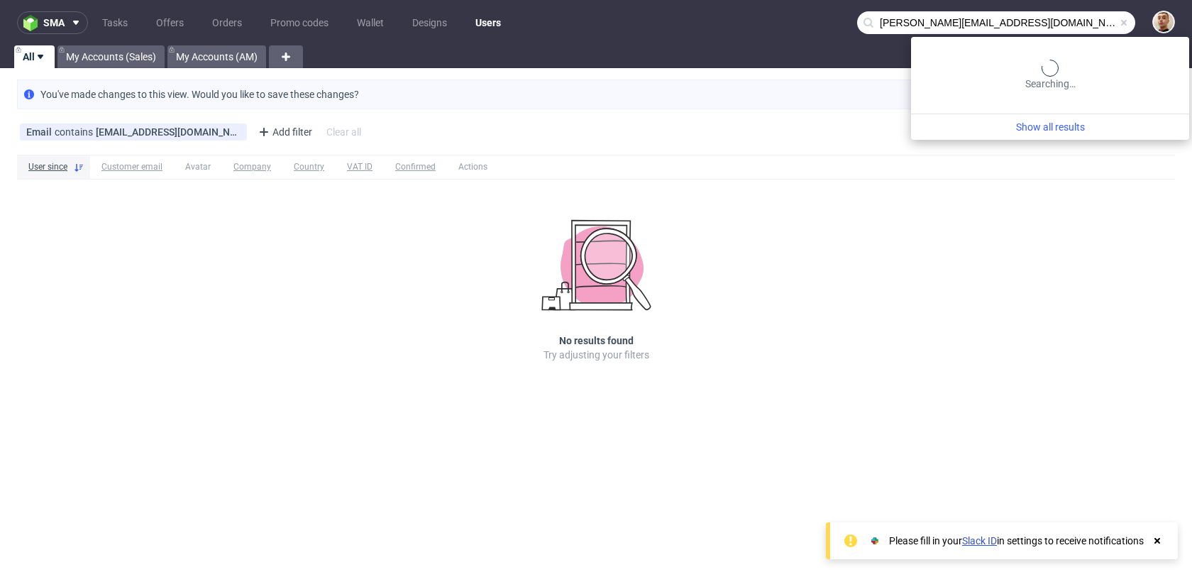
type input "a.jovellanos@gmail.com"
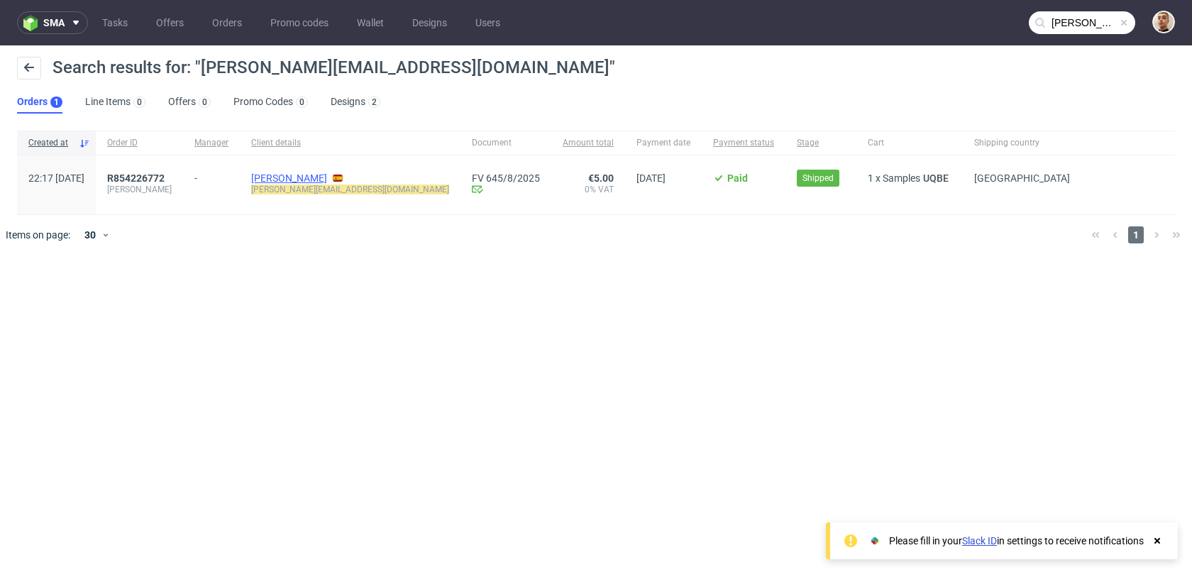
click at [301, 175] on link "Jovellanos Andres" at bounding box center [289, 177] width 76 height 11
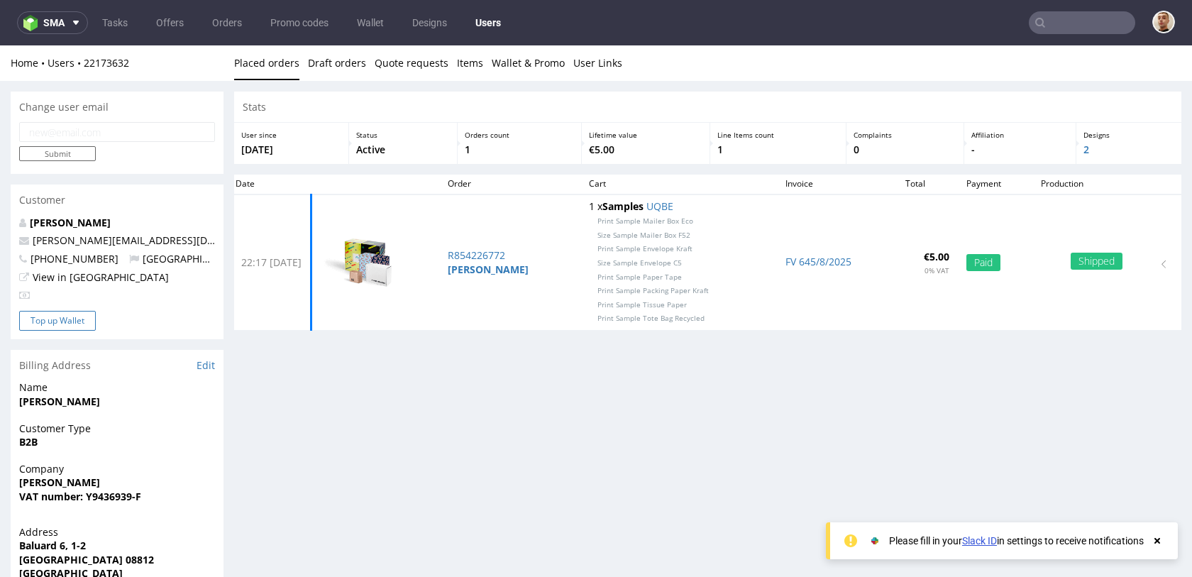
click at [88, 319] on button "Top up Wallet" at bounding box center [57, 321] width 77 height 20
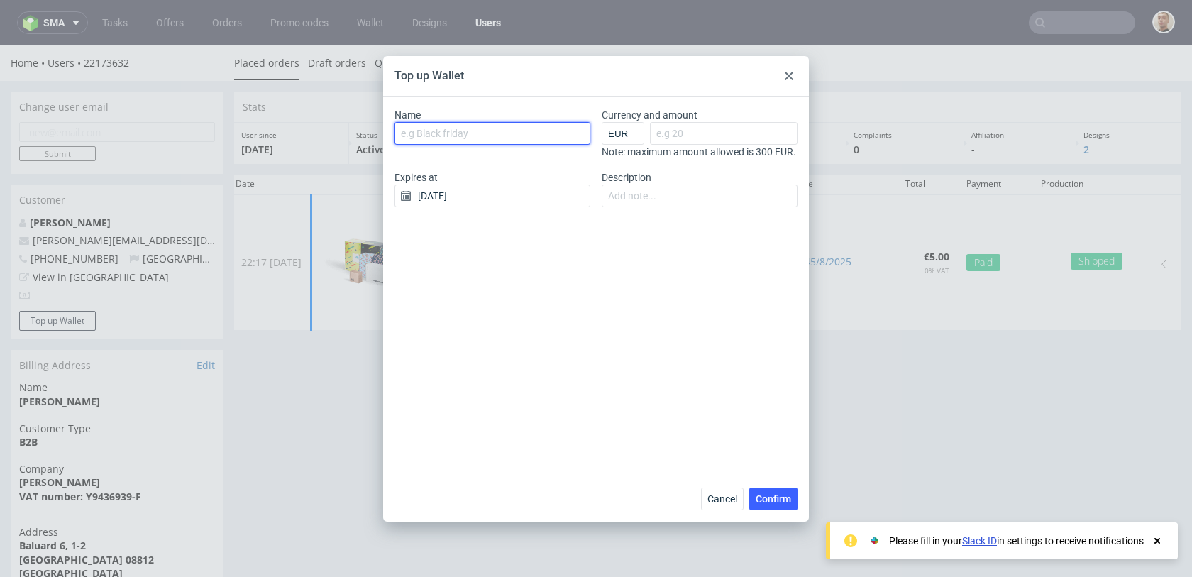
click at [463, 136] on input "Name" at bounding box center [493, 133] width 196 height 23
type input "Logo e-commerce site"
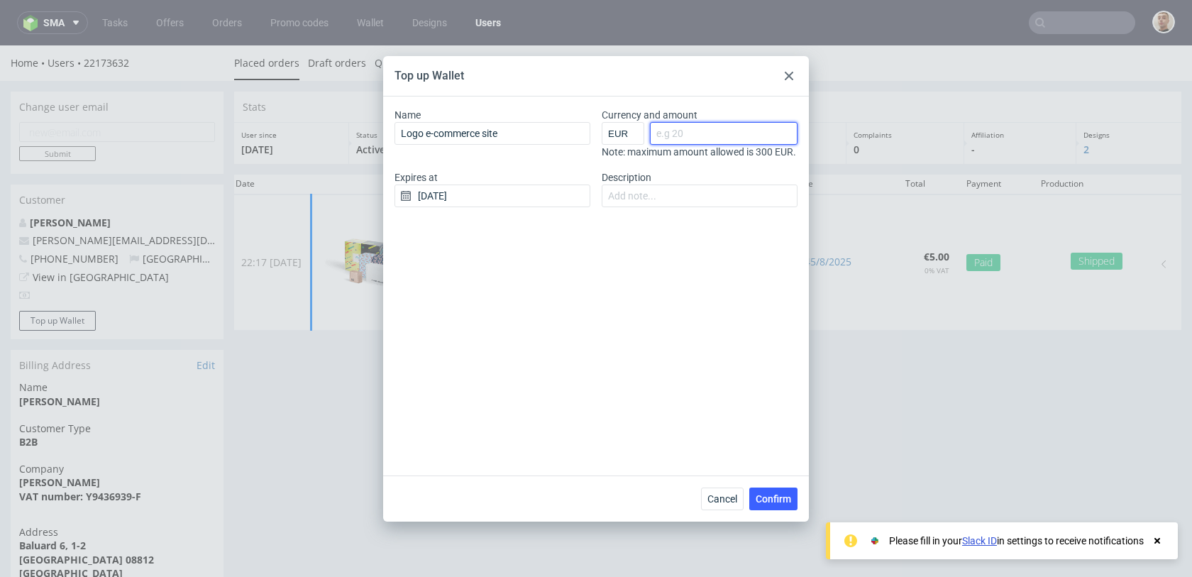
click at [716, 127] on input "Currency and amount" at bounding box center [724, 133] width 148 height 23
type input "50"
click at [533, 204] on input "01/09/2025" at bounding box center [493, 195] width 196 height 23
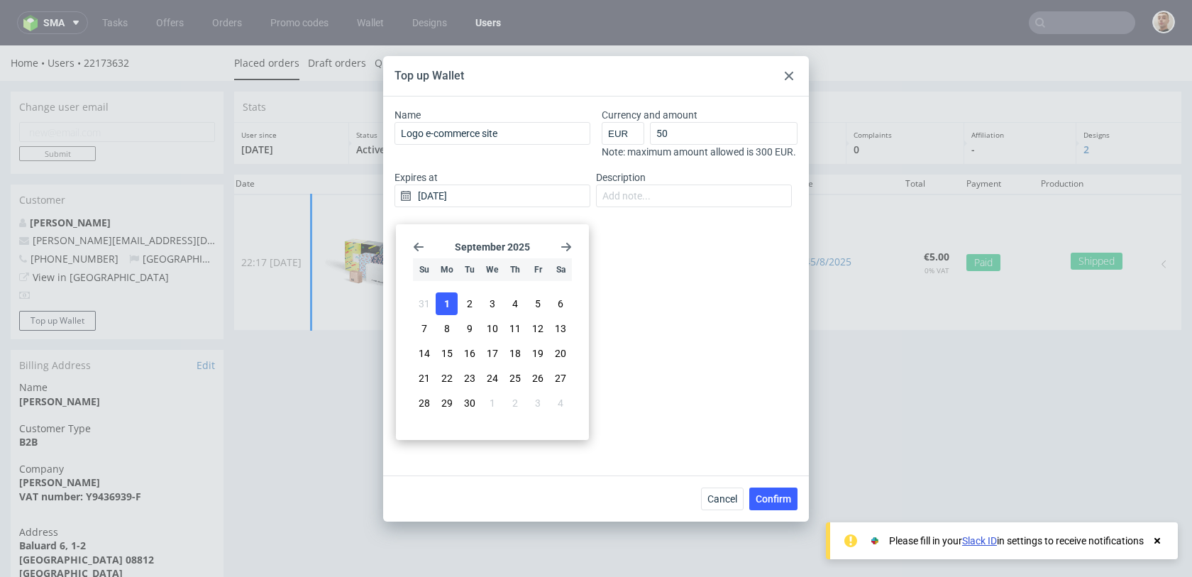
click at [565, 248] on icon "Go forward 1 month" at bounding box center [566, 246] width 11 height 11
click at [541, 401] on span "31" at bounding box center [537, 403] width 11 height 14
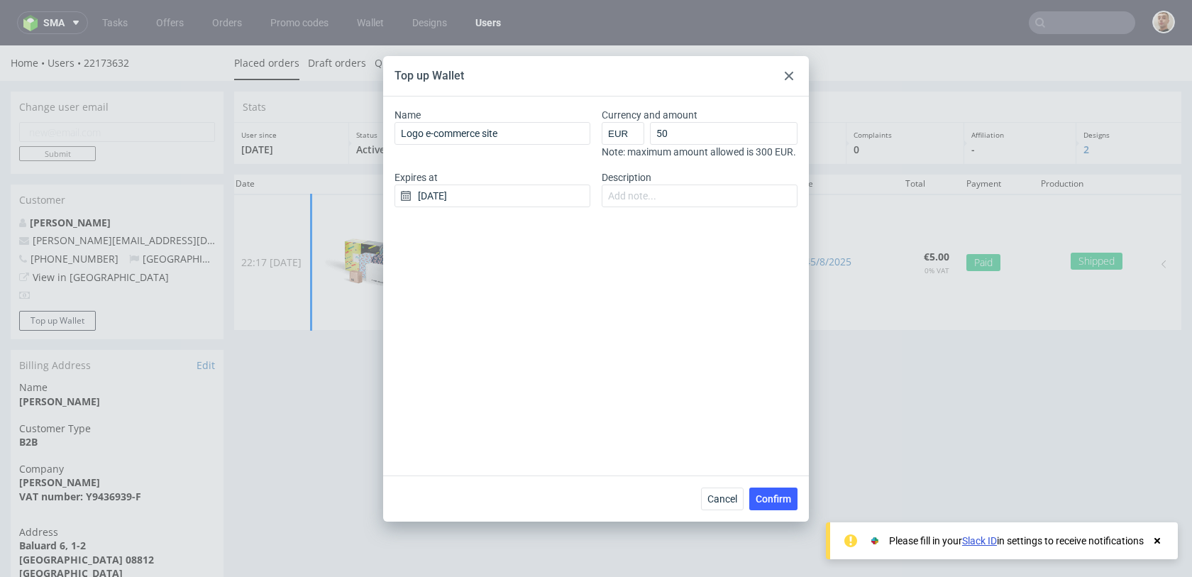
type input "31/10/2025"
click at [639, 207] on input "Description" at bounding box center [700, 195] width 196 height 23
click at [504, 138] on input "Logo e-commerce site" at bounding box center [493, 133] width 196 height 23
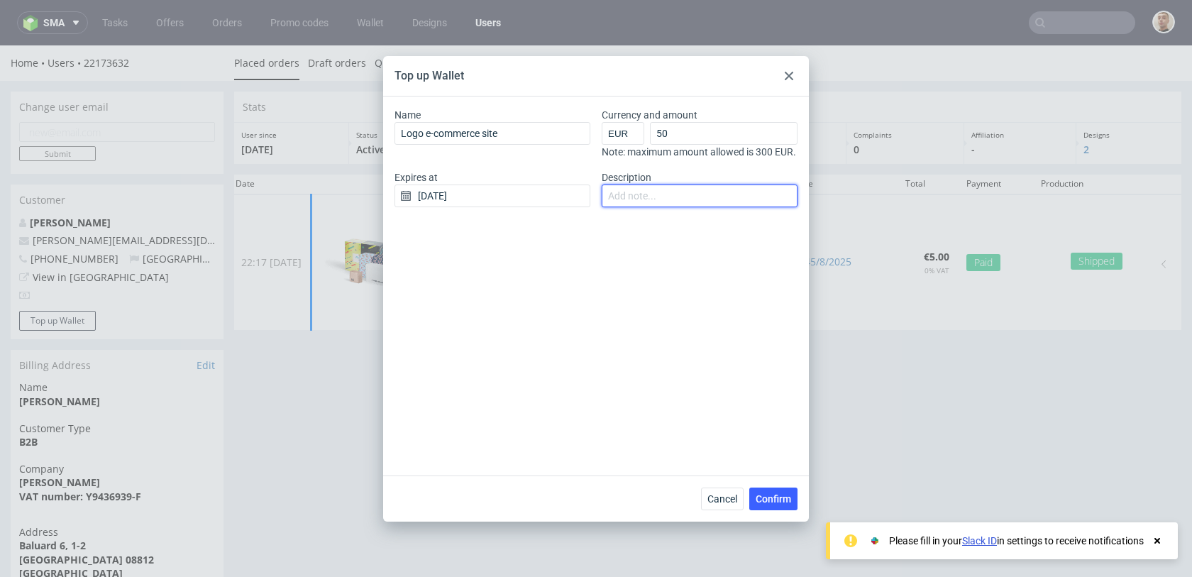
click at [616, 198] on input "Description" at bounding box center [700, 195] width 196 height 23
paste input "Logo e-commerce site"
type input "Logo e-commerce site"
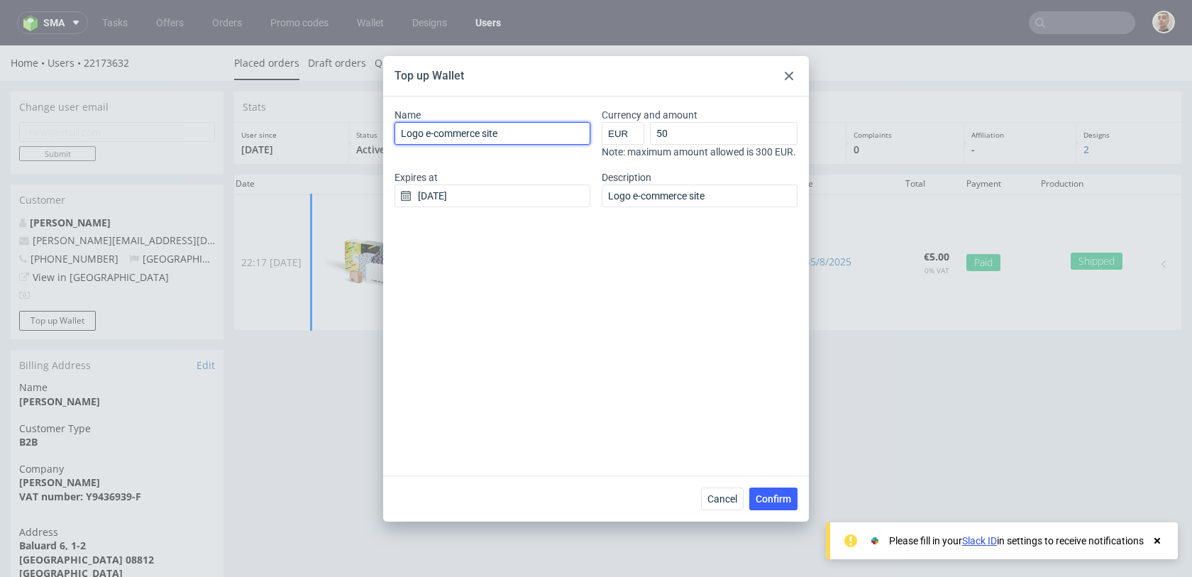
click at [520, 133] on input "Logo e-commerce site" at bounding box center [493, 133] width 196 height 23
type input "TOPUPWALLETJOVELLANOSANDRES"
click at [770, 501] on span "Confirm" at bounding box center [773, 499] width 35 height 10
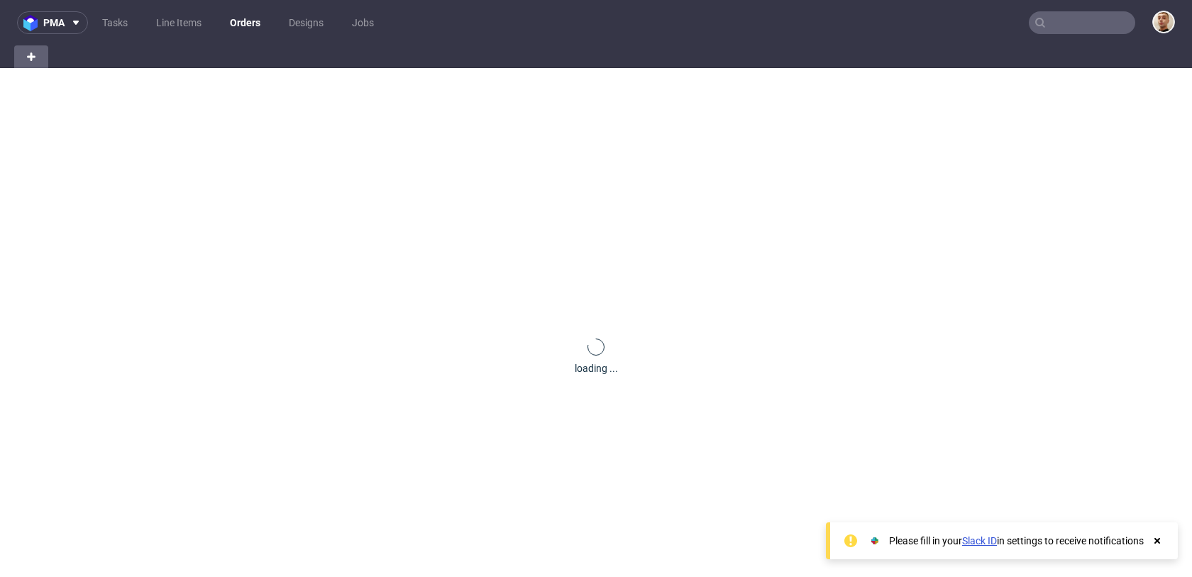
click at [1070, 26] on input "text" at bounding box center [1082, 22] width 106 height 23
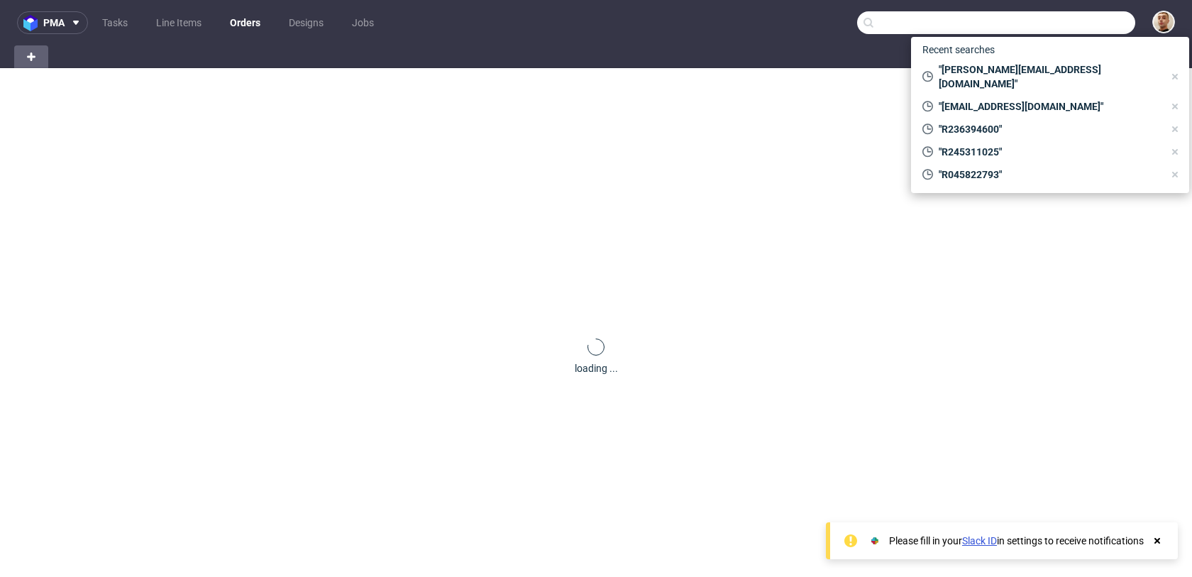
paste input "R728080079"
type input "R728080079"
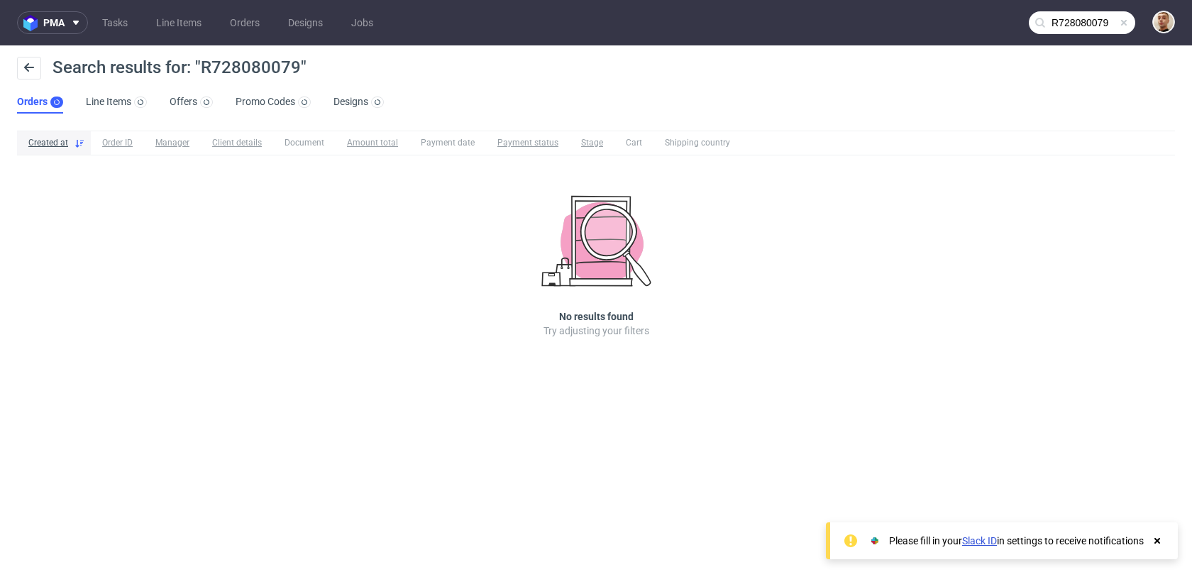
click at [270, 56] on div "Search results for: "R728080079" Orders Line Items Offers Promo Codes Designs" at bounding box center [596, 84] width 1192 height 79
click at [270, 62] on span "Search results for: "R728080079"" at bounding box center [180, 67] width 254 height 20
copy span "R728080079"
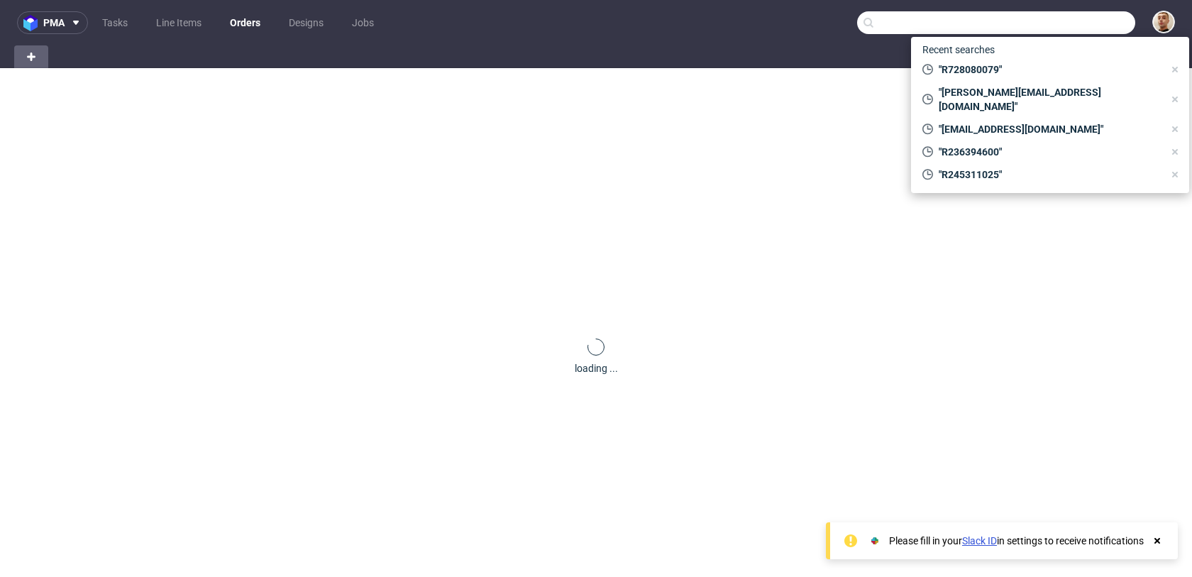
click at [1055, 31] on input "text" at bounding box center [996, 22] width 278 height 23
paste input "R728080079"
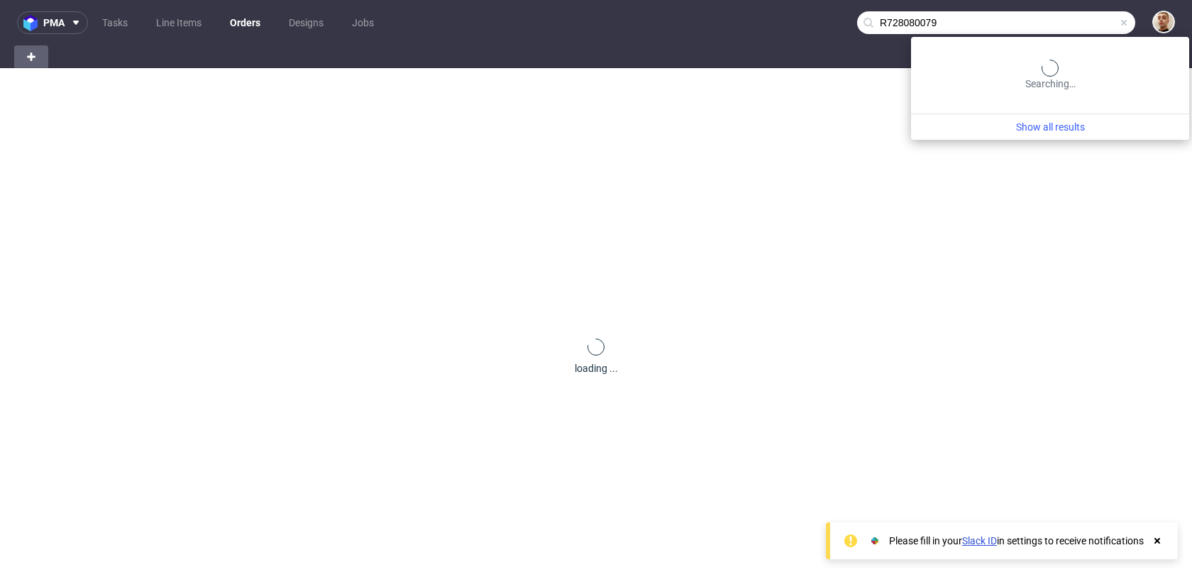
type input "R728080079"
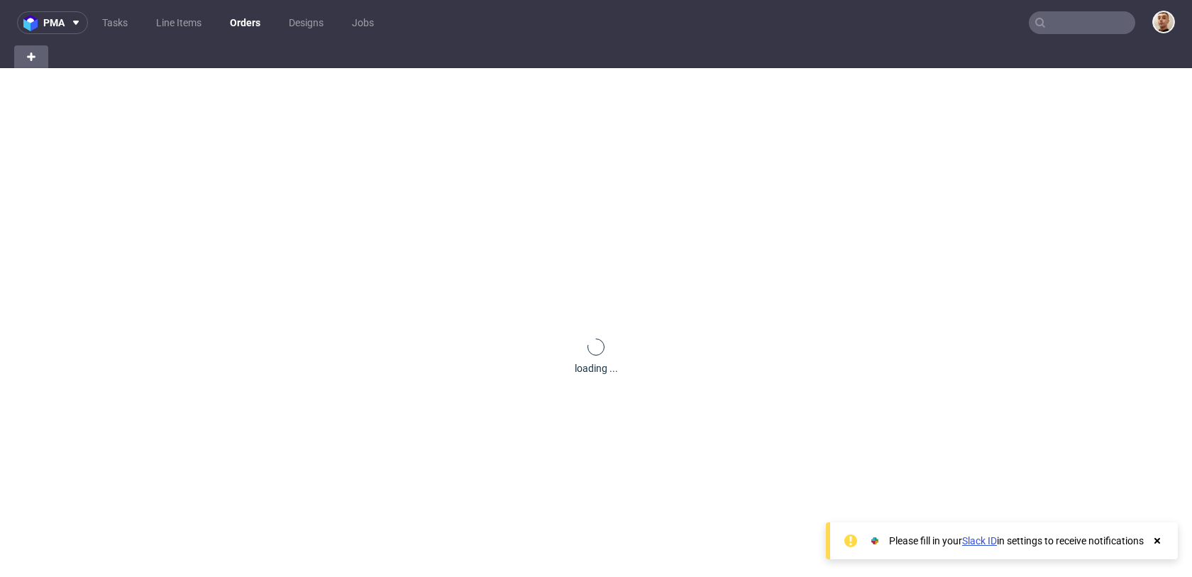
click at [1081, 11] on nav "pma Tasks Line Items Orders Designs Jobs" at bounding box center [596, 22] width 1192 height 45
click at [1081, 21] on input "text" at bounding box center [1082, 22] width 106 height 23
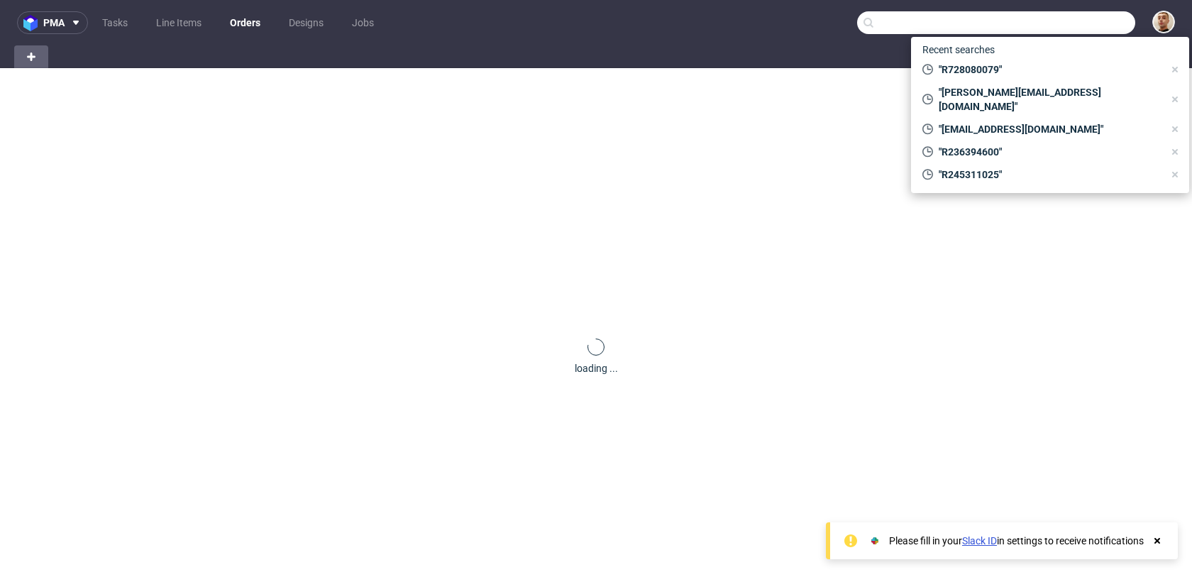
paste input "R728080079"
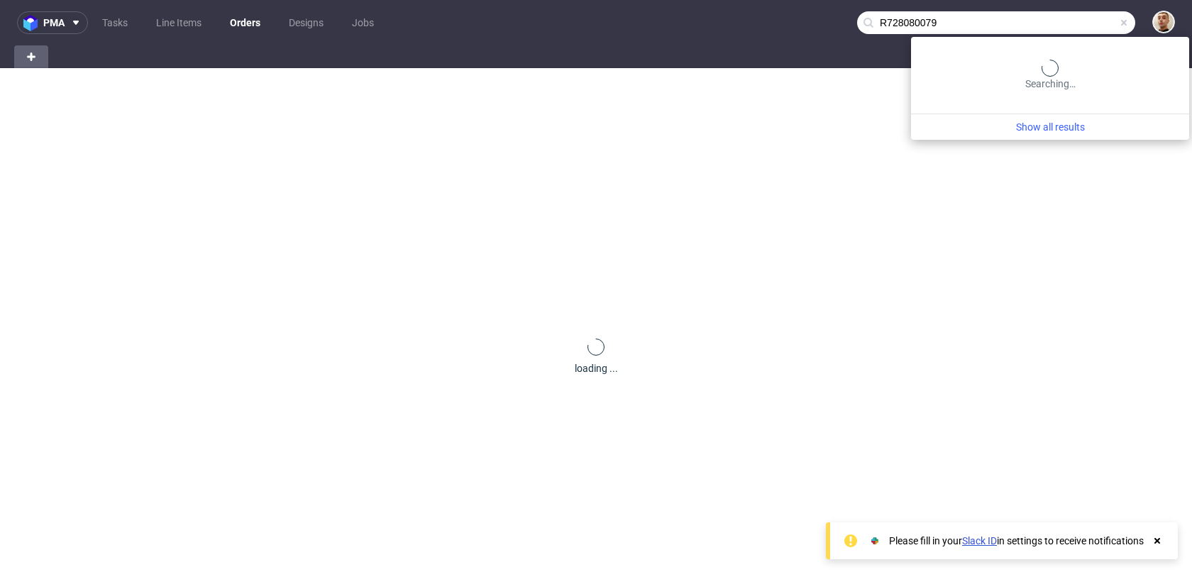
type input "R728080079"
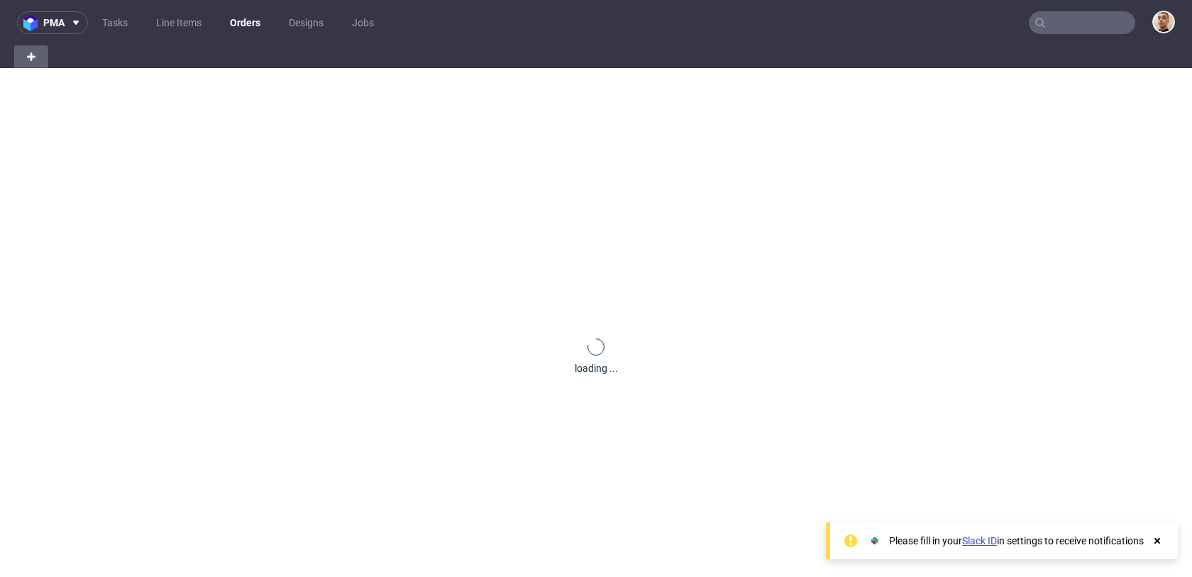
click at [1098, 26] on input "text" at bounding box center [1082, 22] width 106 height 23
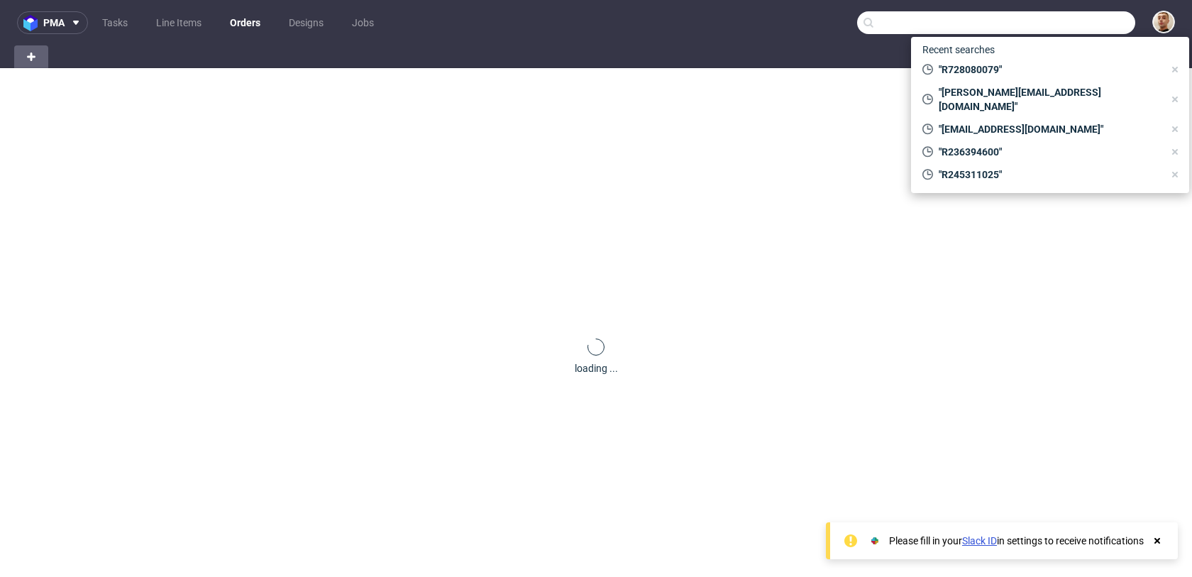
paste input "R938868999"
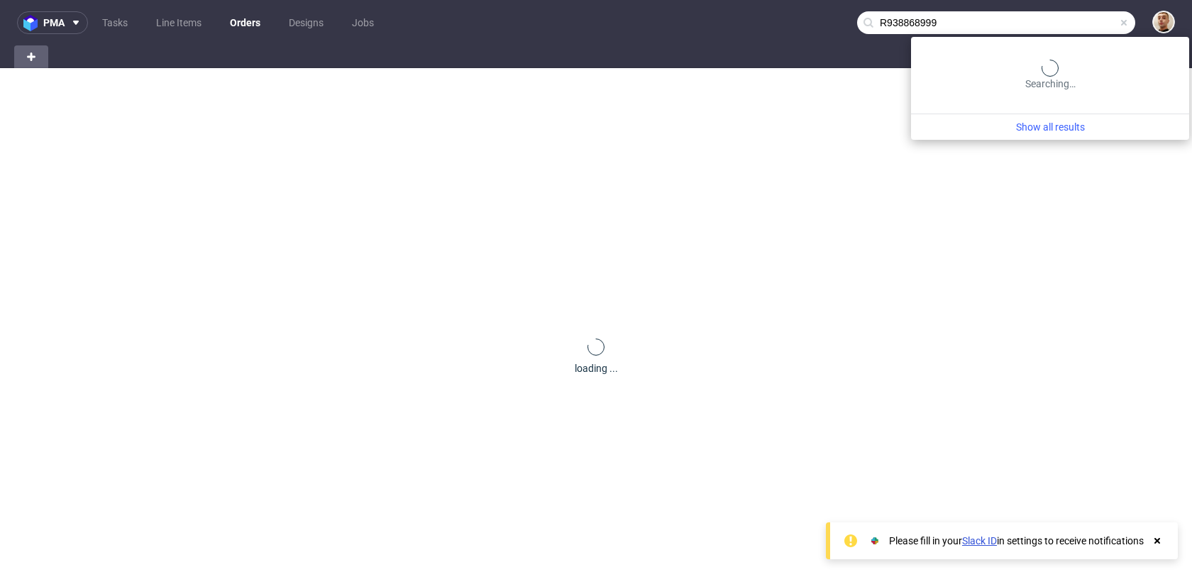
type input "R938868999"
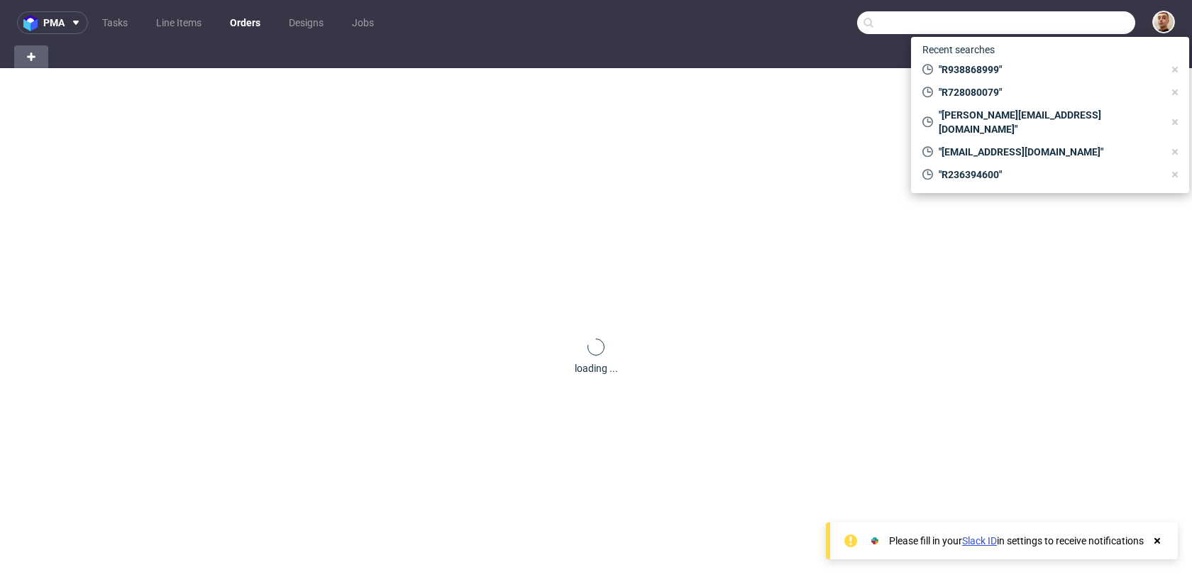
click at [1099, 26] on input "text" at bounding box center [996, 22] width 278 height 23
paste input "R260814016"
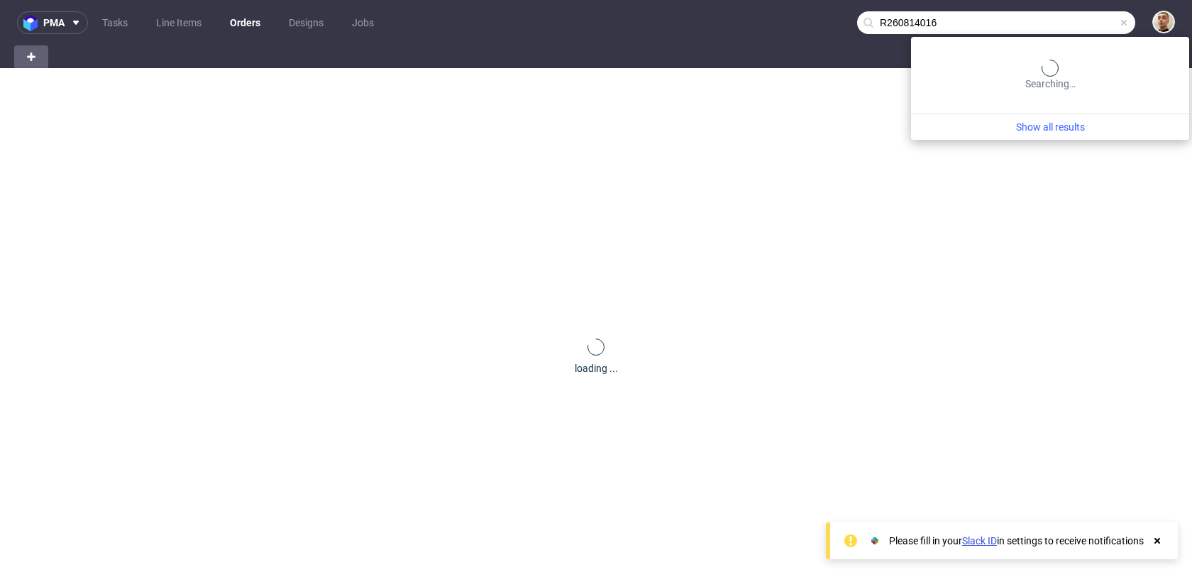
type input "R260814016"
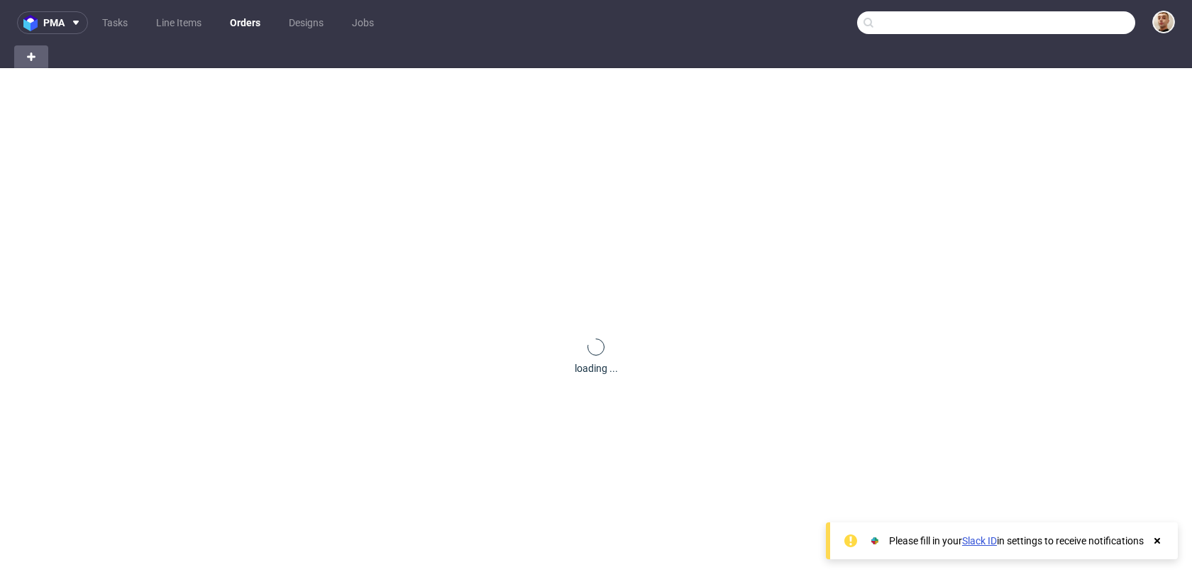
click at [1099, 17] on input "text" at bounding box center [996, 22] width 278 height 23
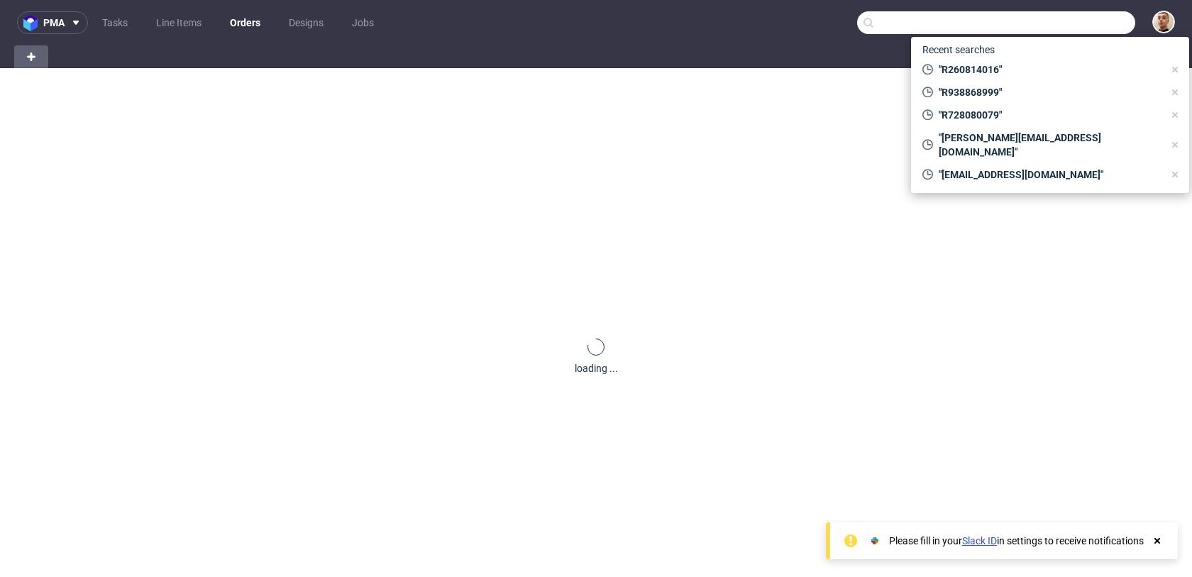
paste input "R260814016"
type input "R260814016"
